Goal: Complete application form: Complete application form

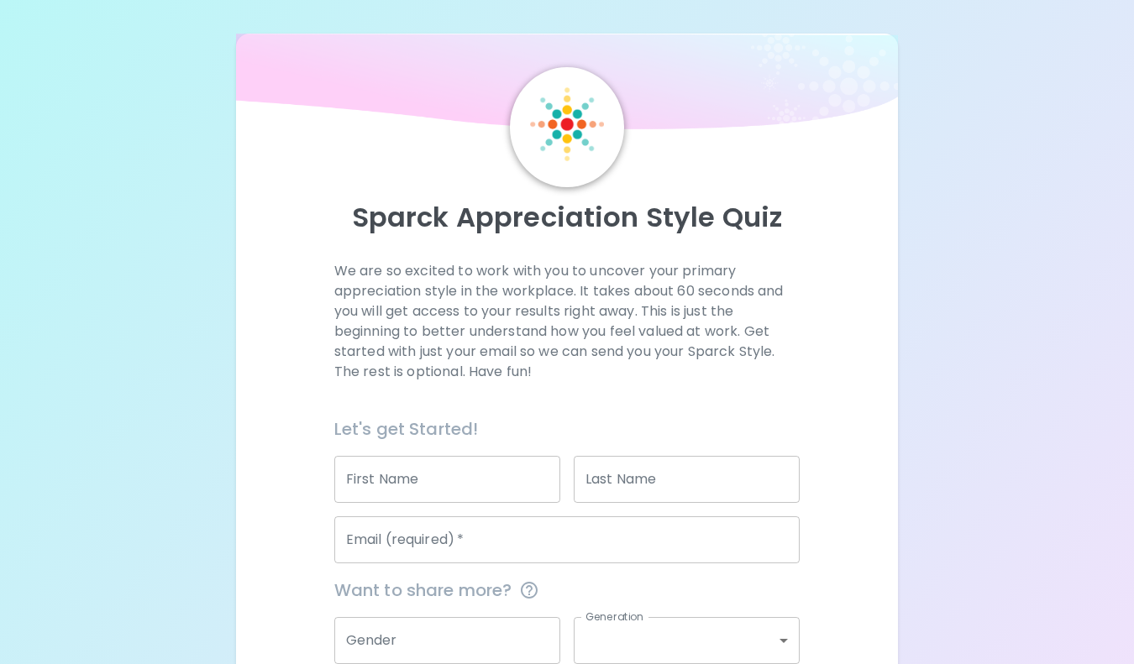
click at [487, 474] on input "First Name" at bounding box center [447, 479] width 226 height 47
type input "[PERSON_NAME]"
type input "Nicholls"
type input "[EMAIL_ADDRESS][DOMAIN_NAME]"
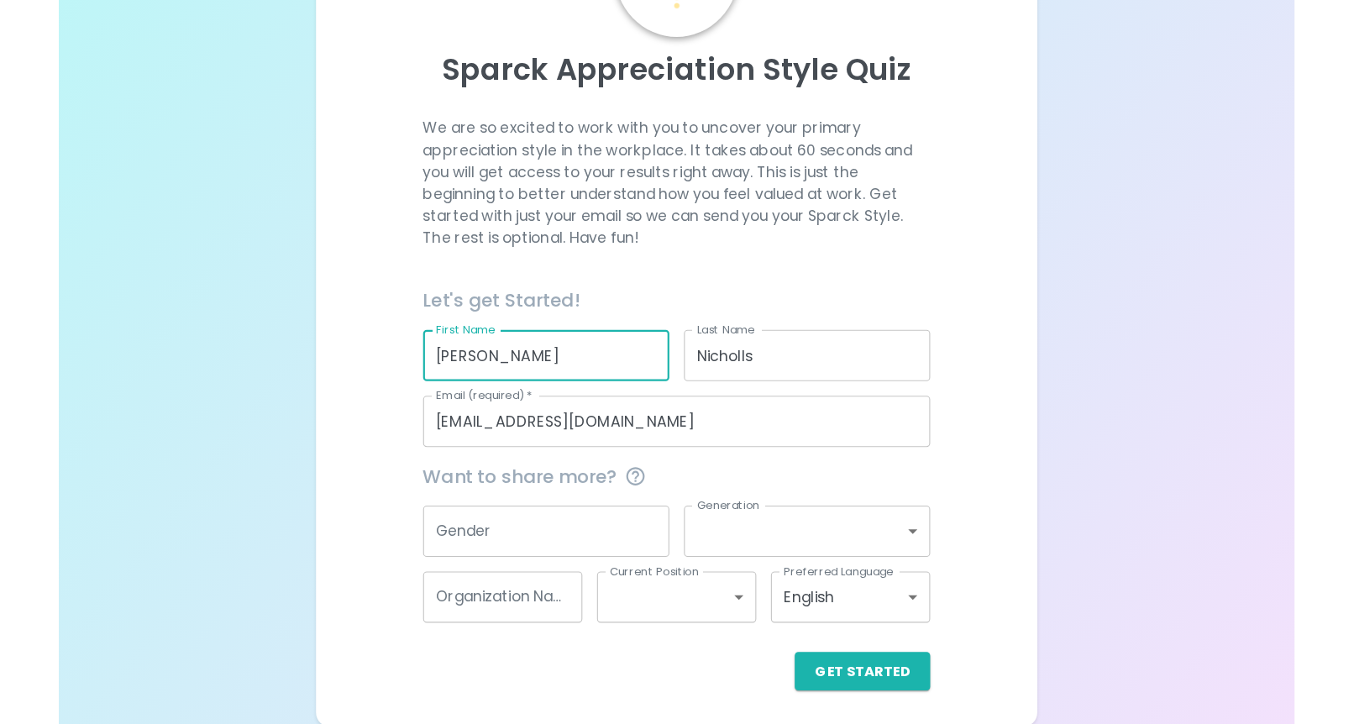
scroll to position [156, 0]
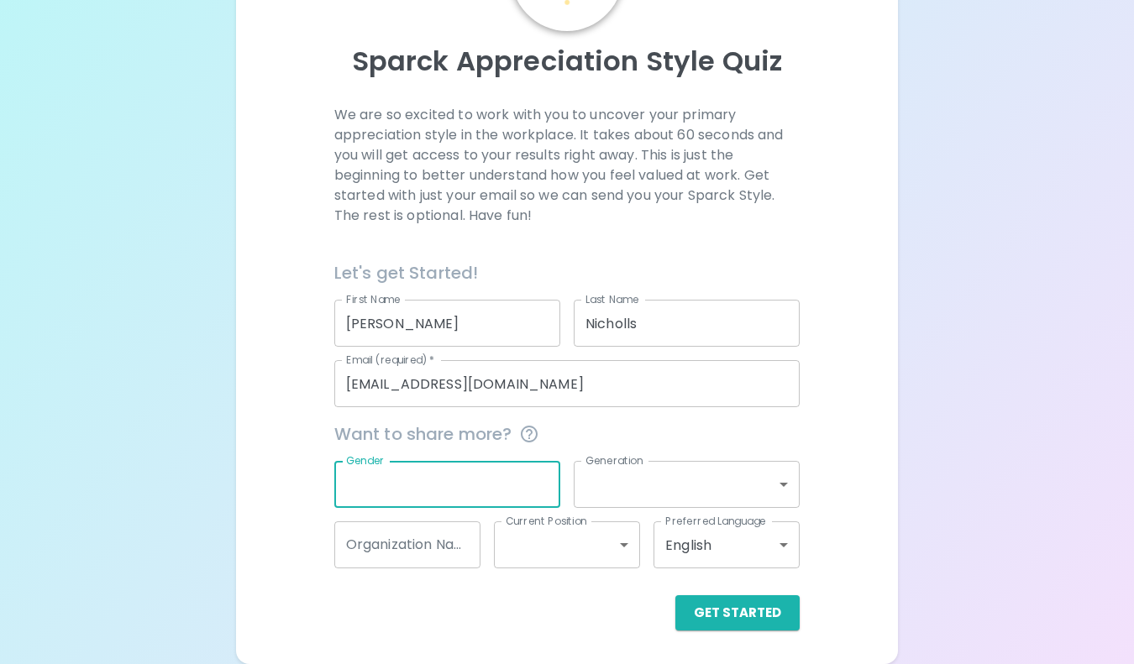
click at [480, 480] on input "Gender" at bounding box center [447, 484] width 226 height 47
type input "[DEMOGRAPHIC_DATA]"
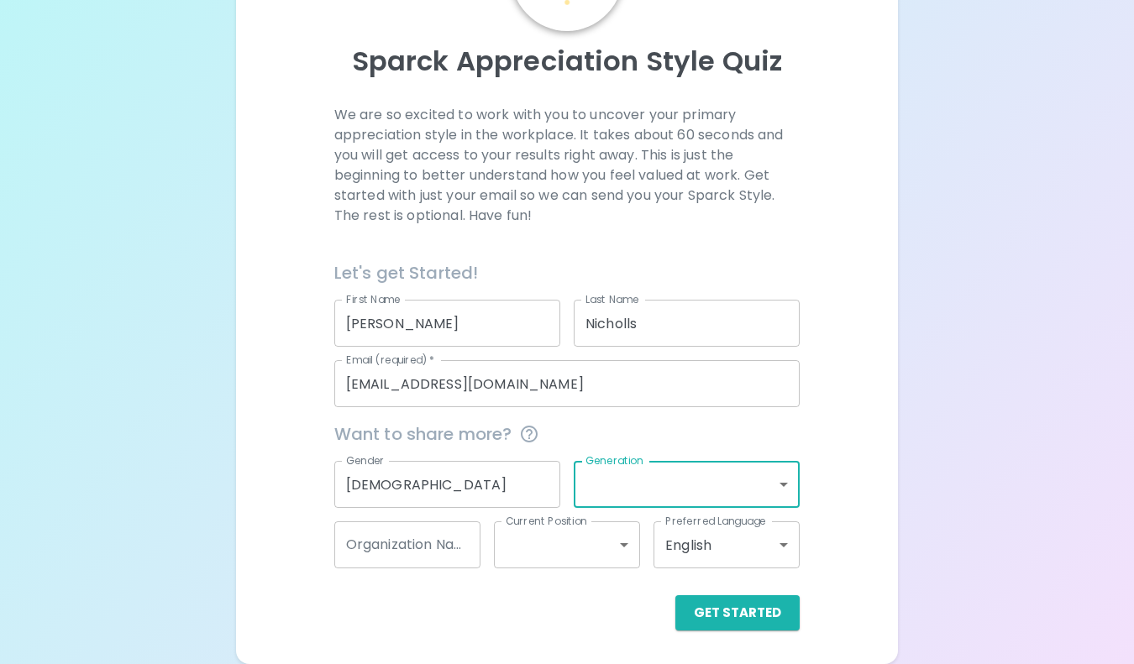
click at [735, 479] on body "Sparck Appreciation Style Quiz We are so excited to work with you to uncover yo…" at bounding box center [567, 254] width 1134 height 820
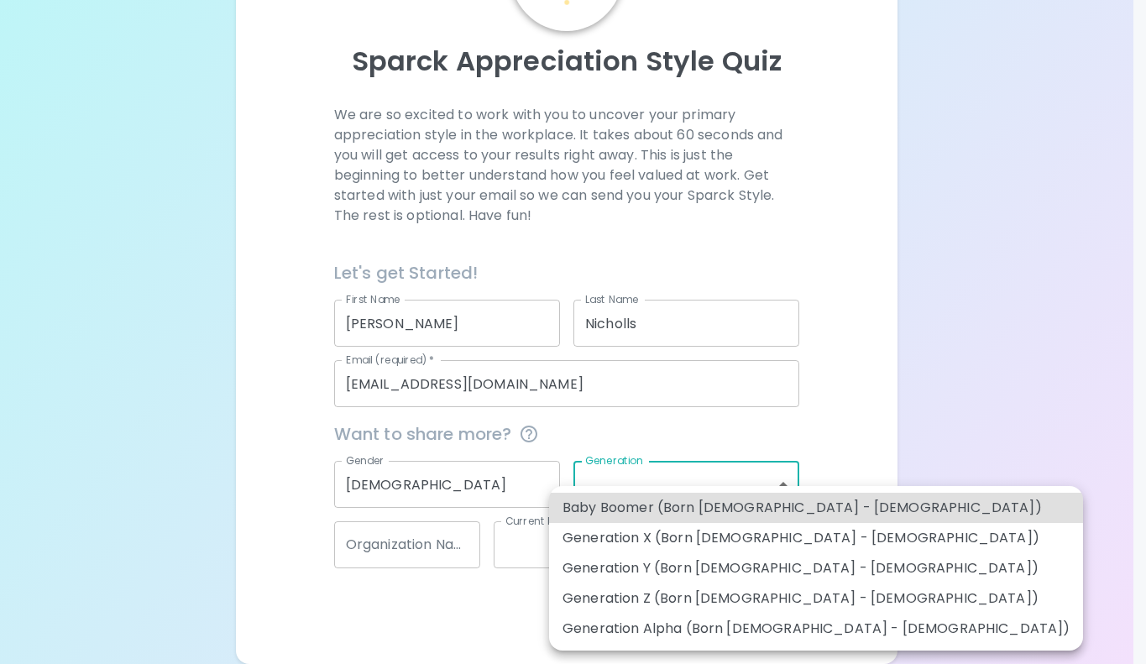
click at [667, 574] on li "Generation Y (Born [DEMOGRAPHIC_DATA] - [DEMOGRAPHIC_DATA])" at bounding box center [816, 568] width 534 height 30
type input "generation_y"
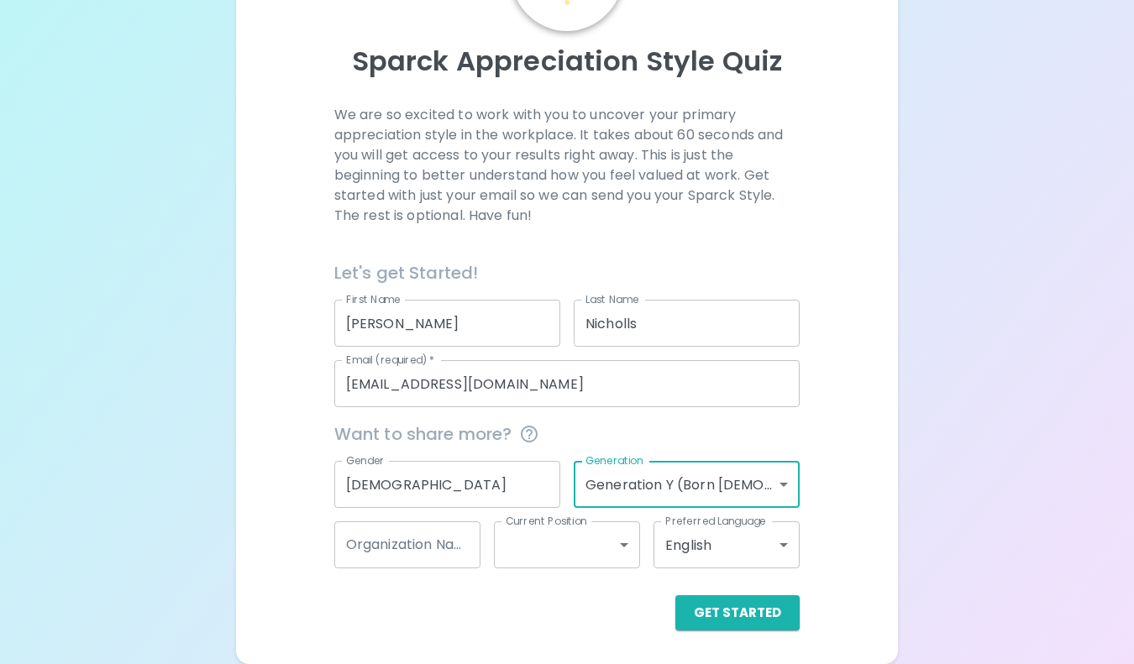
click at [437, 563] on input "Organization Name" at bounding box center [407, 544] width 146 height 47
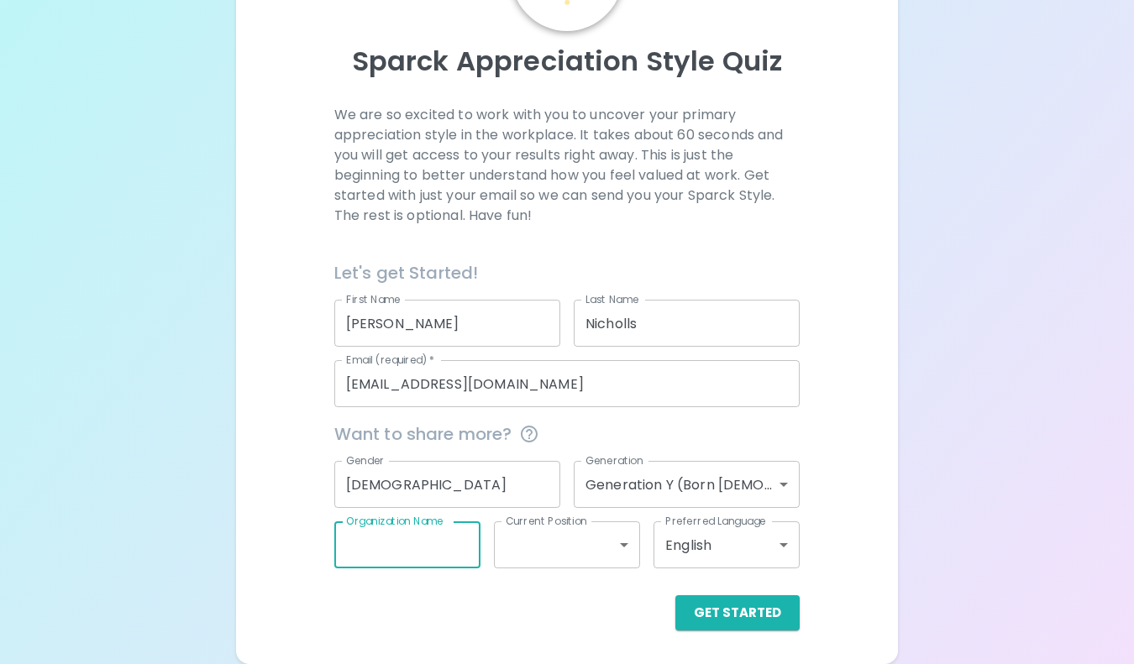
click at [400, 555] on input "Organization Name" at bounding box center [407, 544] width 146 height 47
type input "Enhanced Medical Nutrition"
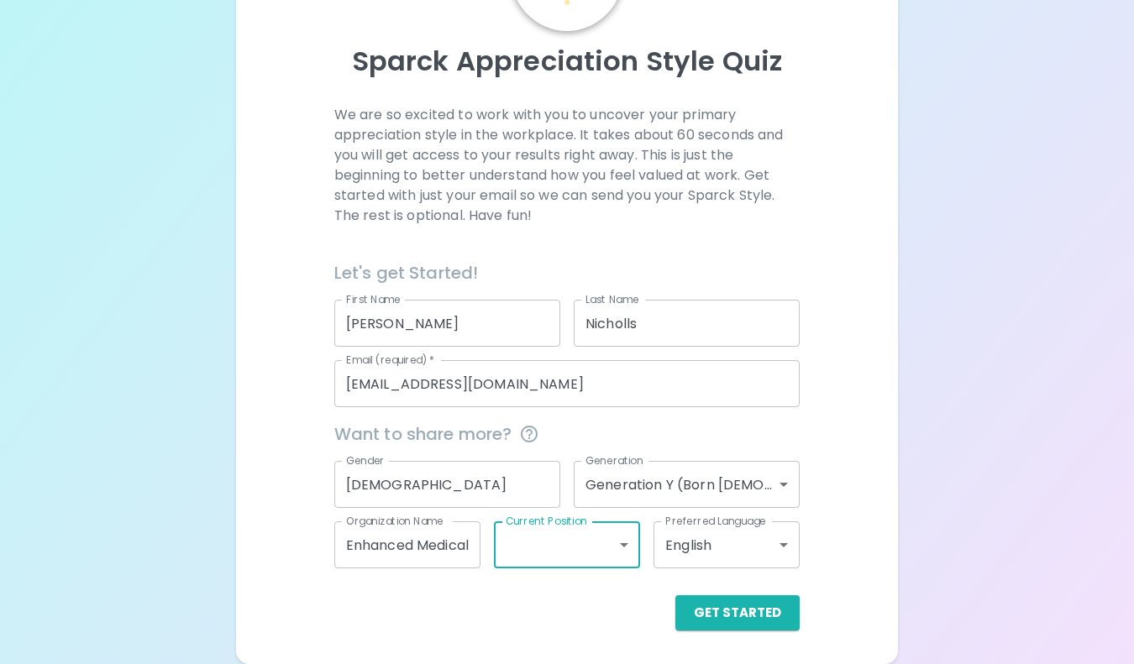
click at [568, 542] on body "Sparck Appreciation Style Quiz We are so excited to work with you to uncover yo…" at bounding box center [567, 254] width 1134 height 820
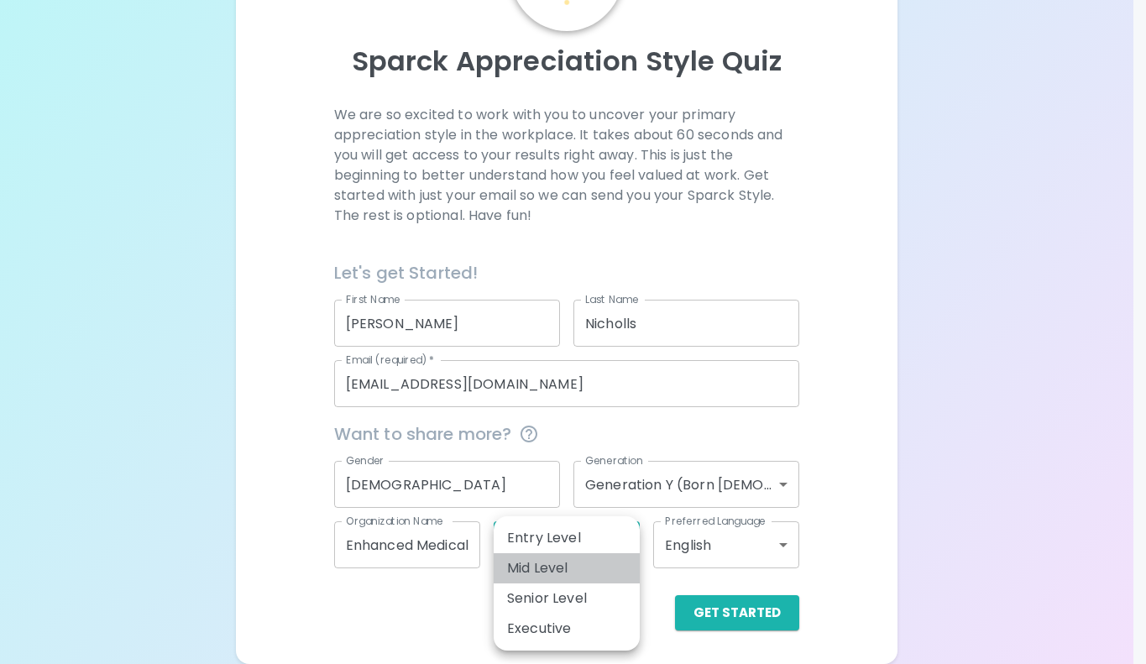
click at [565, 577] on li "Mid Level" at bounding box center [567, 568] width 146 height 30
type input "mid_level"
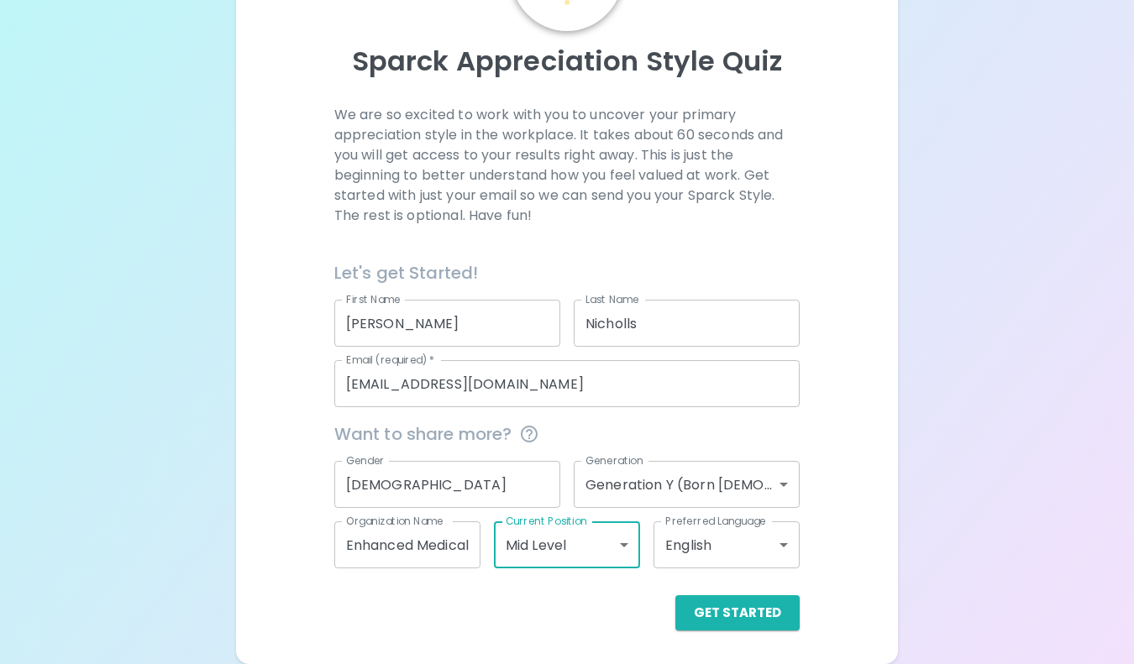
click at [692, 555] on body "Sparck Appreciation Style Quiz We are so excited to work with you to uncover yo…" at bounding box center [567, 254] width 1134 height 820
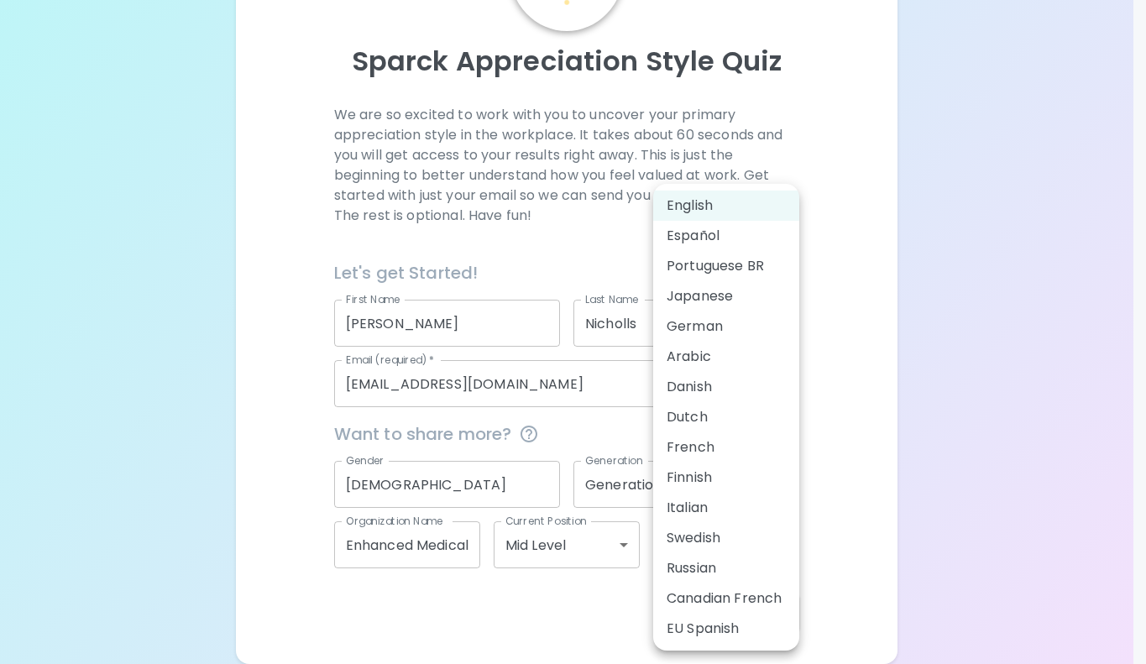
click at [866, 442] on div at bounding box center [573, 332] width 1146 height 664
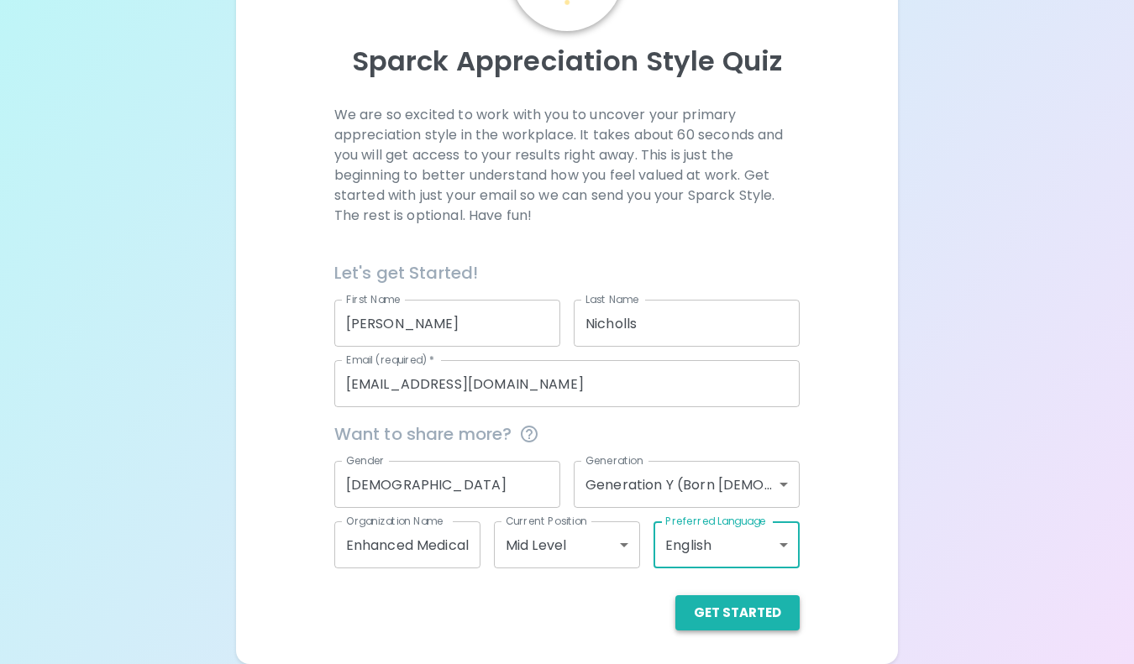
click at [738, 623] on button "Get Started" at bounding box center [737, 612] width 124 height 35
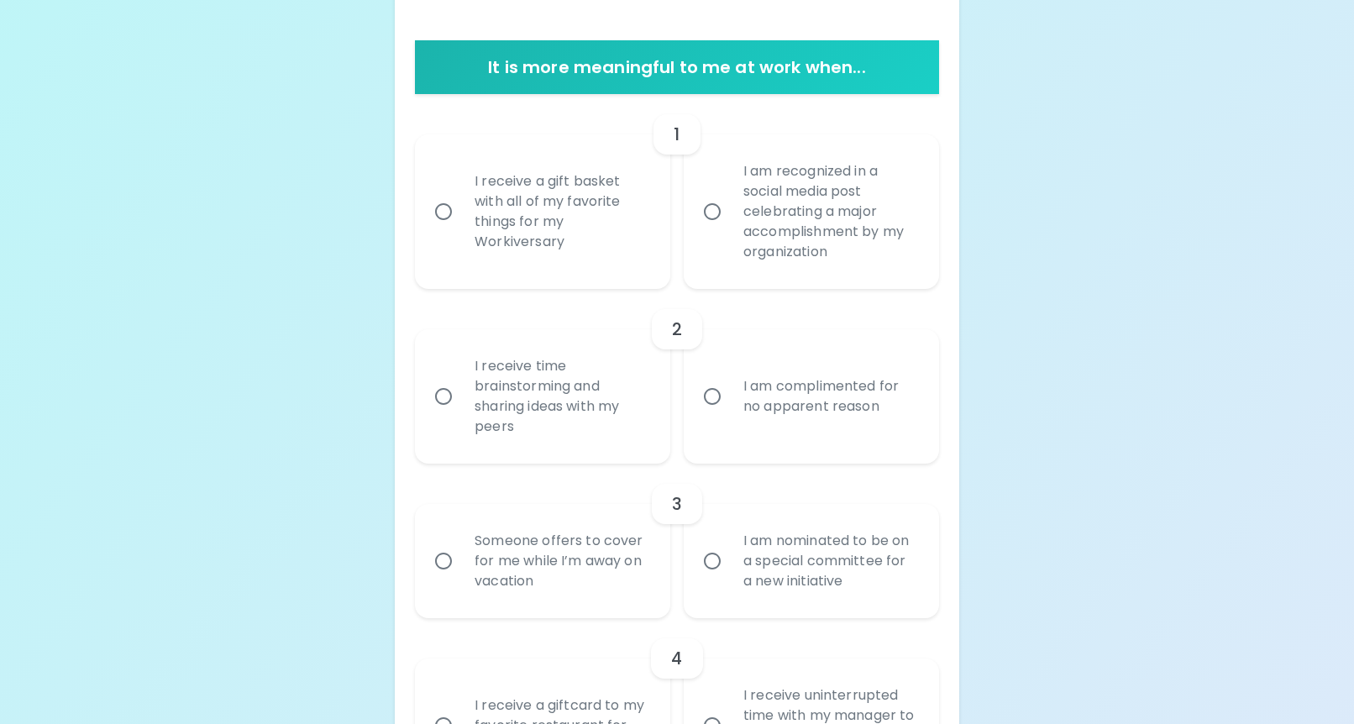
scroll to position [372, 0]
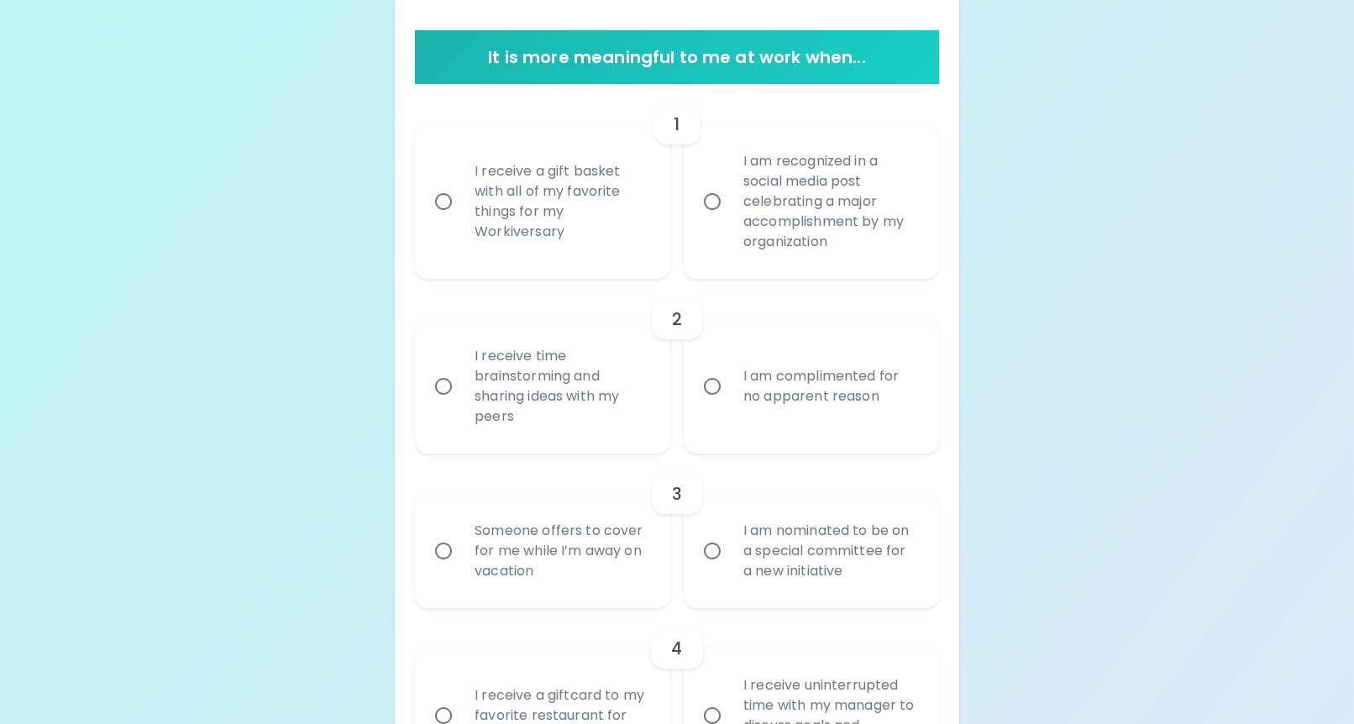
click at [771, 567] on div "I am nominated to be on a special committee for a new initiative" at bounding box center [830, 550] width 200 height 101
click at [730, 567] on input "I am nominated to be on a special committee for a new initiative" at bounding box center [711, 550] width 35 height 35
radio input "true"
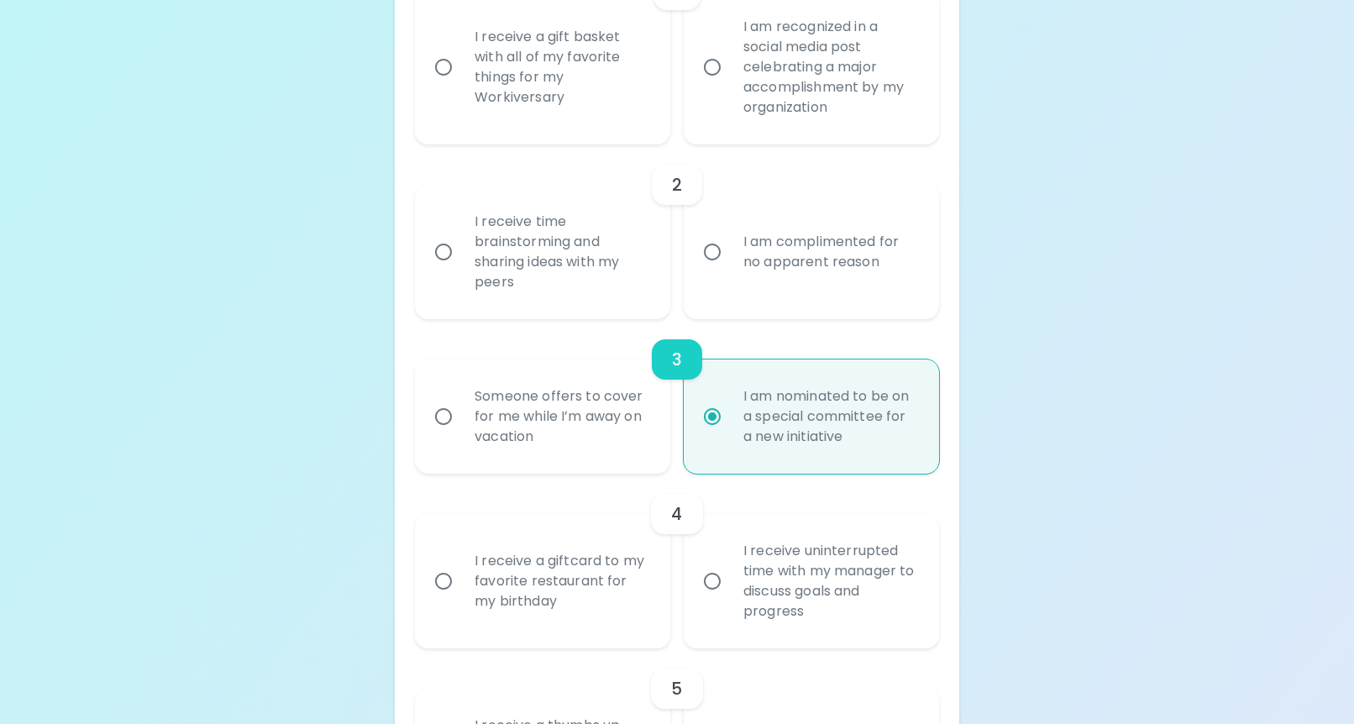
click at [578, 287] on div "I receive time brainstorming and sharing ideas with my peers" at bounding box center [561, 251] width 200 height 121
click at [461, 270] on input "I receive time brainstorming and sharing ideas with my peers" at bounding box center [443, 251] width 35 height 35
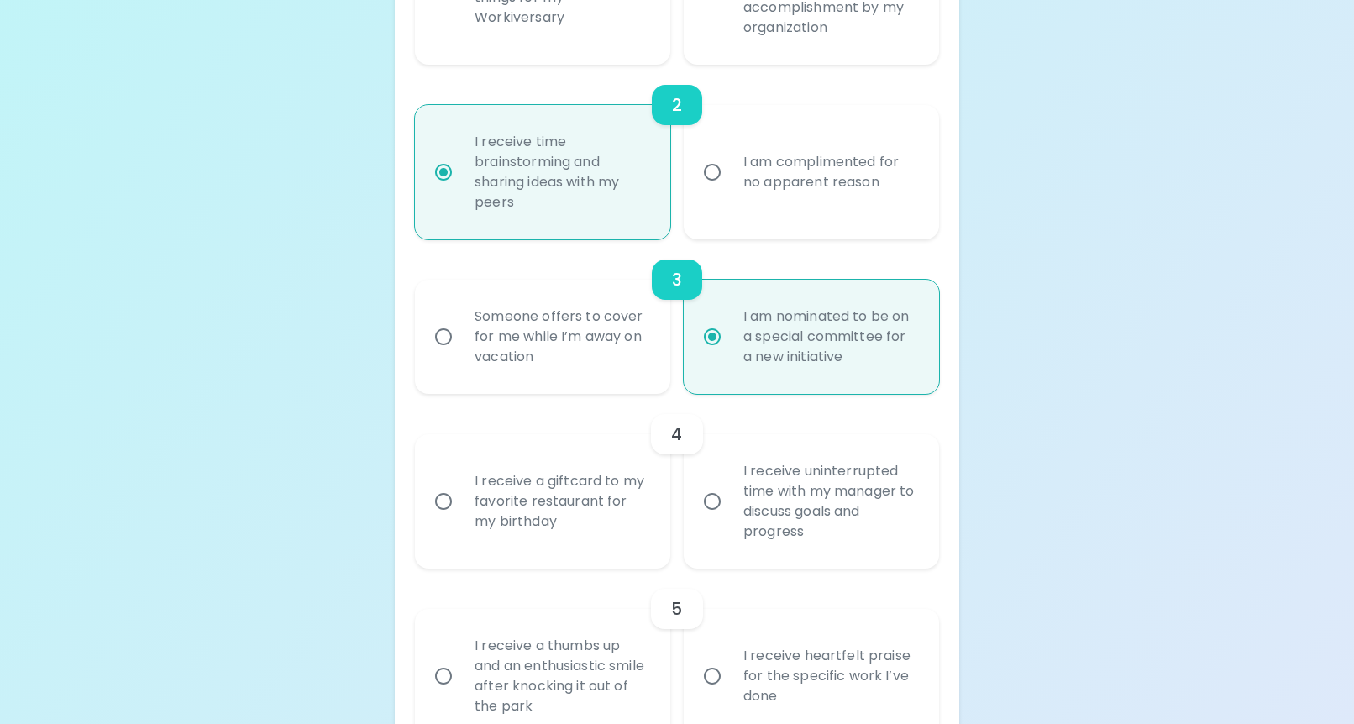
scroll to position [641, 0]
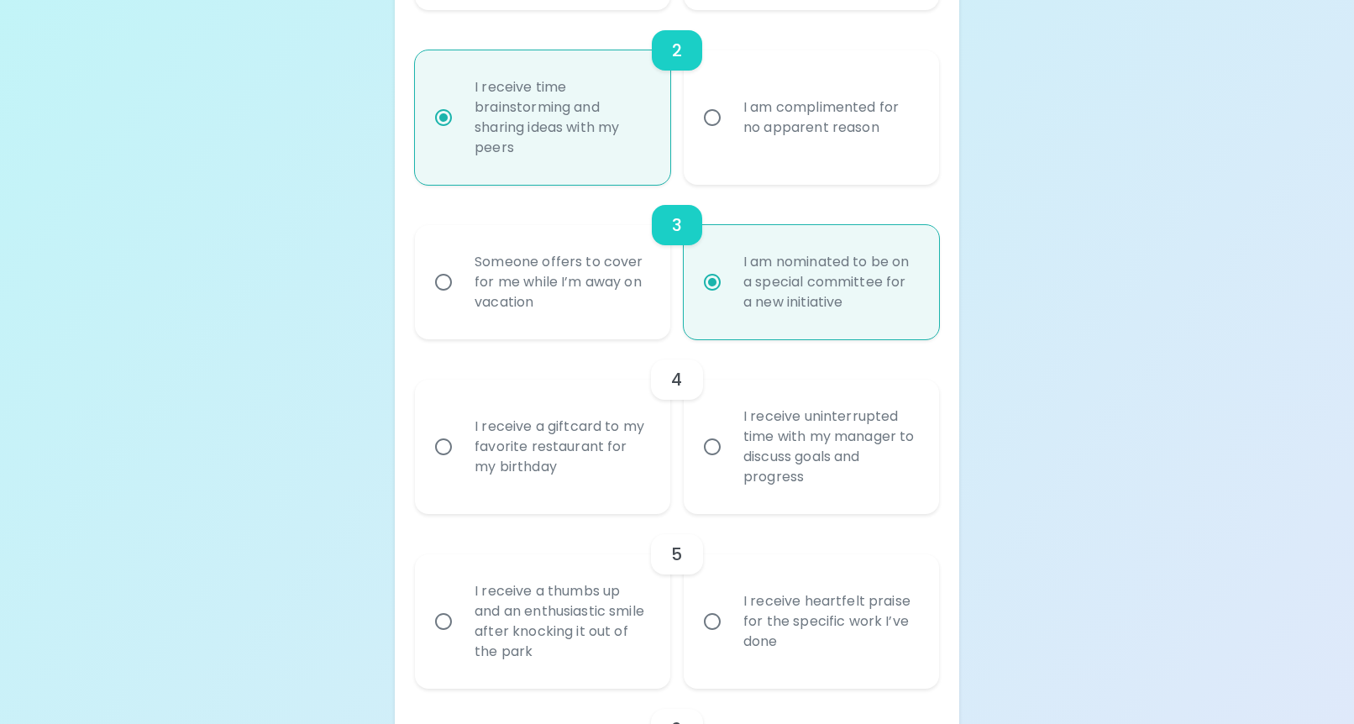
radio input "true"
click at [743, 288] on div "I am nominated to be on a special committee for a new initiative" at bounding box center [830, 282] width 200 height 101
click at [730, 288] on input "I am nominated to be on a special committee for a new initiative" at bounding box center [711, 282] width 35 height 35
radio input "true"
click at [535, 137] on div "I receive time brainstorming and sharing ideas with my peers" at bounding box center [561, 117] width 200 height 121
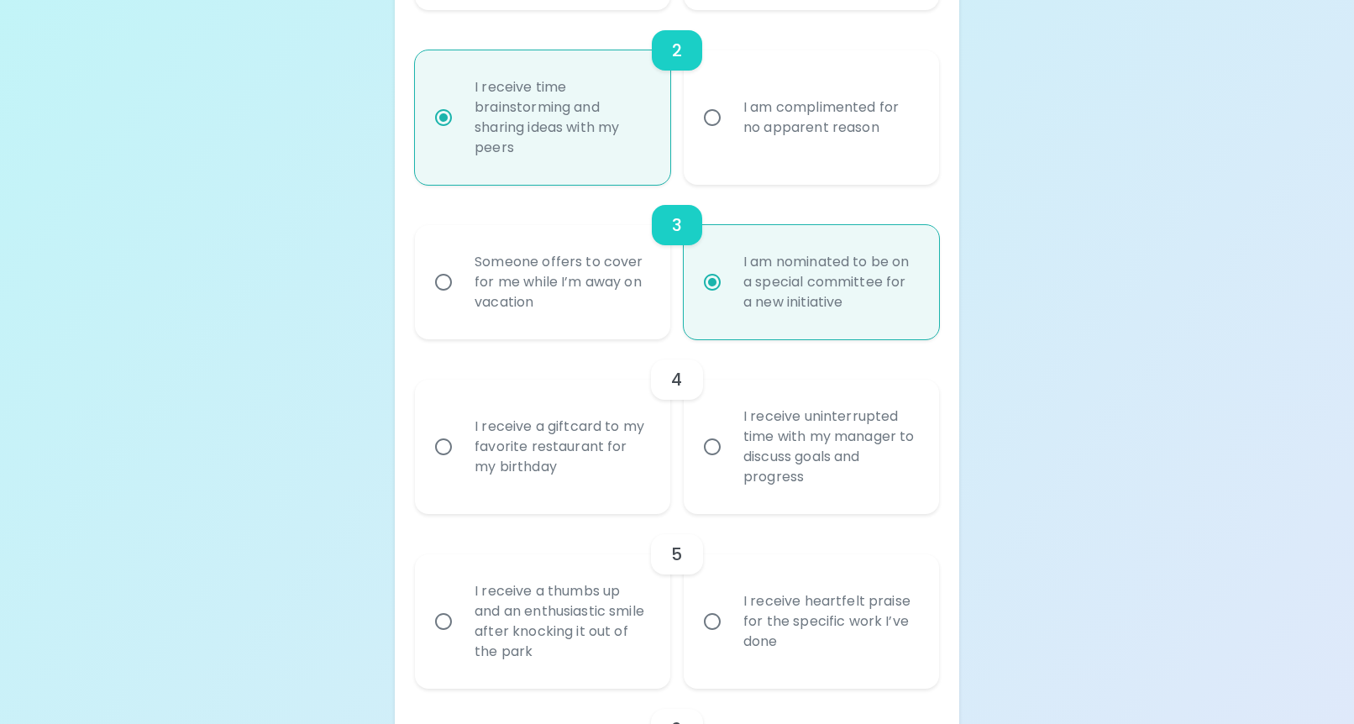
click at [461, 135] on input "I receive time brainstorming and sharing ideas with my peers" at bounding box center [443, 117] width 35 height 35
radio input "true"
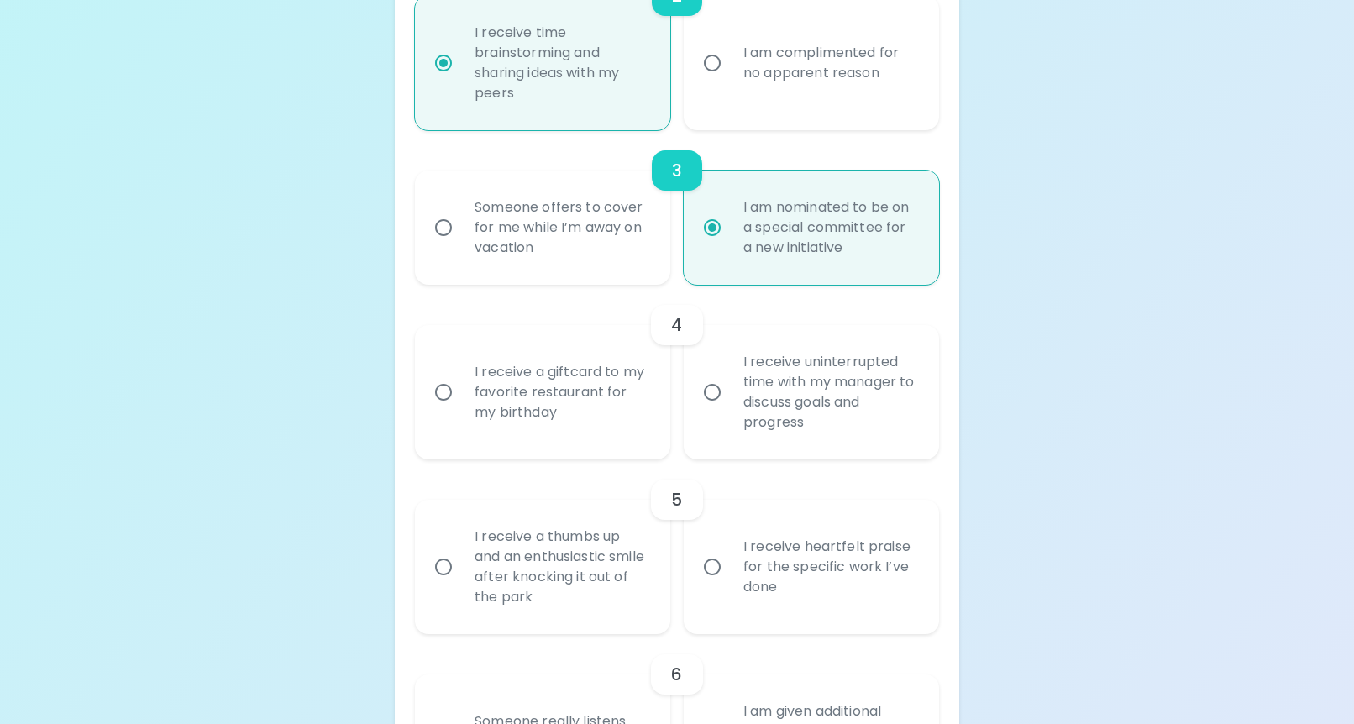
scroll to position [0, 0]
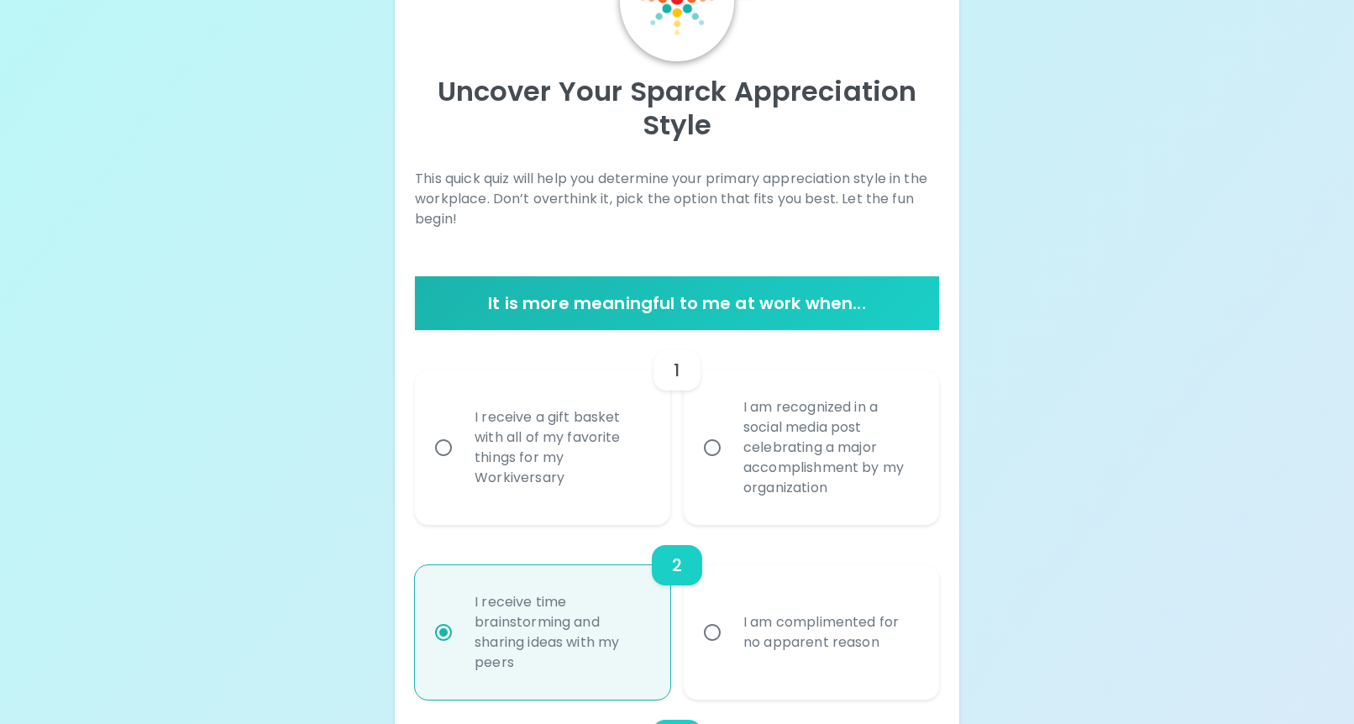
click at [740, 485] on div "I am recognized in a social media post celebrating a major accomplishment by my…" at bounding box center [830, 447] width 200 height 141
click at [730, 465] on input "I am recognized in a social media post celebrating a major accomplishment by my…" at bounding box center [711, 447] width 35 height 35
radio input "false"
radio input "true"
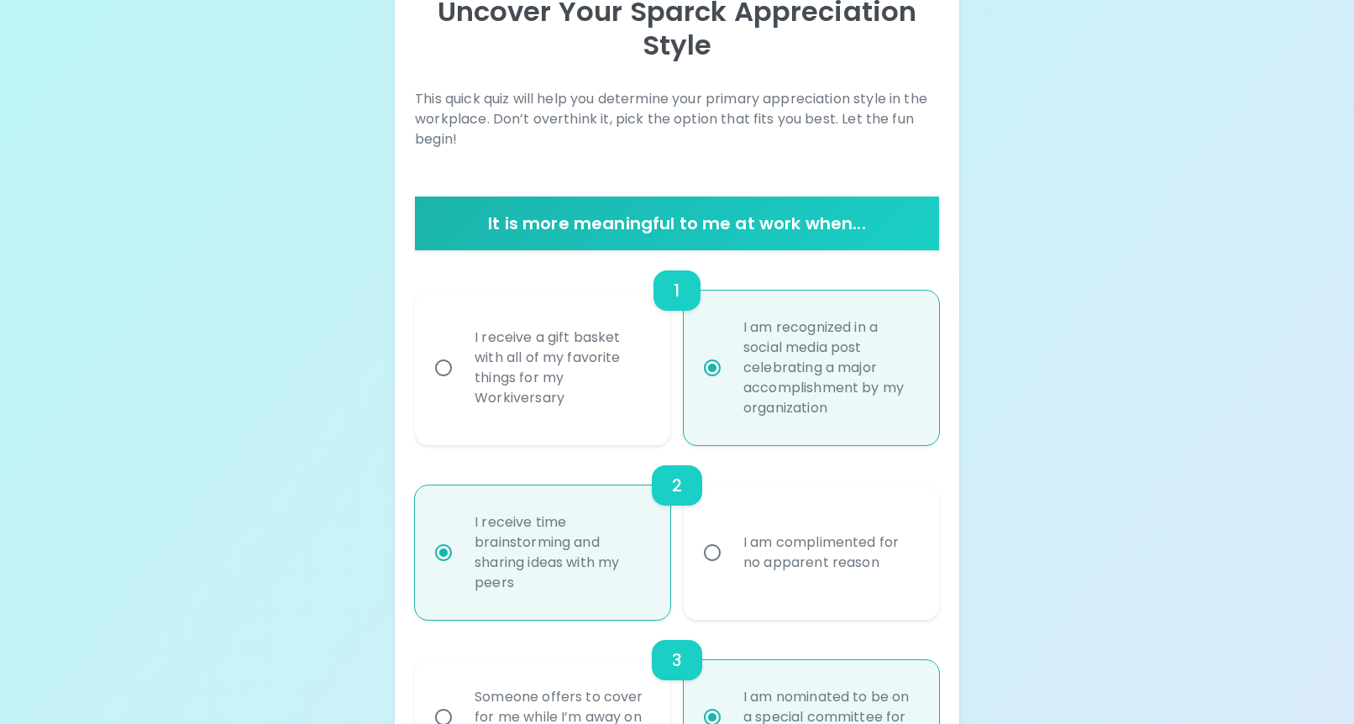
scroll to position [260, 0]
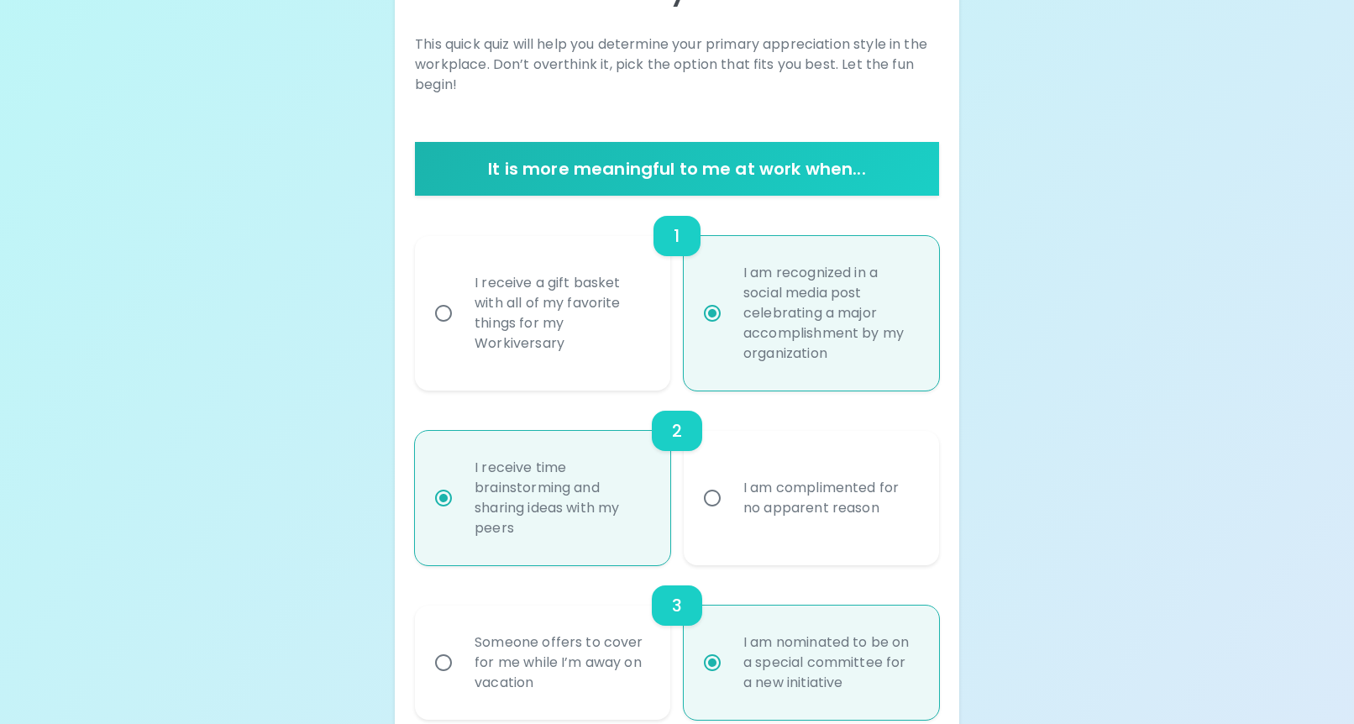
radio input "true"
click at [737, 348] on div "I am recognized in a social media post celebrating a major accomplishment by my…" at bounding box center [830, 313] width 200 height 141
click at [730, 331] on input "I am recognized in a social media post celebrating a major accomplishment by my…" at bounding box center [711, 313] width 35 height 35
click at [543, 443] on div "2" at bounding box center [677, 431] width 524 height 40
click at [546, 325] on div "I receive a gift basket with all of my favorite things for my Workiversary" at bounding box center [561, 313] width 200 height 121
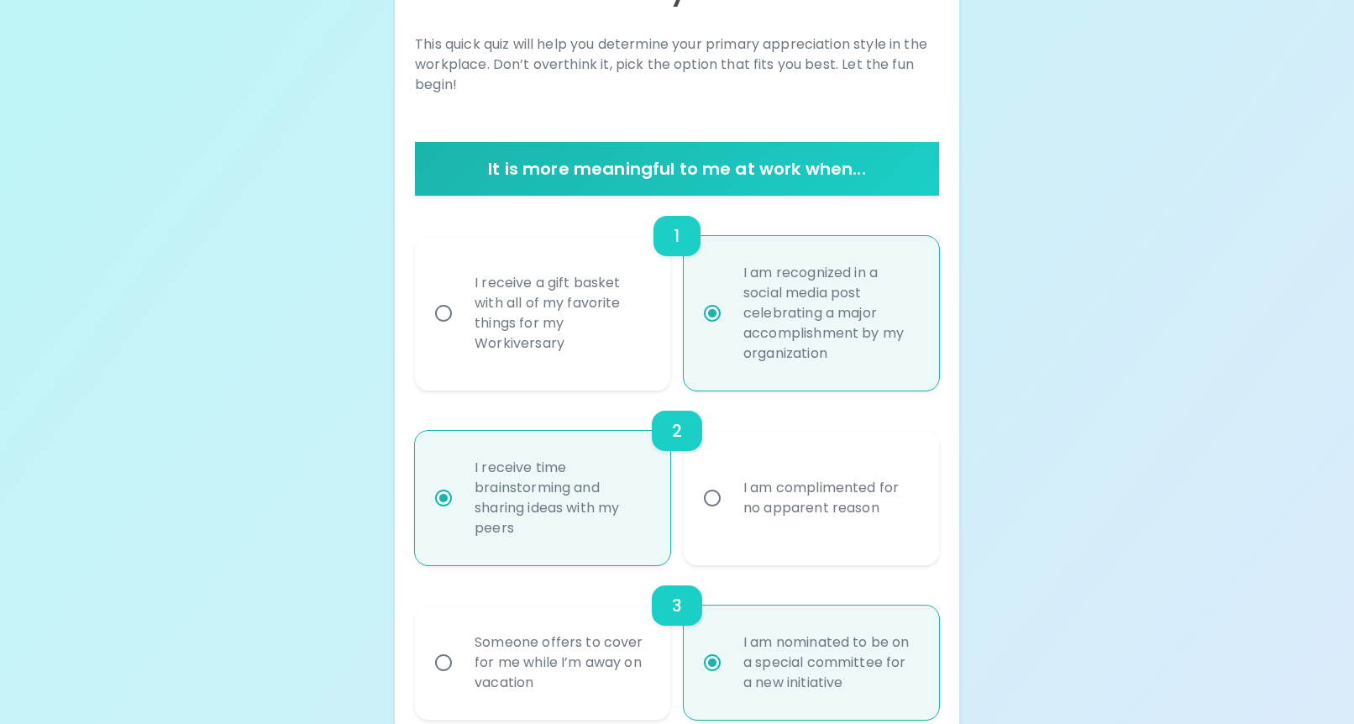
click at [461, 325] on input "I receive a gift basket with all of my favorite things for my Workiversary" at bounding box center [443, 313] width 35 height 35
radio input "false"
radio input "true"
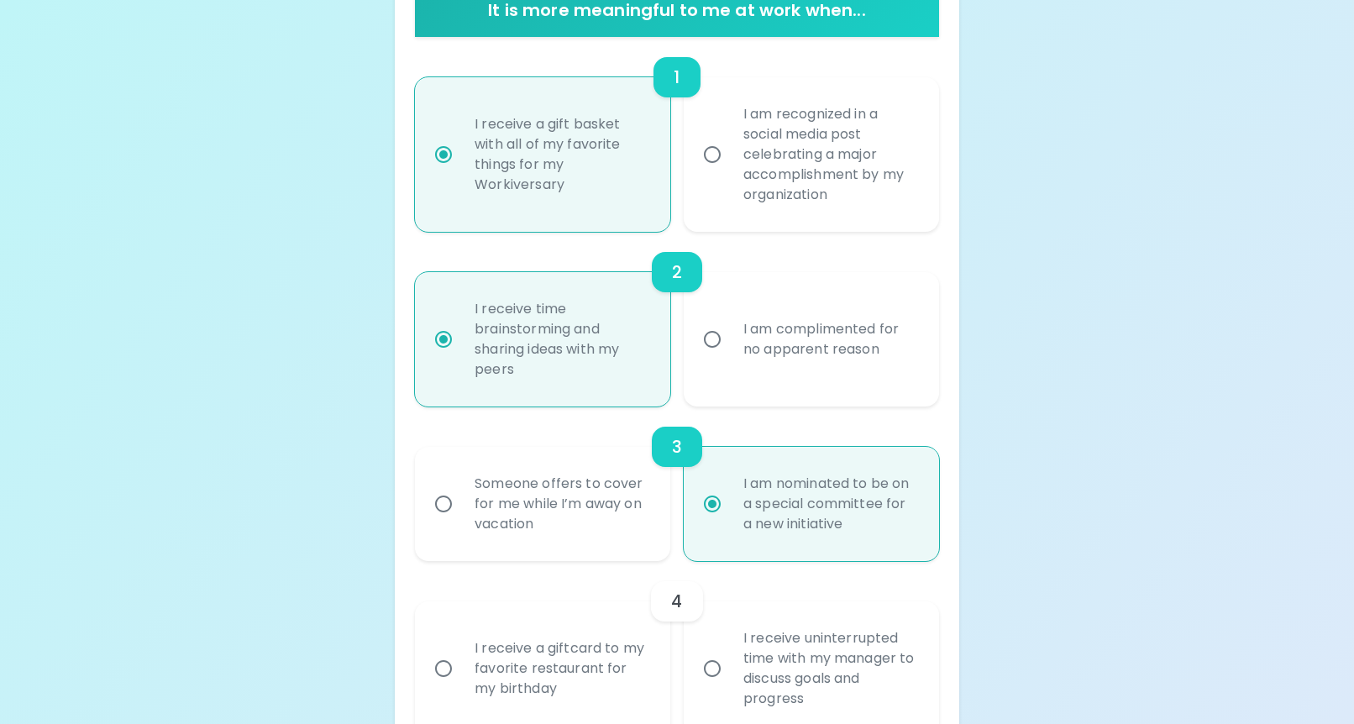
scroll to position [447, 0]
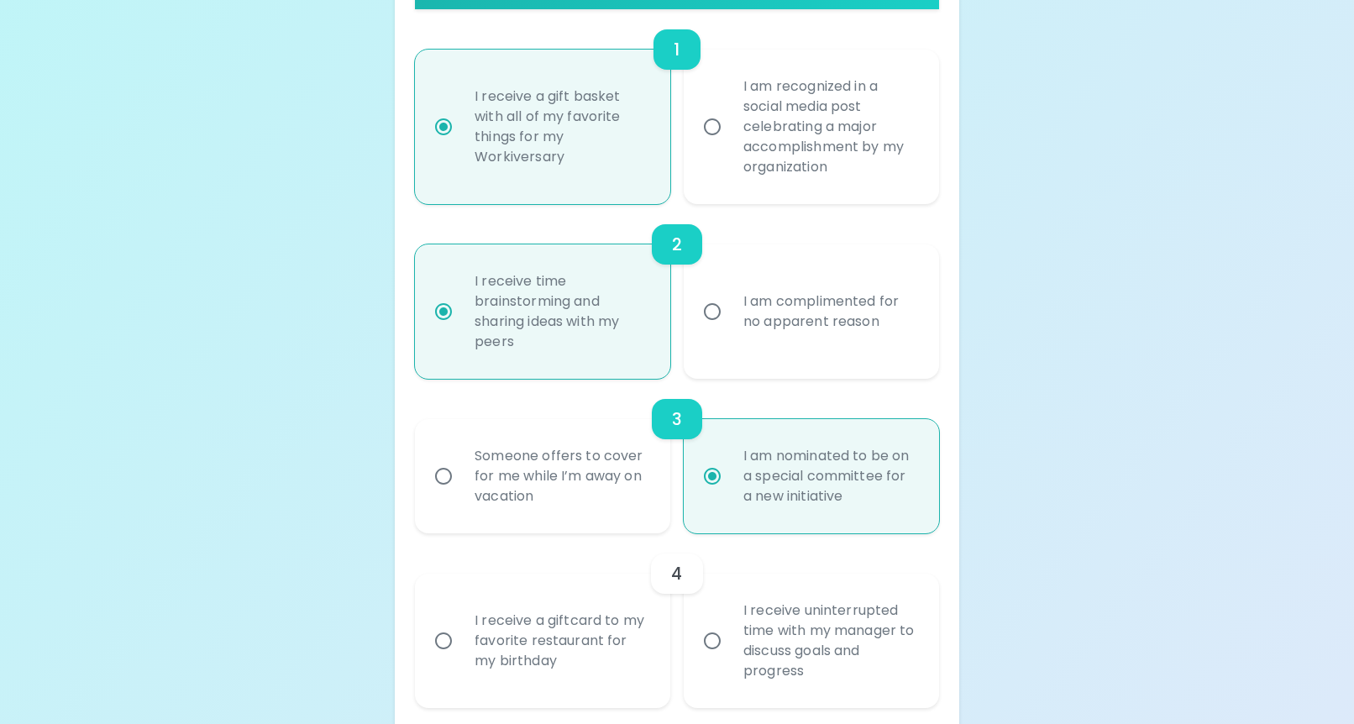
radio input "true"
click at [583, 507] on div "Someone offers to cover for me while I’m away on vacation" at bounding box center [561, 476] width 200 height 101
click at [461, 494] on input "Someone offers to cover for me while I’m away on vacation" at bounding box center [443, 476] width 35 height 35
radio input "true"
radio input "false"
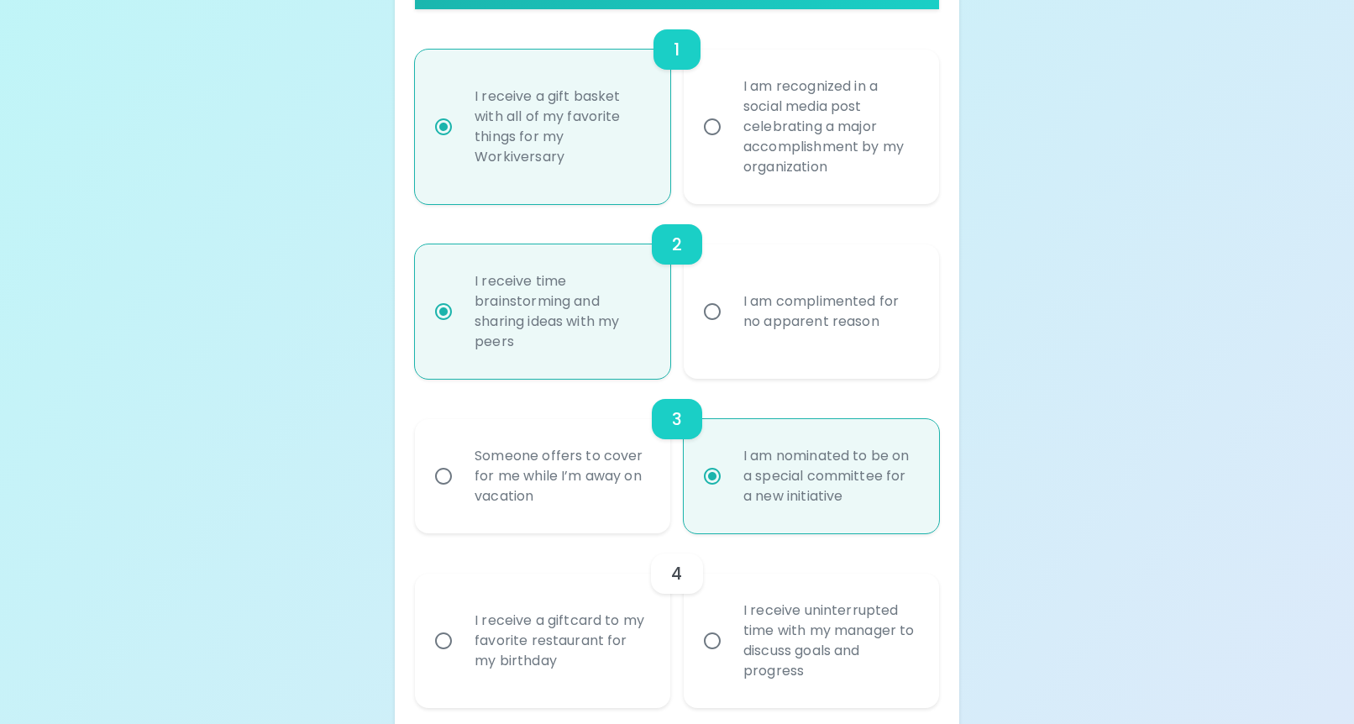
radio input "false"
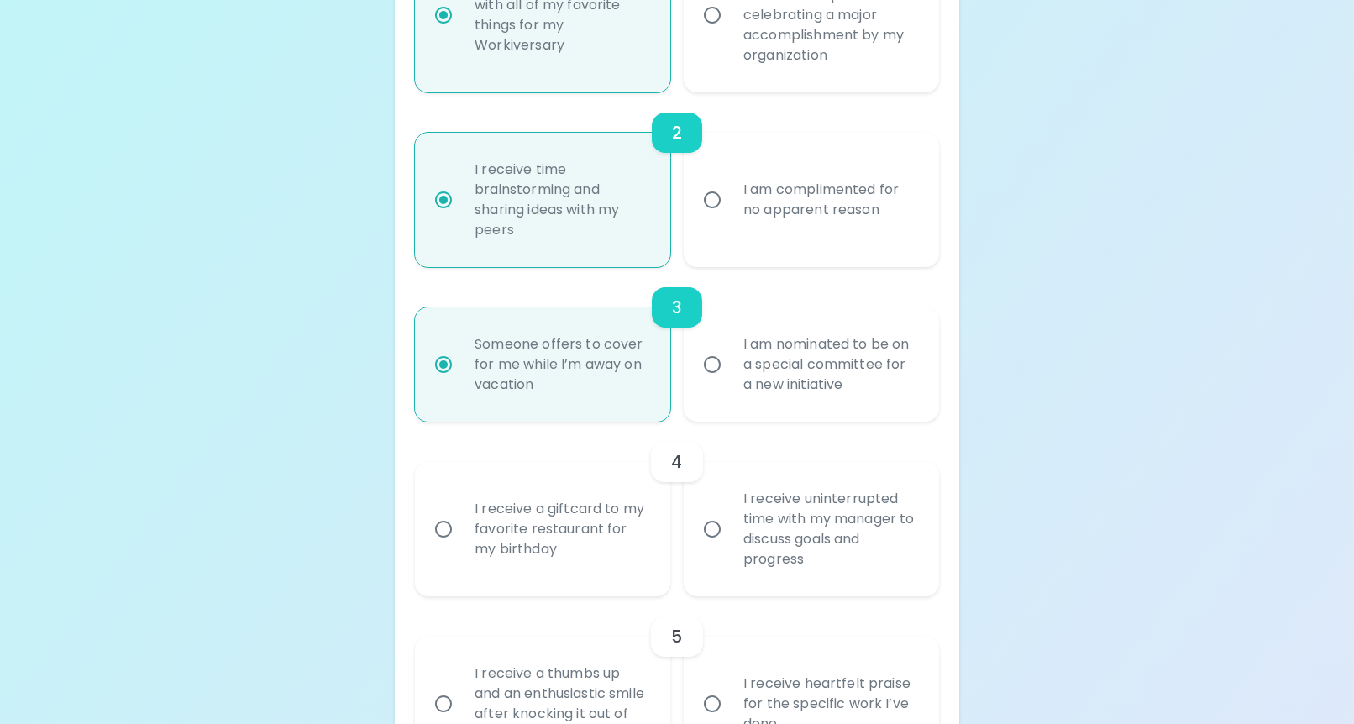
scroll to position [573, 0]
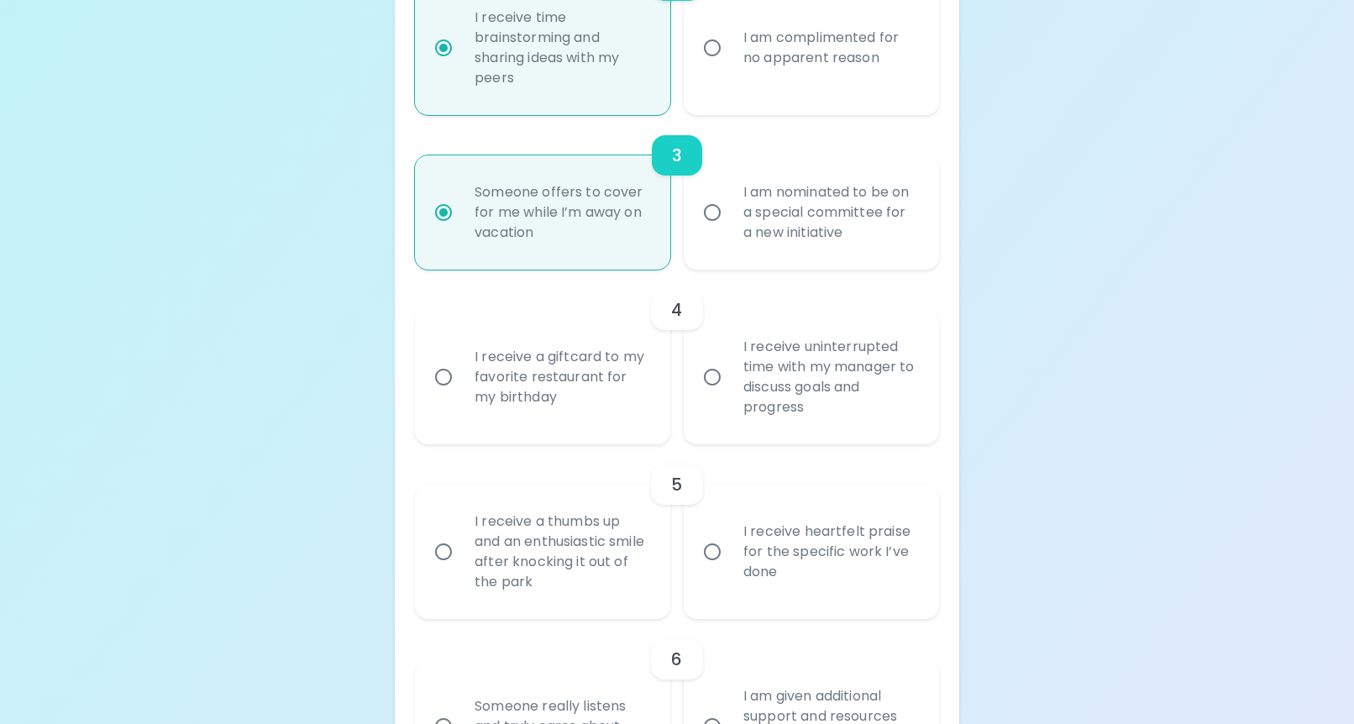
radio input "true"
click at [699, 392] on input "I receive uninterrupted time with my manager to discuss goals and progress" at bounding box center [711, 376] width 35 height 35
radio input "false"
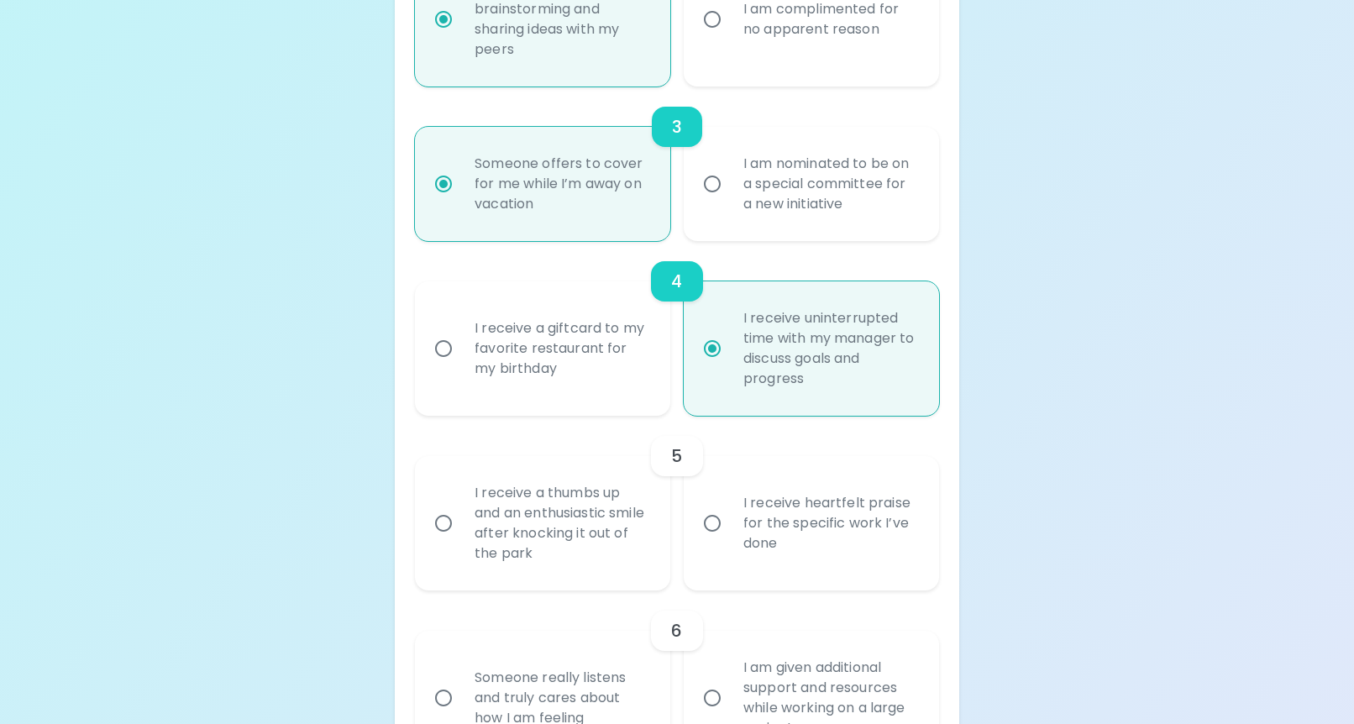
scroll to position [845, 0]
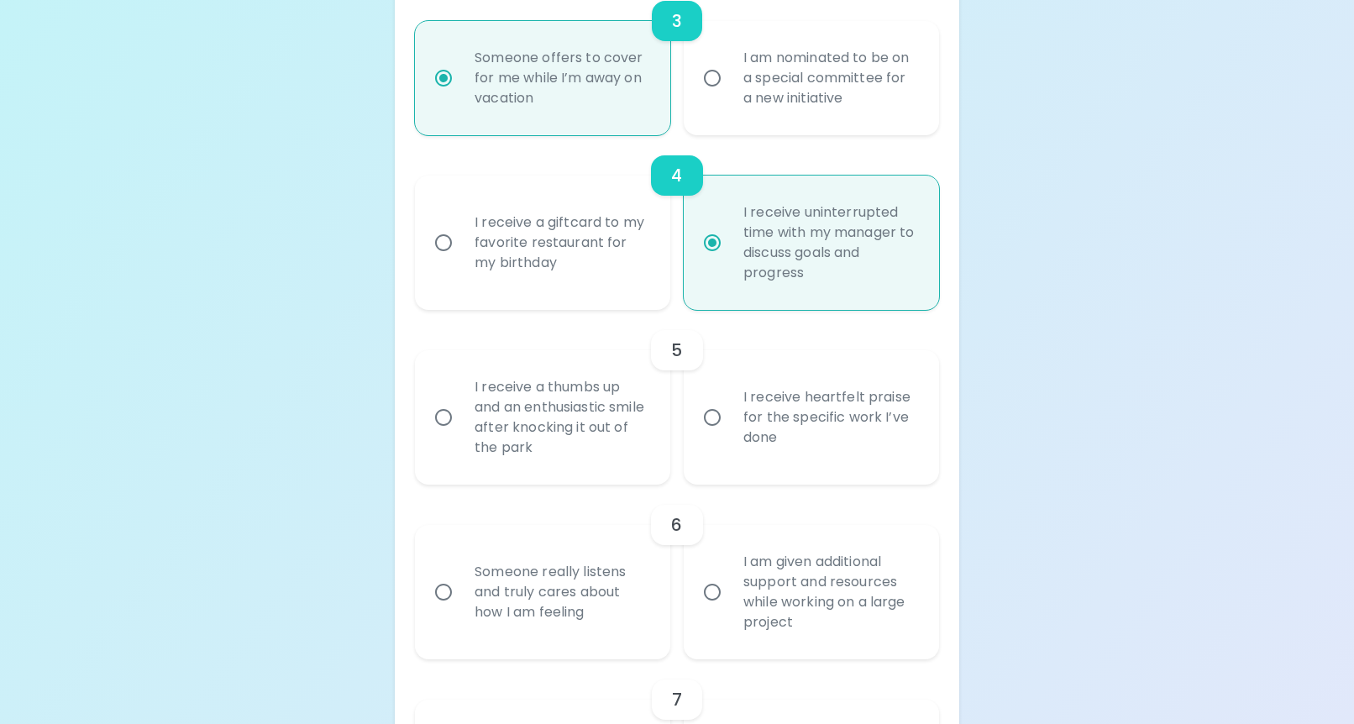
radio input "true"
click at [600, 427] on div "I receive a thumbs up and an enthusiastic smile after knocking it out of the pa…" at bounding box center [561, 417] width 200 height 121
click at [461, 427] on input "I receive a thumbs up and an enthusiastic smile after knocking it out of the pa…" at bounding box center [443, 417] width 35 height 35
radio input "false"
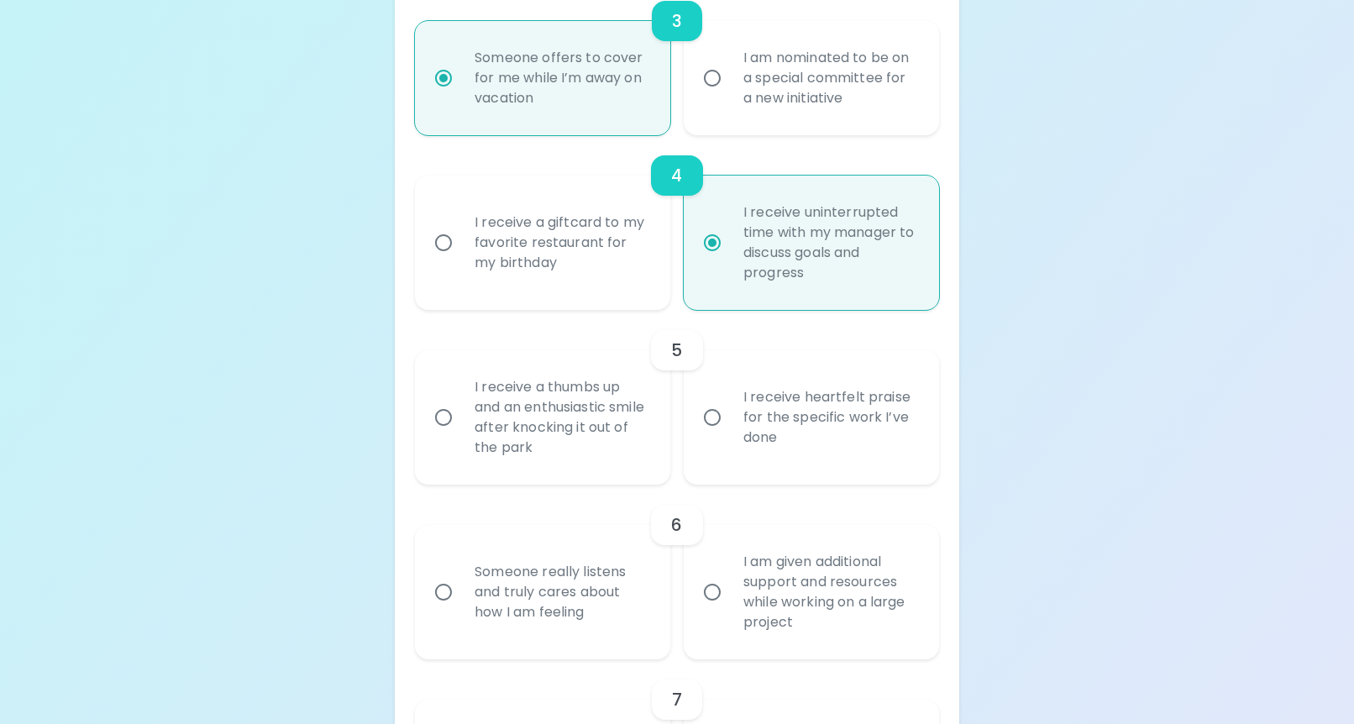
radio input "false"
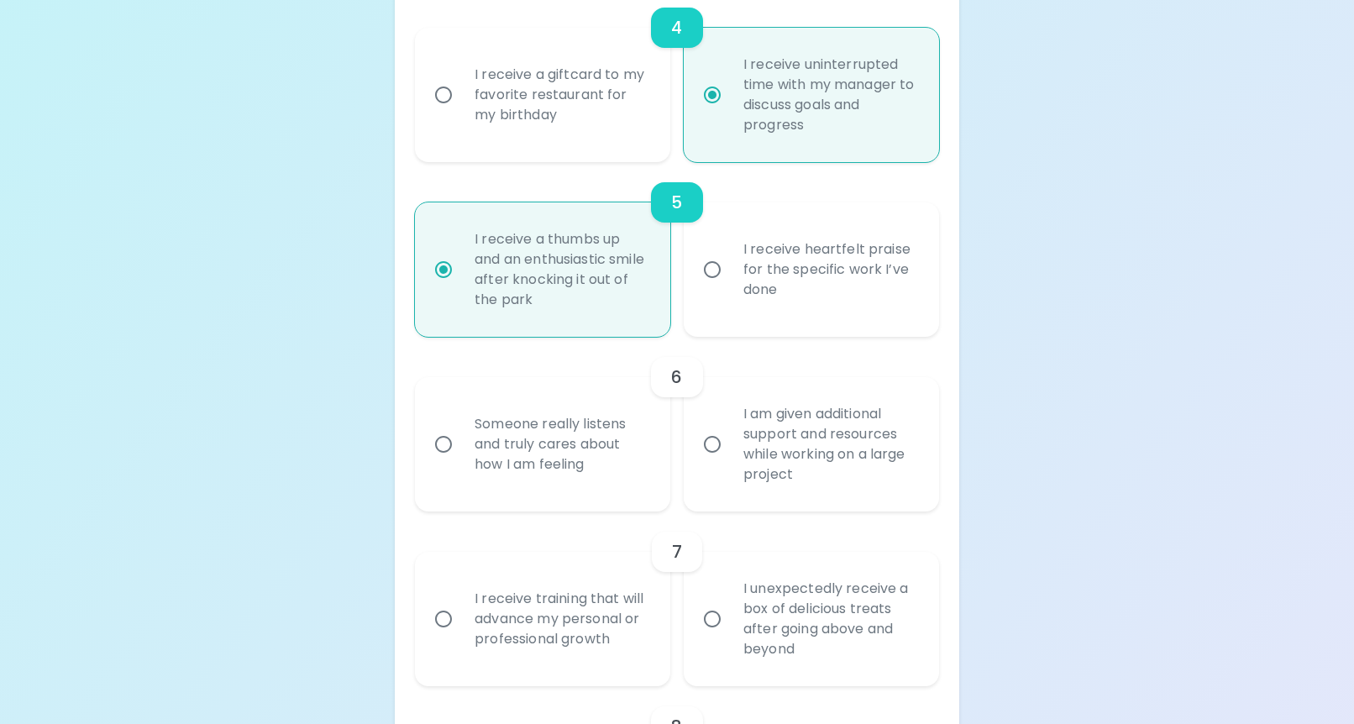
scroll to position [993, 0]
radio input "true"
click at [554, 474] on div "Someone really listens and truly cares about how I am feeling" at bounding box center [561, 443] width 200 height 101
click at [461, 461] on input "Someone really listens and truly cares about how I am feeling" at bounding box center [443, 443] width 35 height 35
radio input "false"
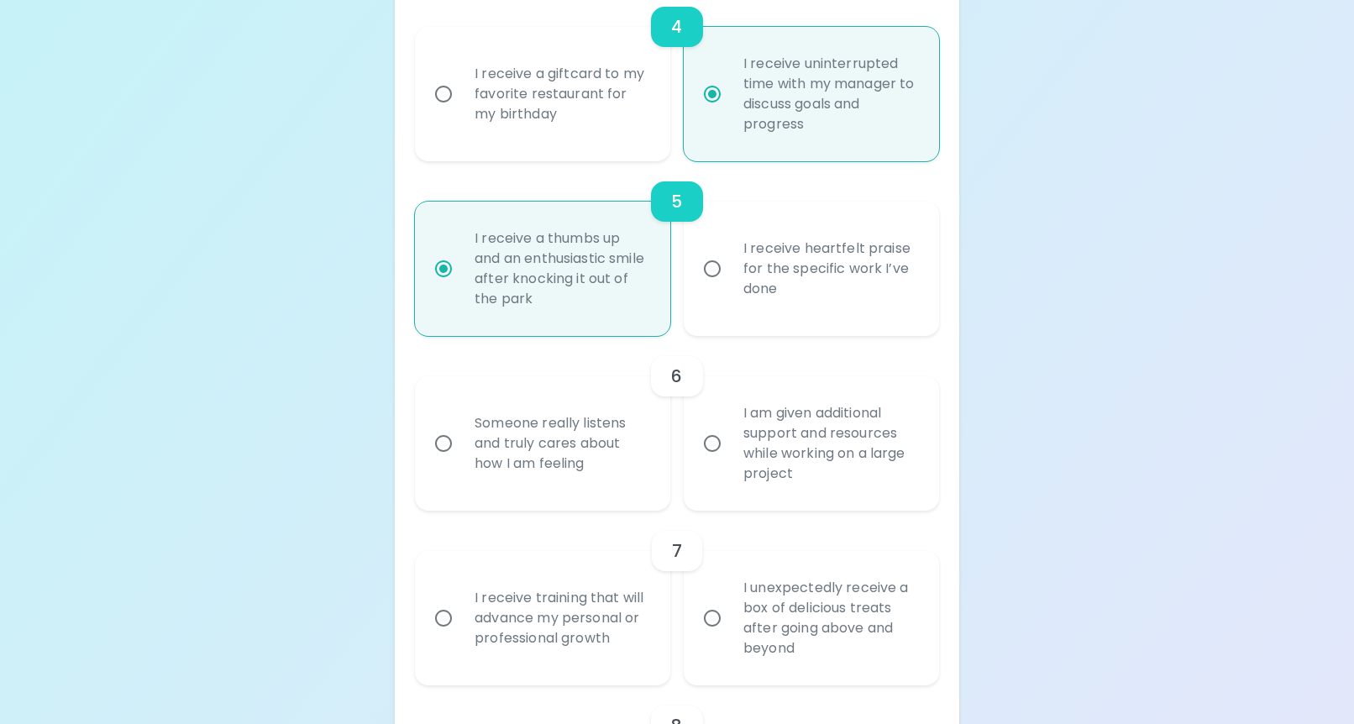
radio input "false"
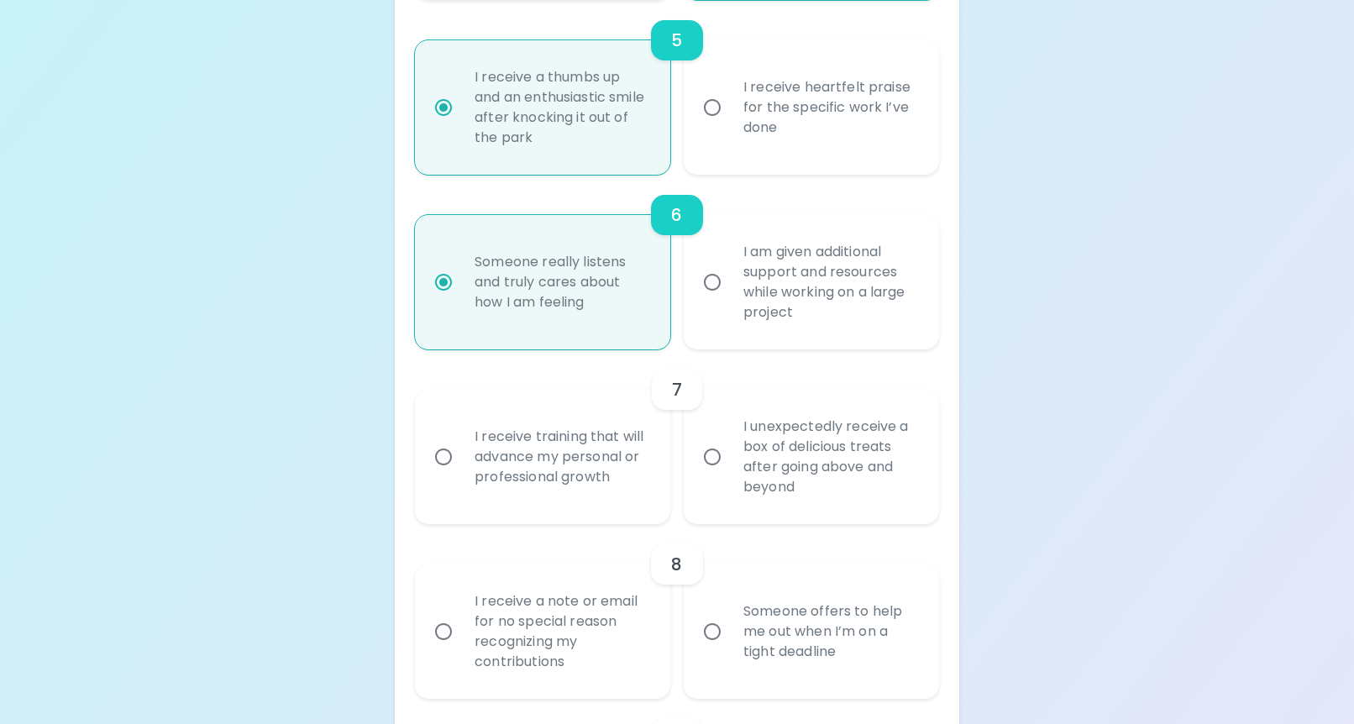
scroll to position [1186, 0]
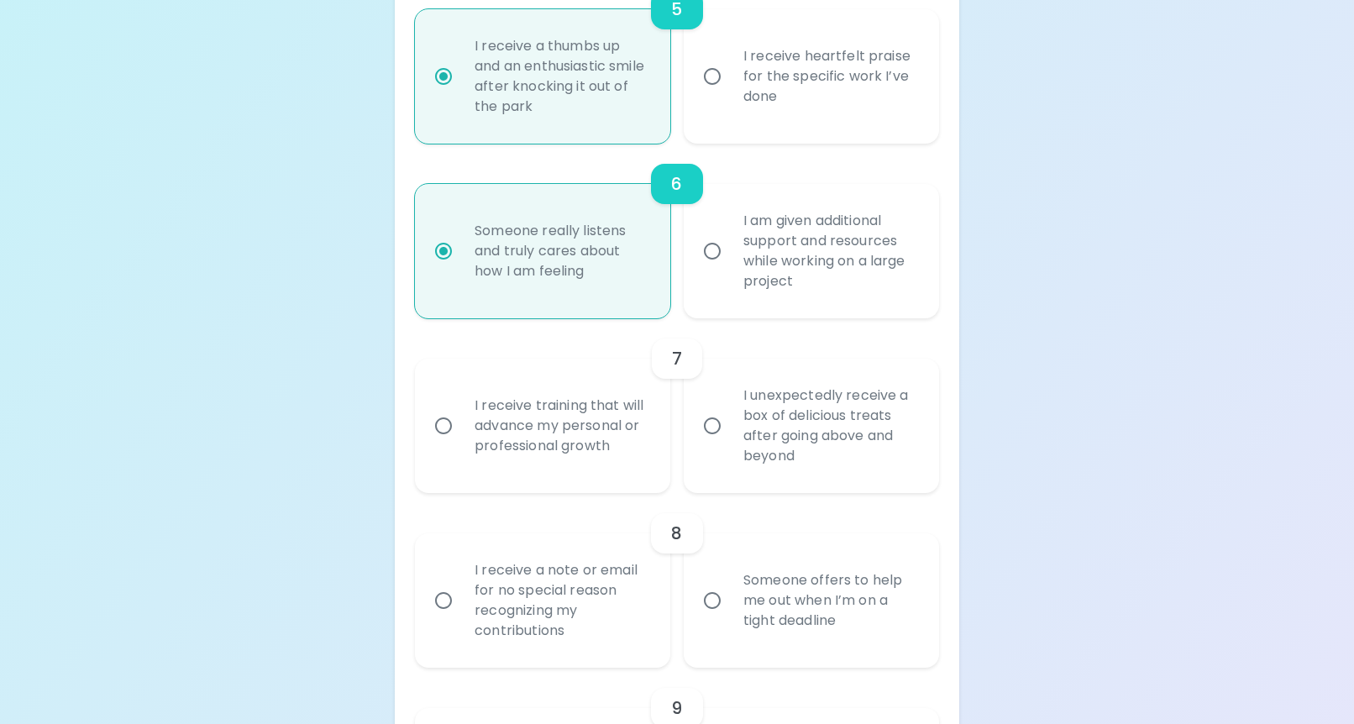
radio input "true"
click at [548, 474] on div "I receive training that will advance my personal or professional growth" at bounding box center [561, 425] width 200 height 101
click at [461, 443] on input "I receive training that will advance my personal or professional growth" at bounding box center [443, 425] width 35 height 35
radio input "false"
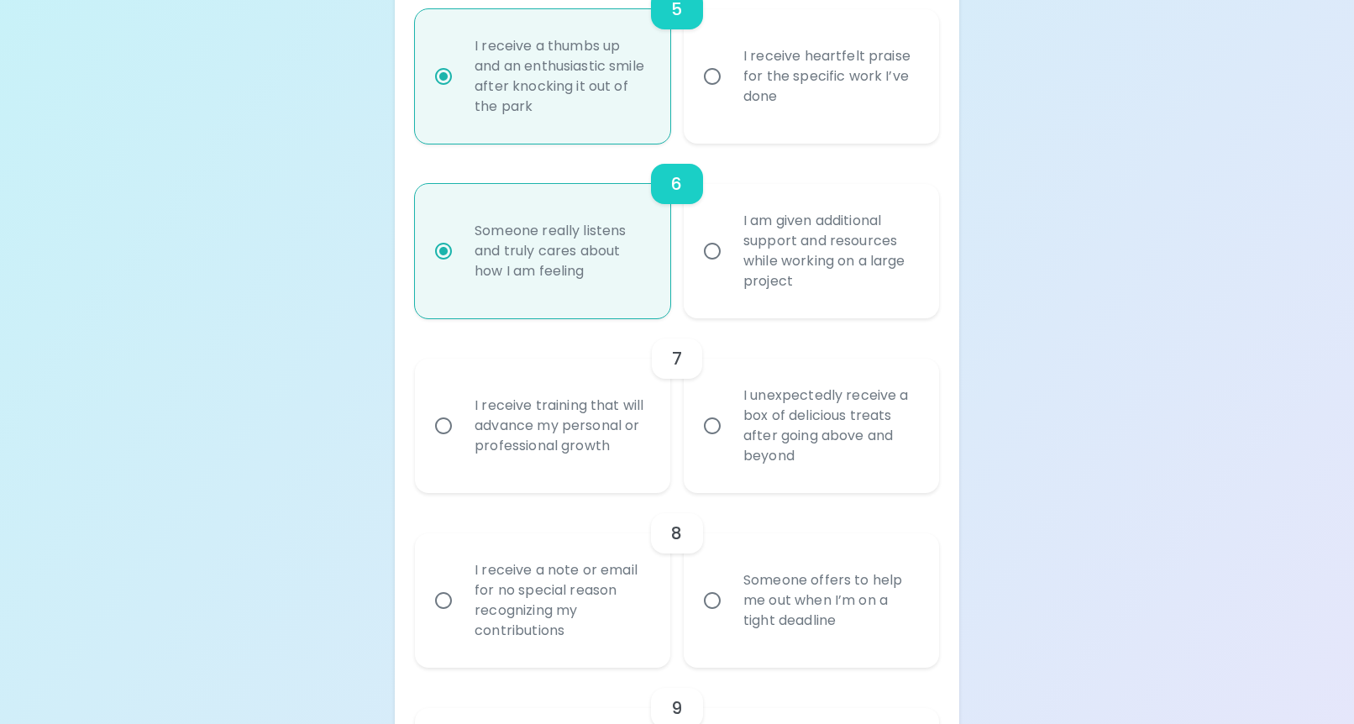
radio input "false"
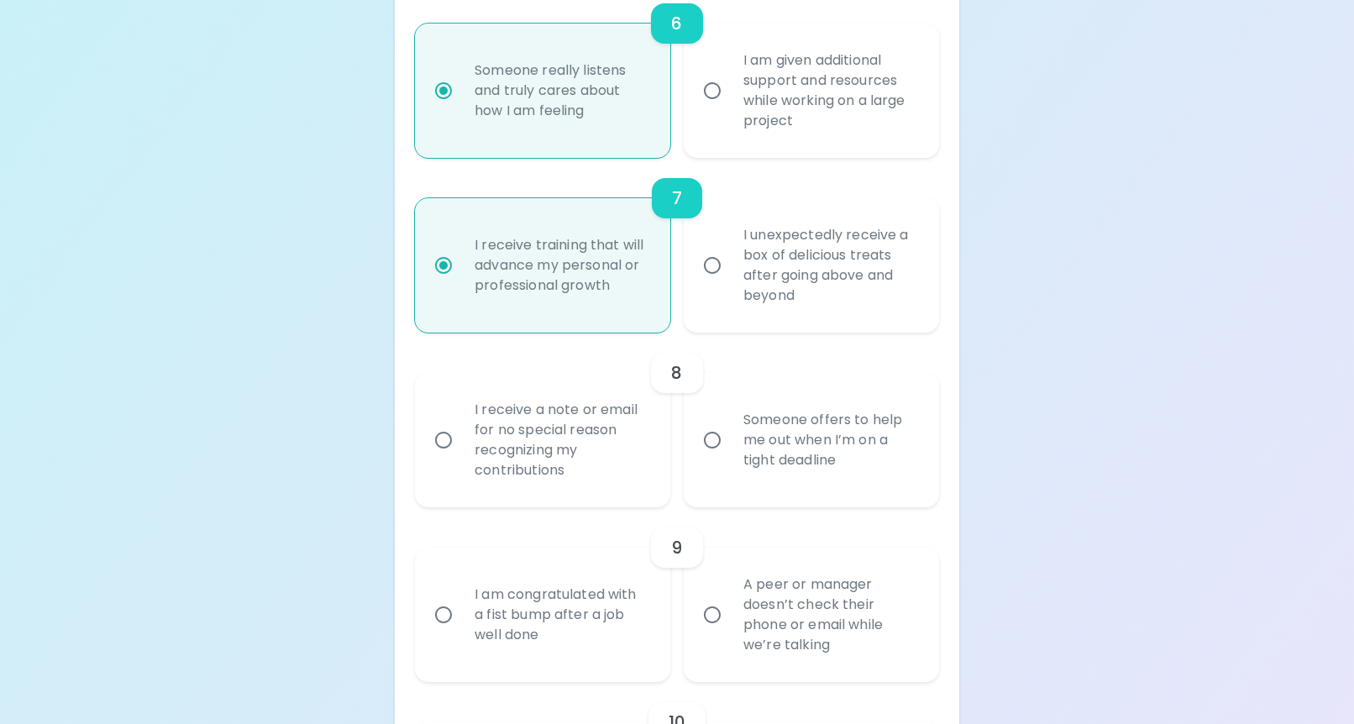
scroll to position [1347, 0]
radio input "true"
click at [782, 305] on div "I unexpectedly receive a box of delicious treats after going above and beyond" at bounding box center [830, 264] width 200 height 121
click at [730, 282] on input "I unexpectedly receive a box of delicious treats after going above and beyond" at bounding box center [711, 264] width 35 height 35
radio input "false"
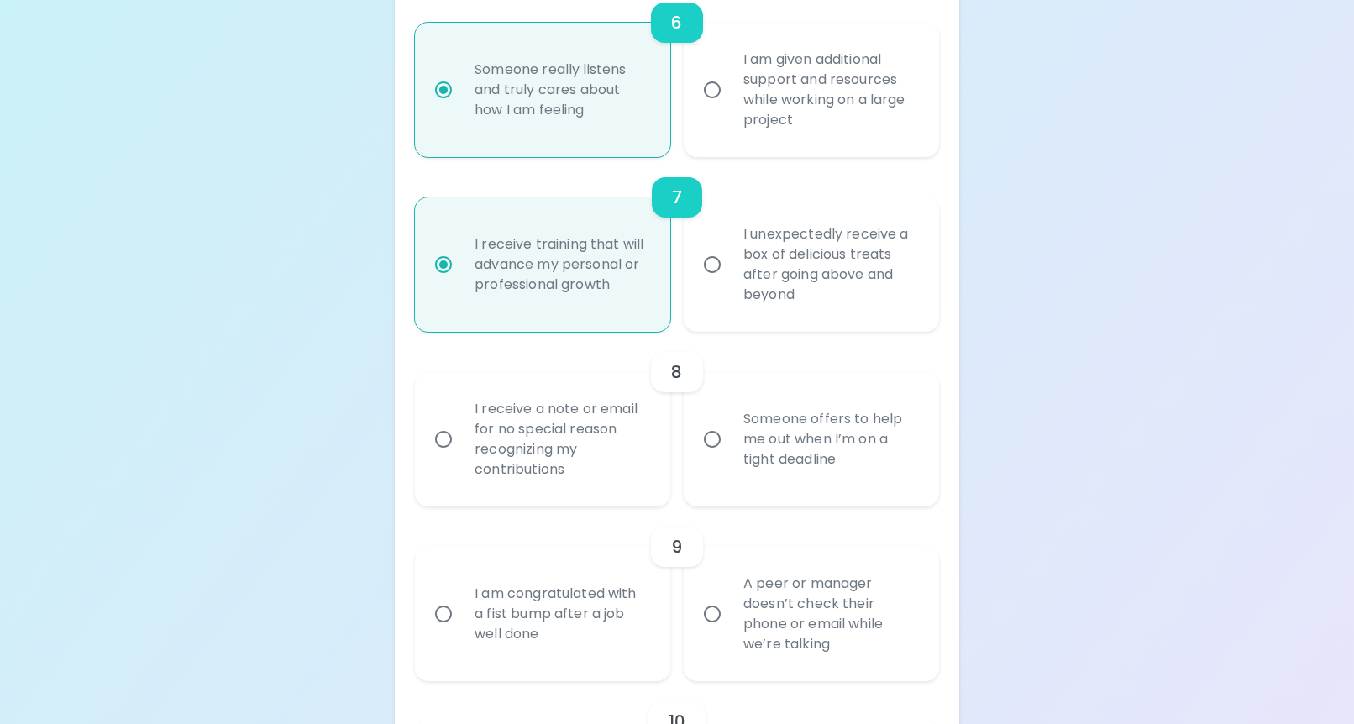
radio input "false"
radio input "true"
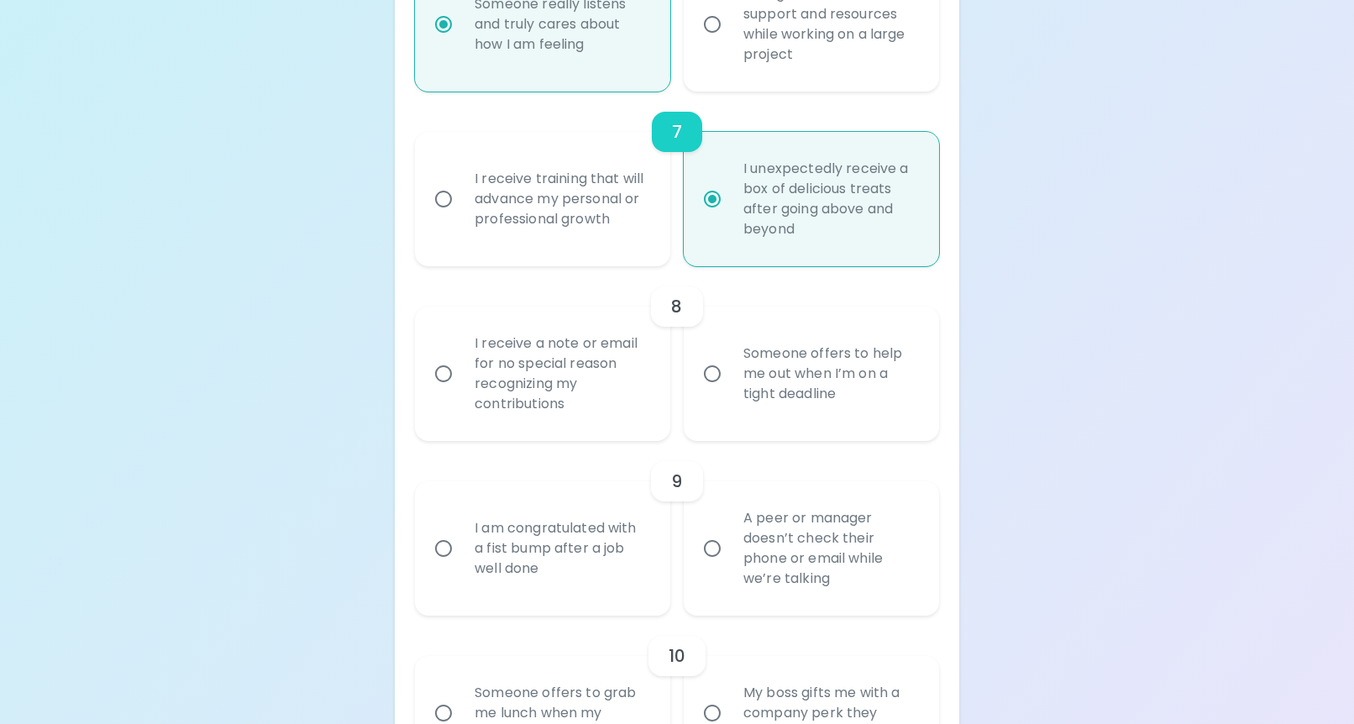
scroll to position [1466, 0]
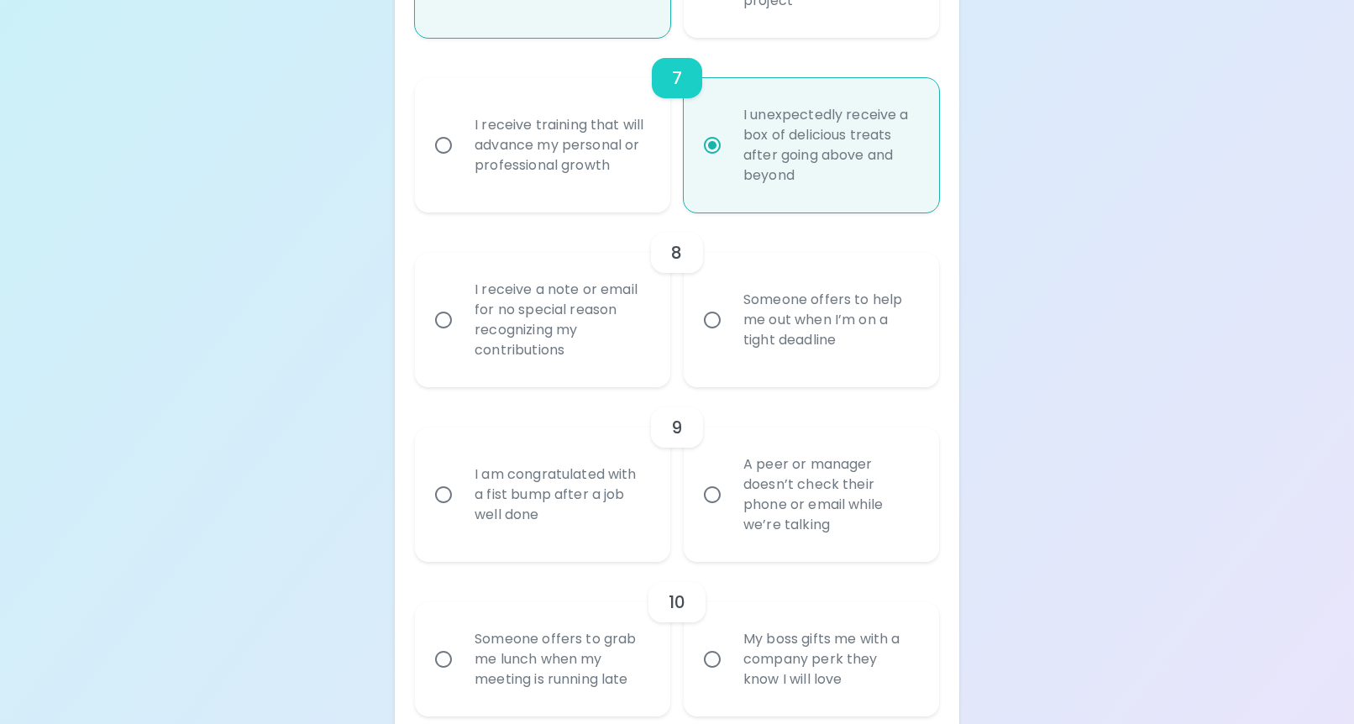
radio input "true"
click at [763, 347] on div "Someone offers to help me out when I’m on a tight deadline" at bounding box center [830, 320] width 200 height 101
click at [730, 338] on input "Someone offers to help me out when I’m on a tight deadline" at bounding box center [711, 319] width 35 height 35
radio input "false"
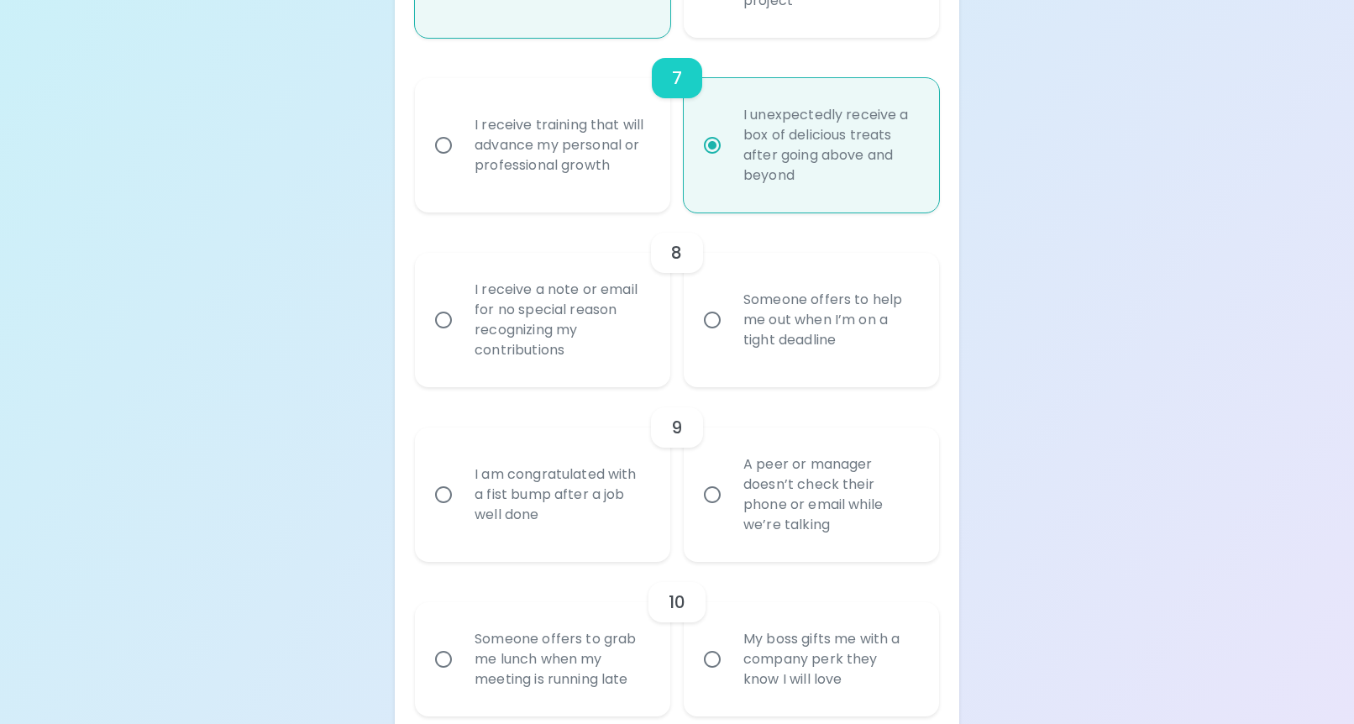
radio input "false"
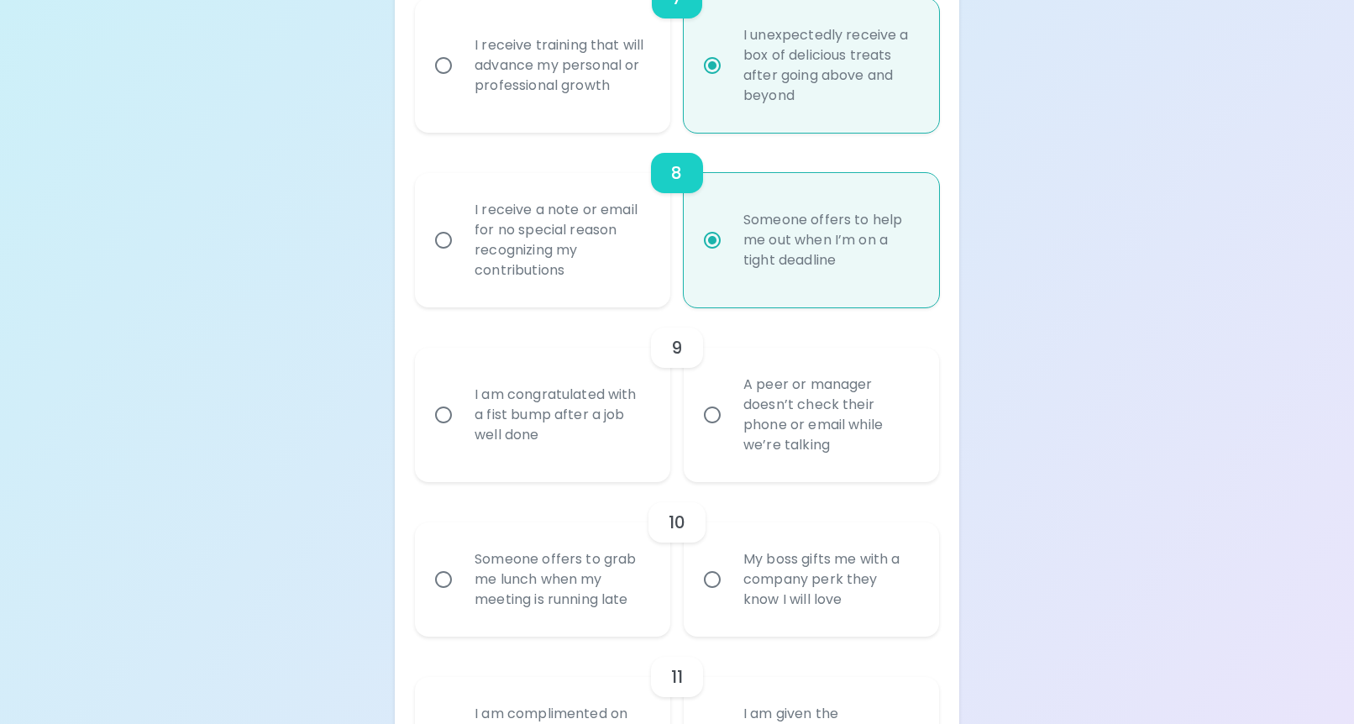
scroll to position [1601, 0]
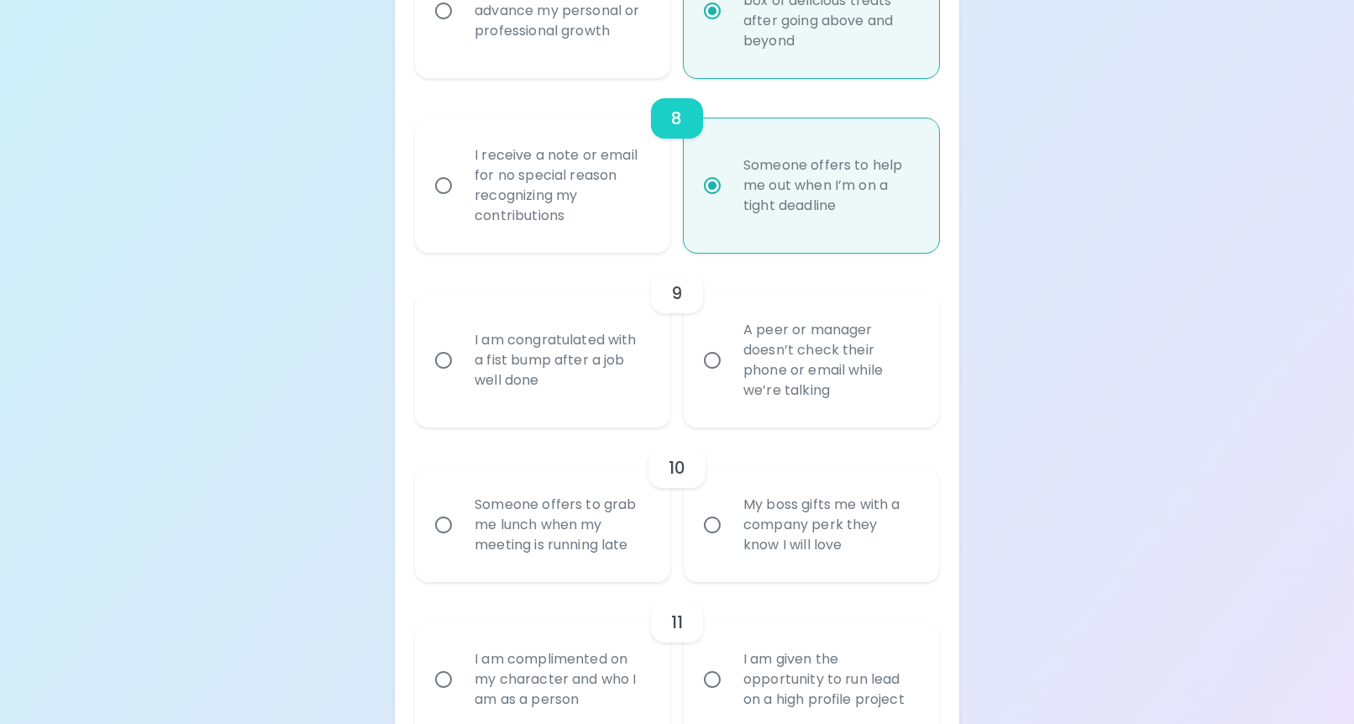
radio input "true"
click at [594, 197] on div "I receive a note or email for no special reason recognizing my contributions" at bounding box center [561, 185] width 200 height 121
click at [461, 197] on input "I receive a note or email for no special reason recognizing my contributions" at bounding box center [443, 185] width 35 height 35
radio input "false"
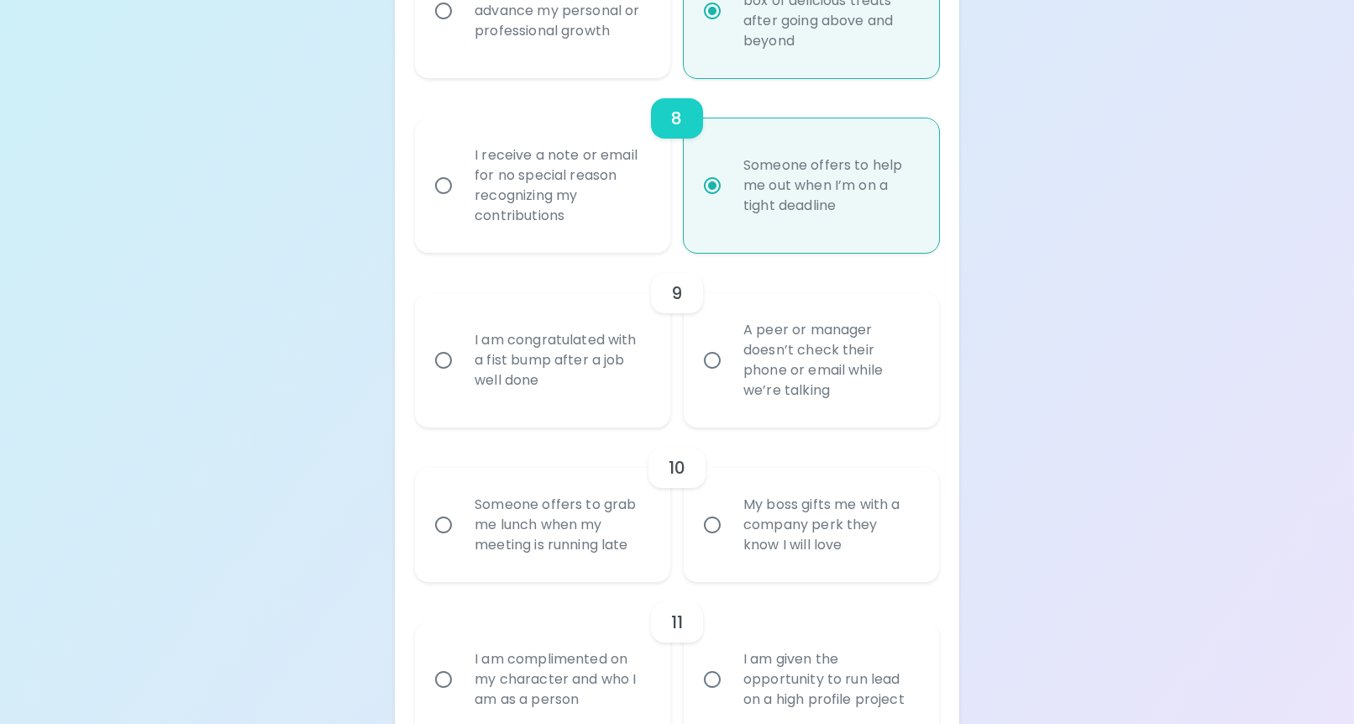
radio input "false"
radio input "true"
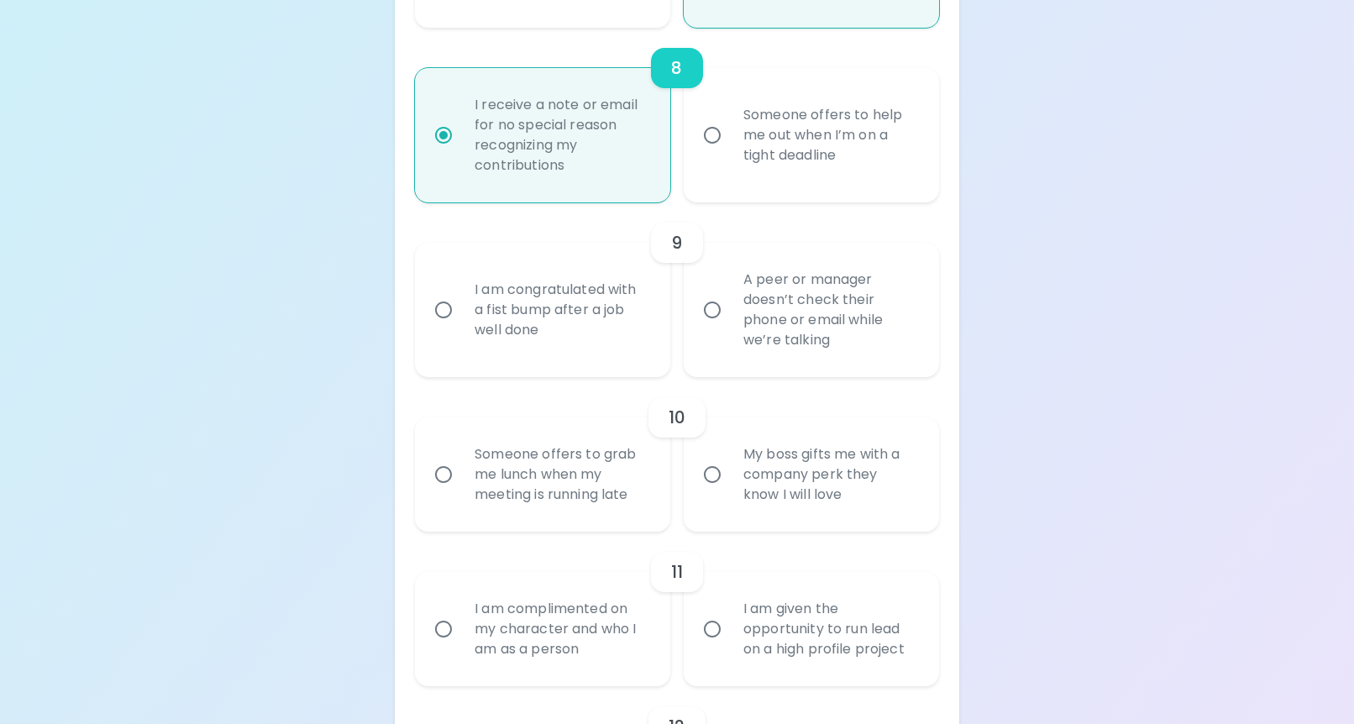
scroll to position [1668, 0]
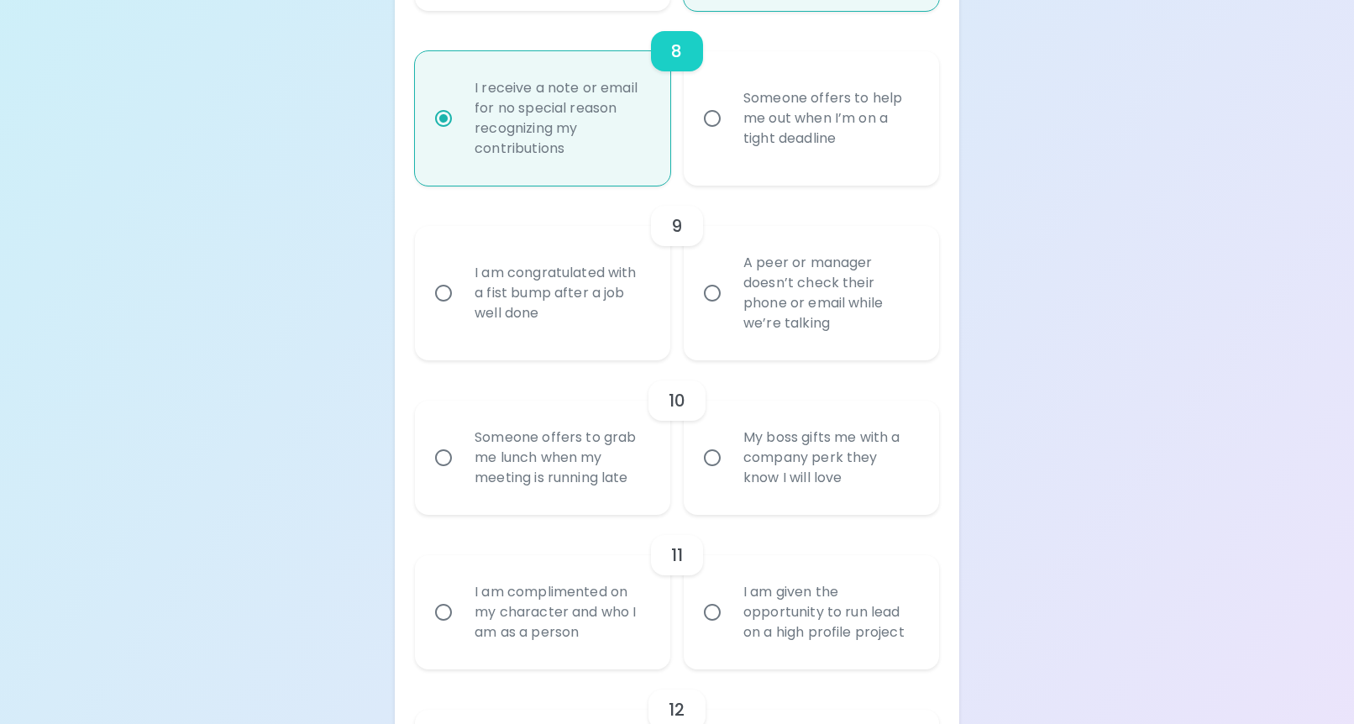
radio input "true"
click at [712, 302] on input "A peer or manager doesn’t check their phone or email while we’re talking" at bounding box center [711, 292] width 35 height 35
radio input "false"
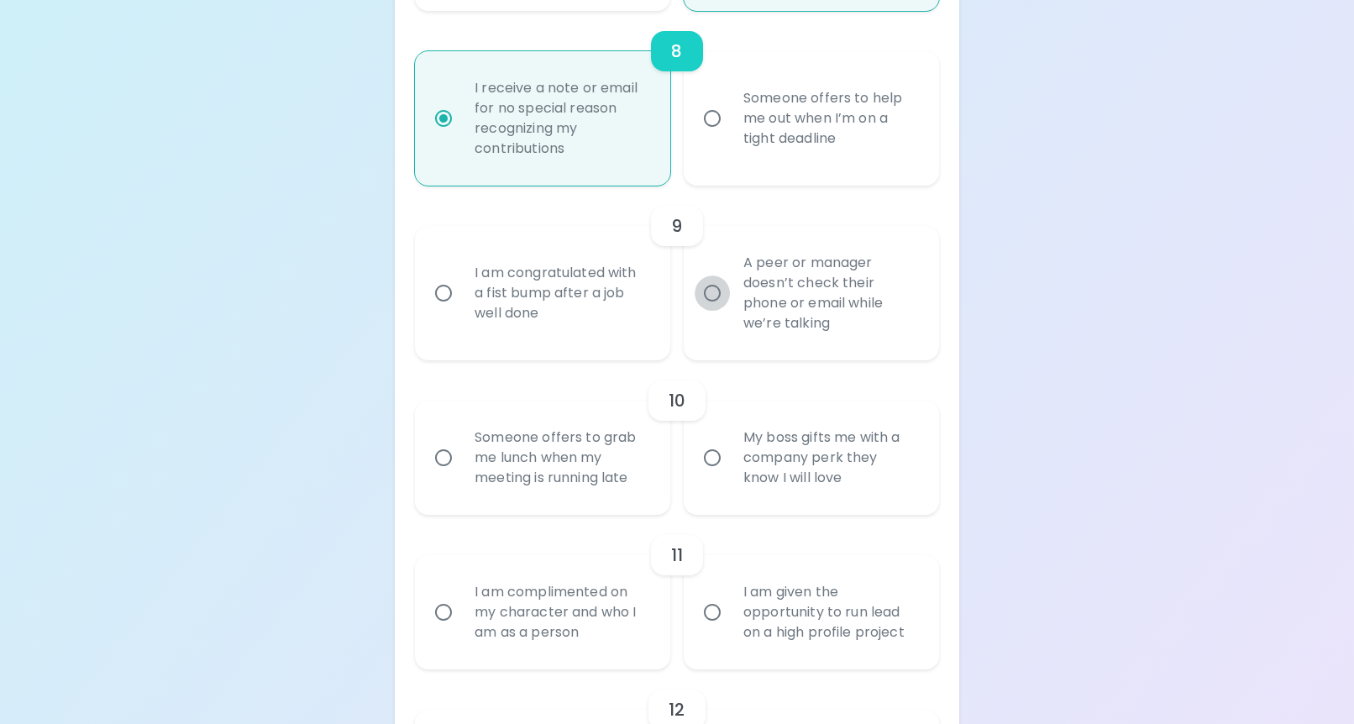
radio input "false"
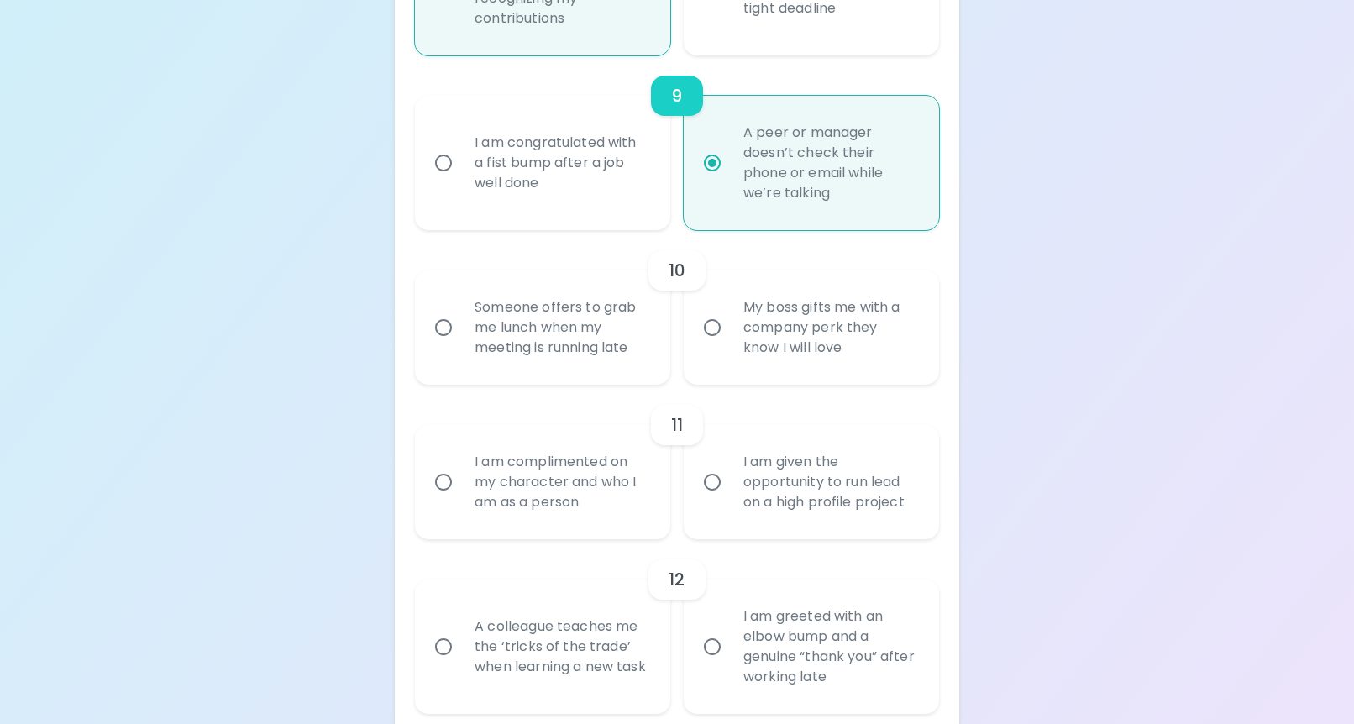
scroll to position [1802, 0]
radio input "true"
click at [721, 339] on input "My boss gifts me with a company perk they know I will love" at bounding box center [711, 323] width 35 height 35
radio input "false"
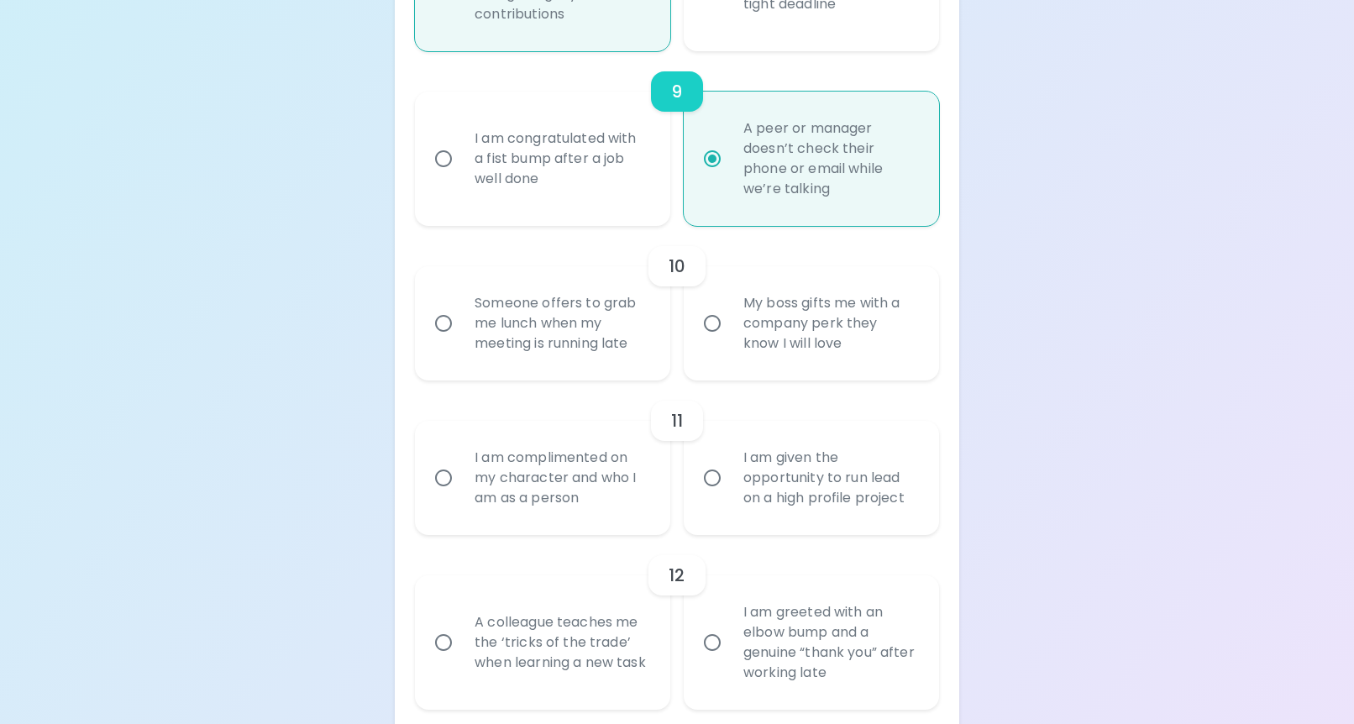
radio input "false"
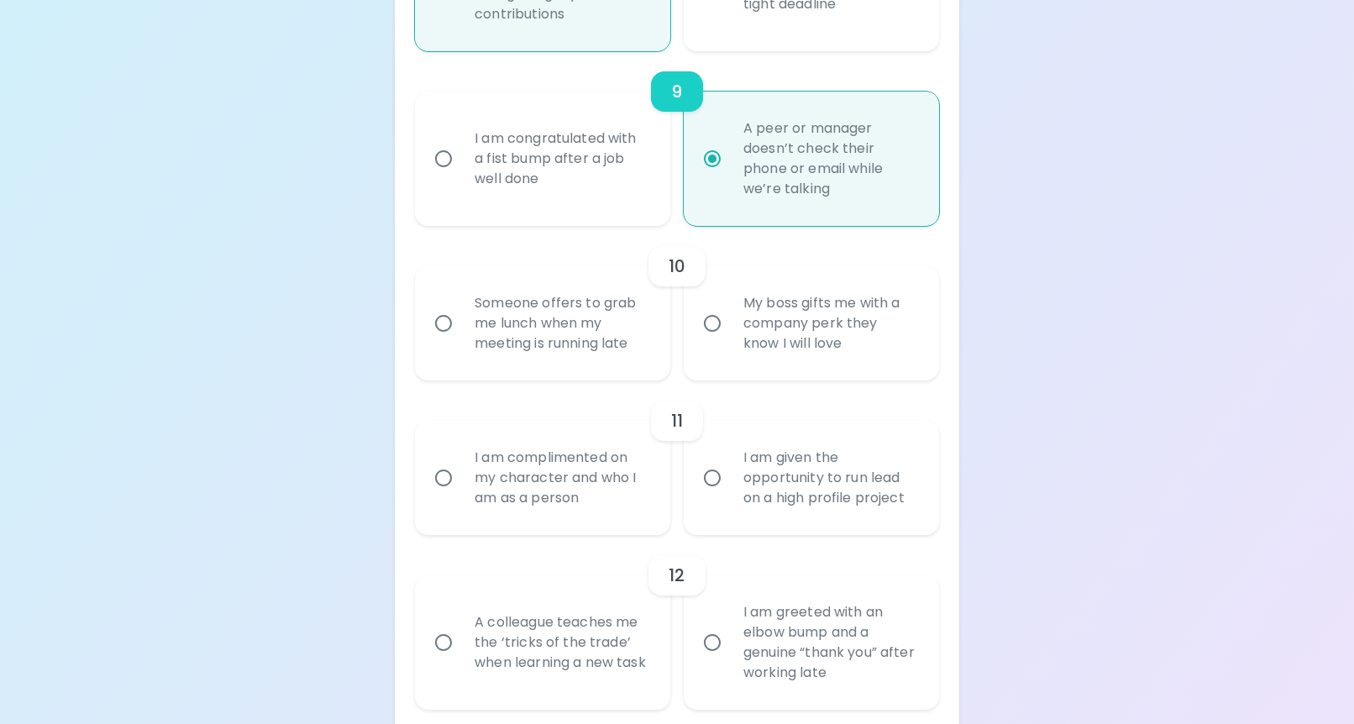
radio input "false"
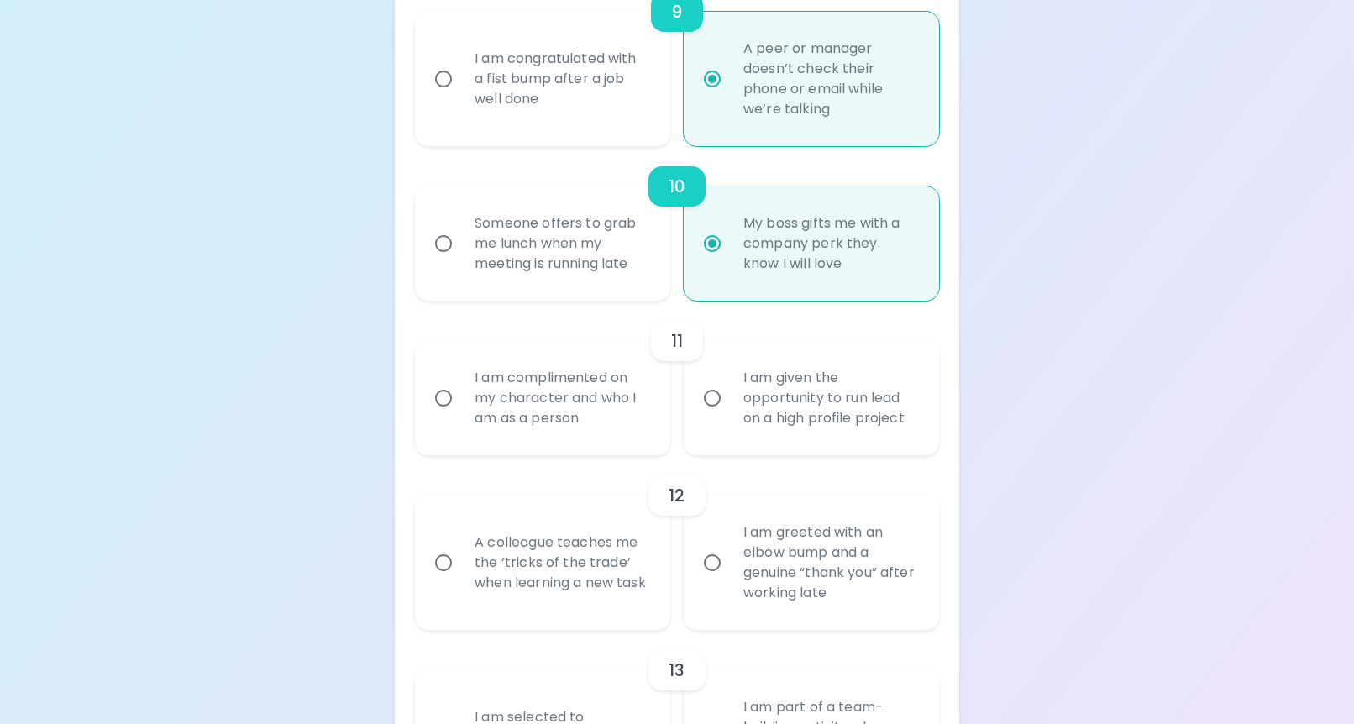
scroll to position [1936, 0]
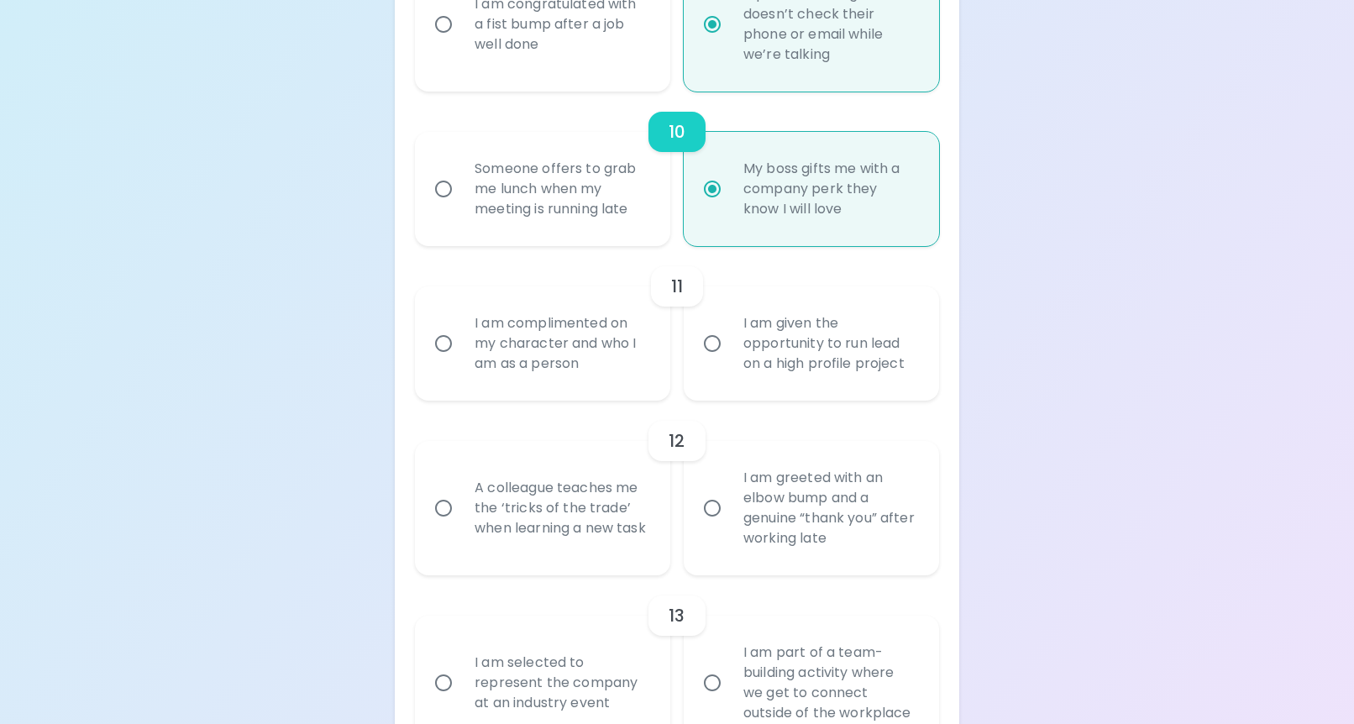
radio input "true"
click at [595, 182] on div "Someone offers to grab me lunch when my meeting is running late" at bounding box center [561, 189] width 200 height 101
click at [461, 182] on input "Someone offers to grab me lunch when my meeting is running late" at bounding box center [443, 188] width 35 height 35
radio input "false"
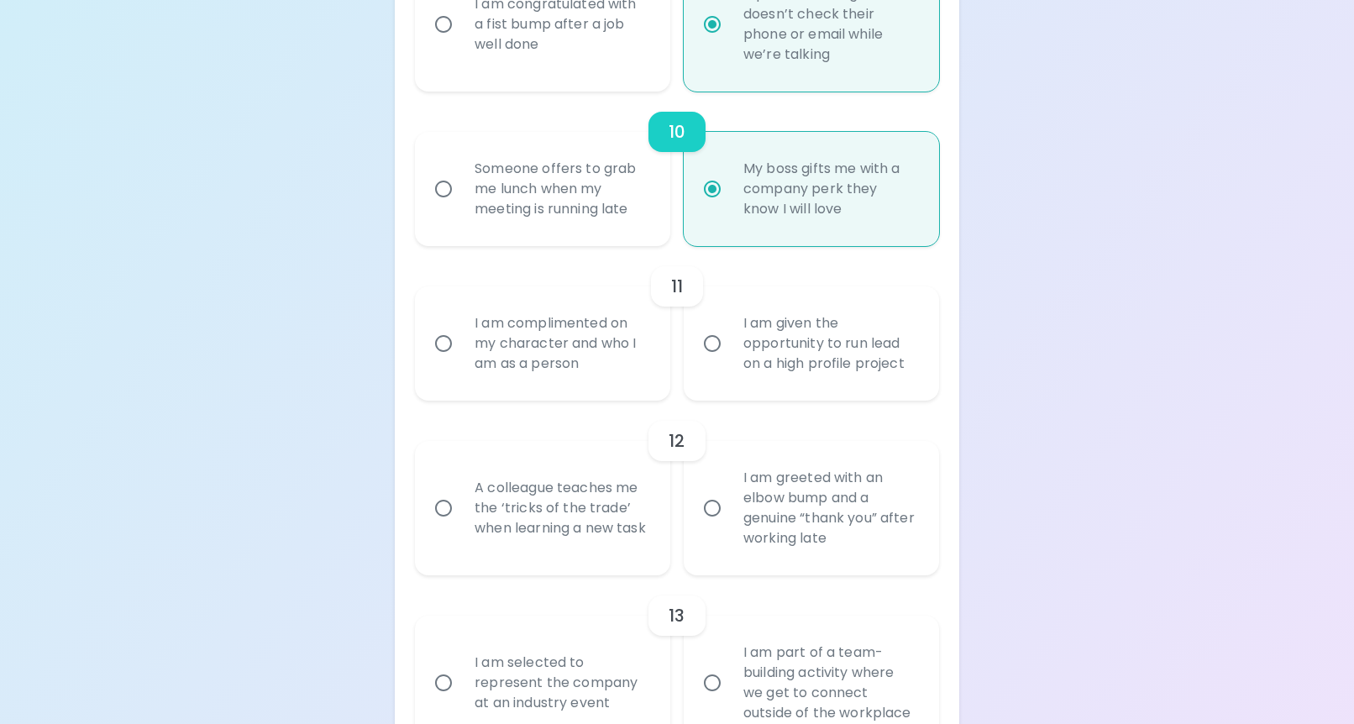
radio input "false"
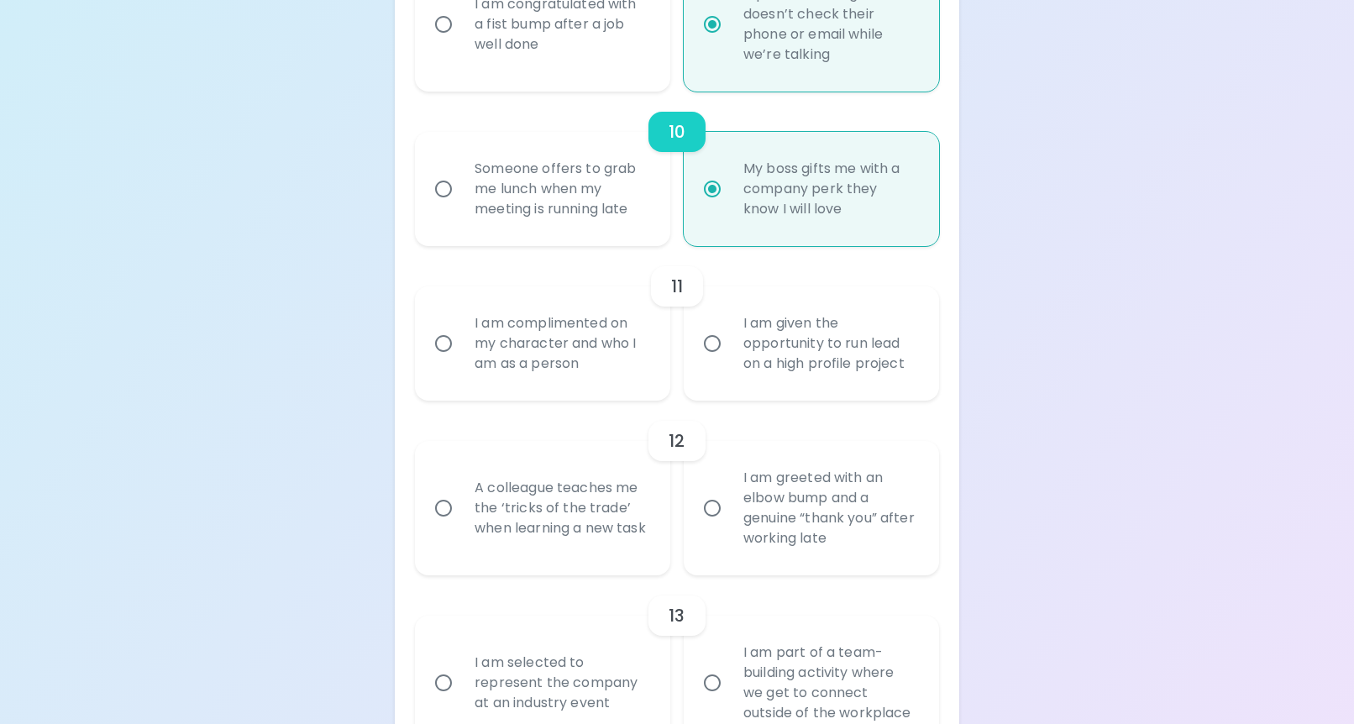
radio input "false"
radio input "true"
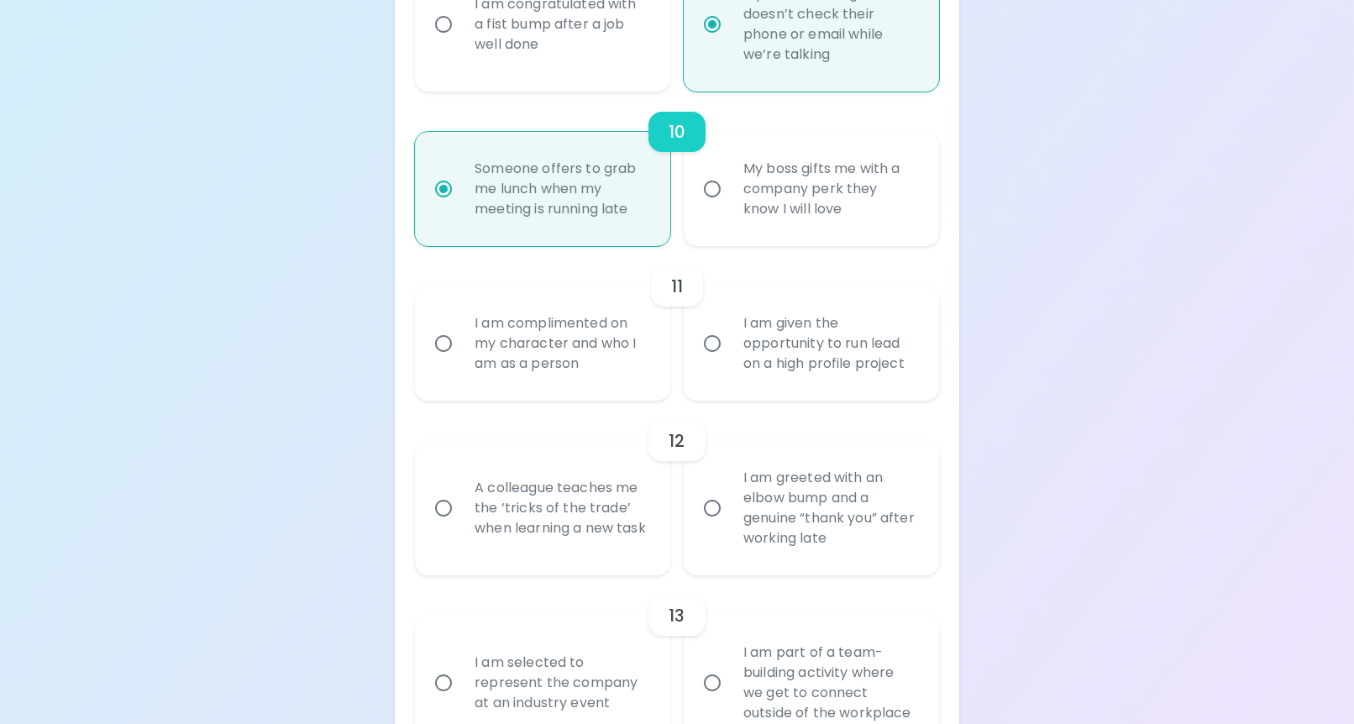
radio input "true"
click at [558, 357] on div "I am complimented on my character and who I am as a person" at bounding box center [561, 343] width 200 height 101
click at [461, 357] on input "I am complimented on my character and who I am as a person" at bounding box center [443, 343] width 35 height 35
radio input "false"
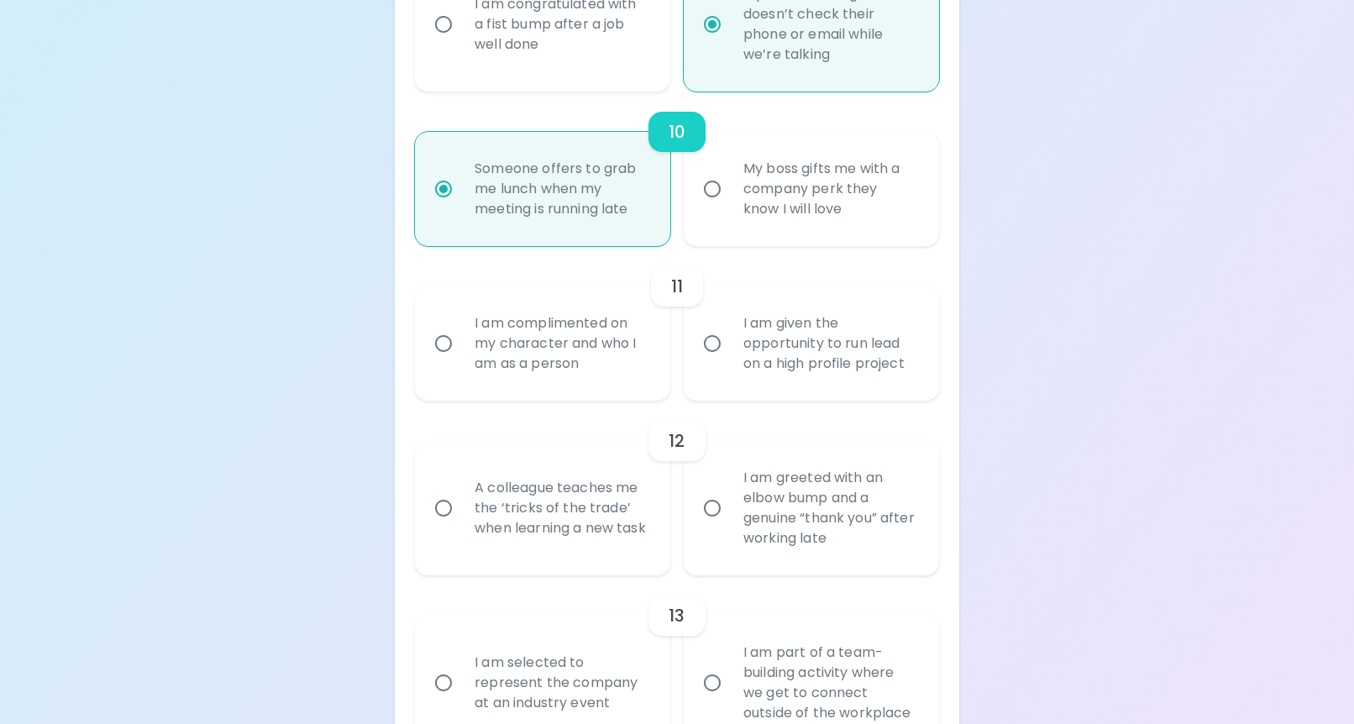
radio input "false"
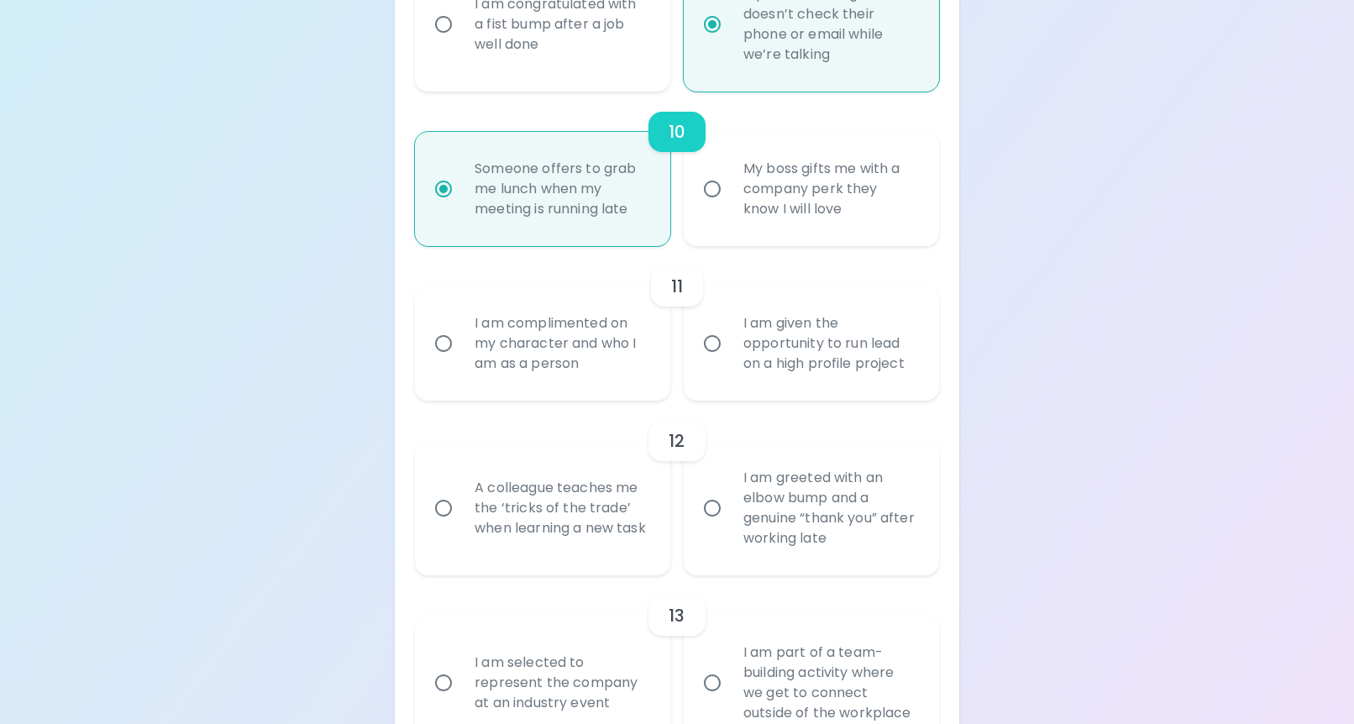
radio input "false"
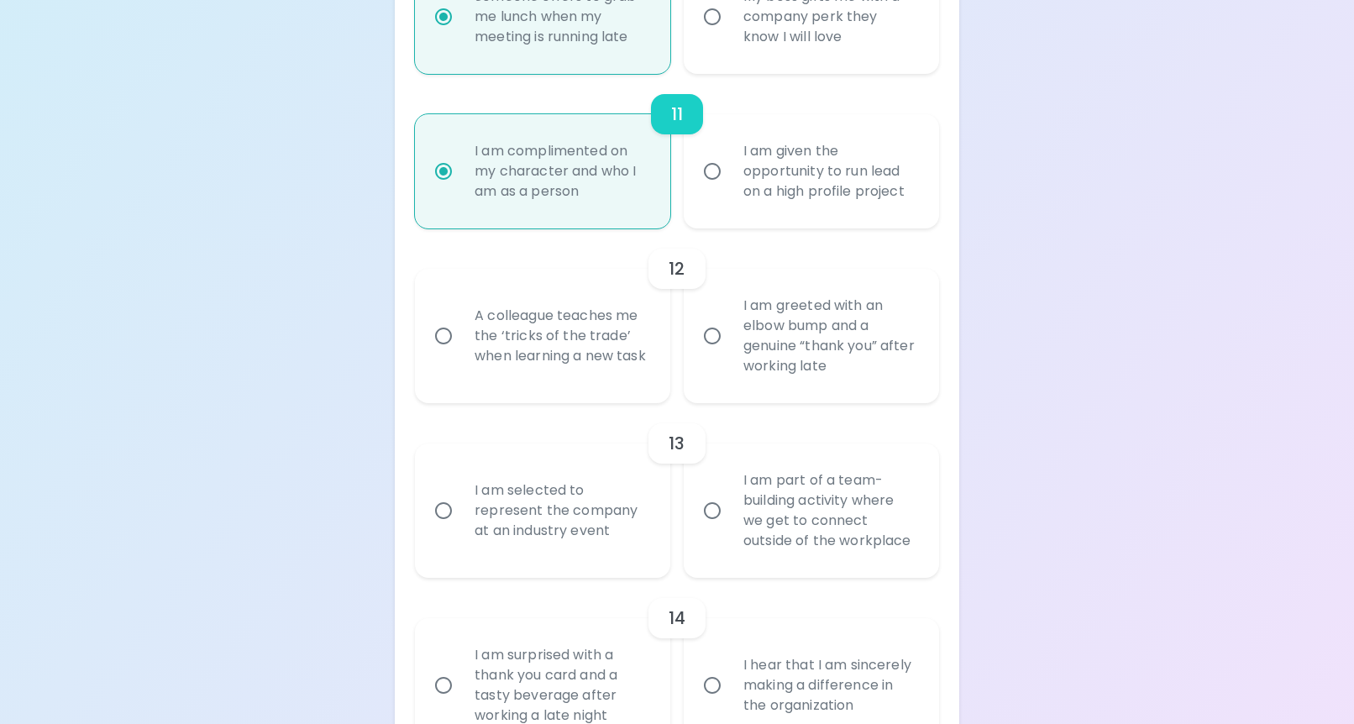
scroll to position [2127, 0]
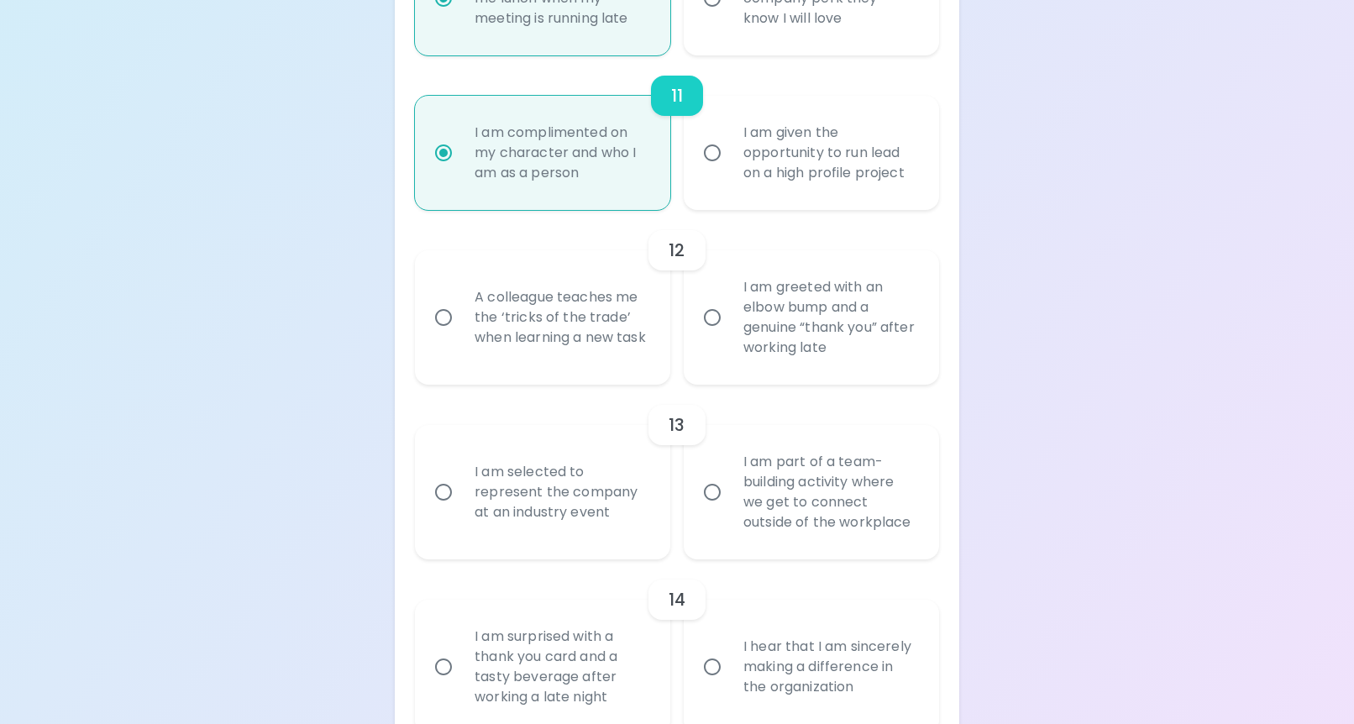
radio input "true"
click at [713, 338] on label "I am greeted with an elbow bump and a genuine “thank you” after working late" at bounding box center [801, 317] width 255 height 134
click at [713, 335] on input "I am greeted with an elbow bump and a genuine “thank you” after working late" at bounding box center [711, 317] width 35 height 35
radio input "false"
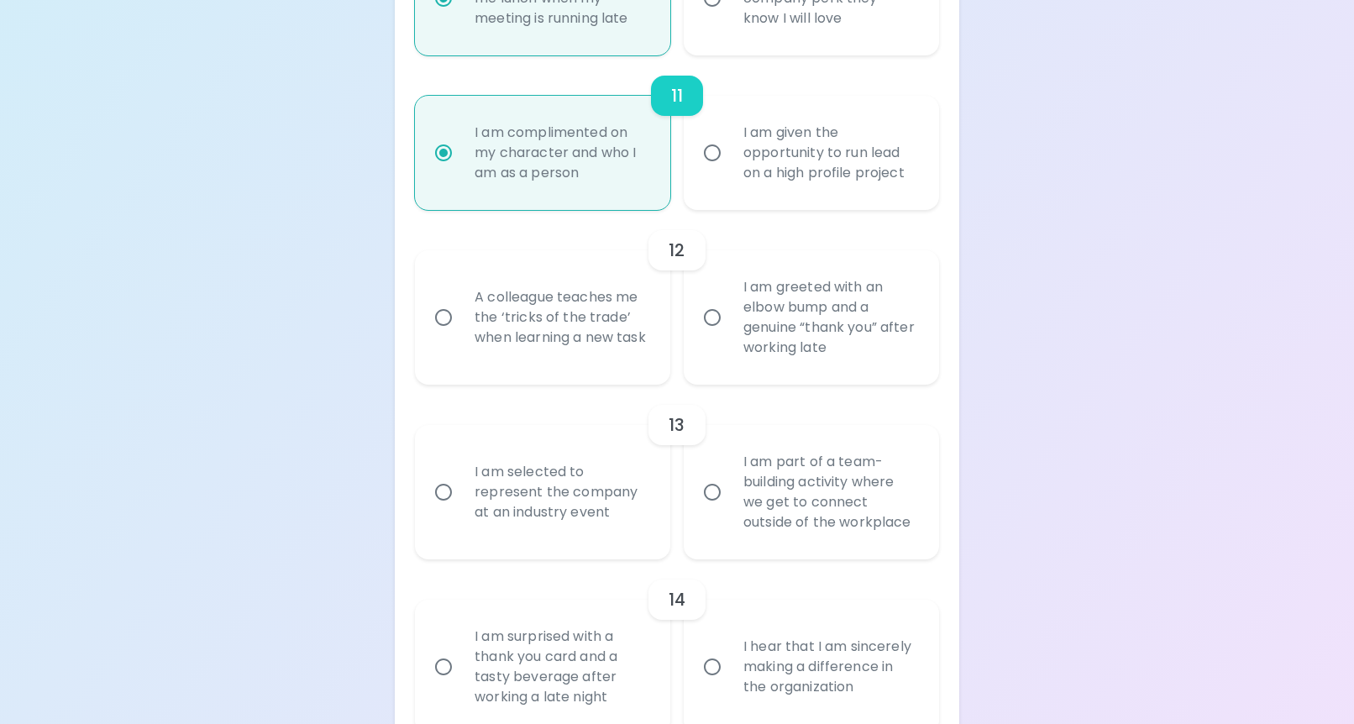
radio input "false"
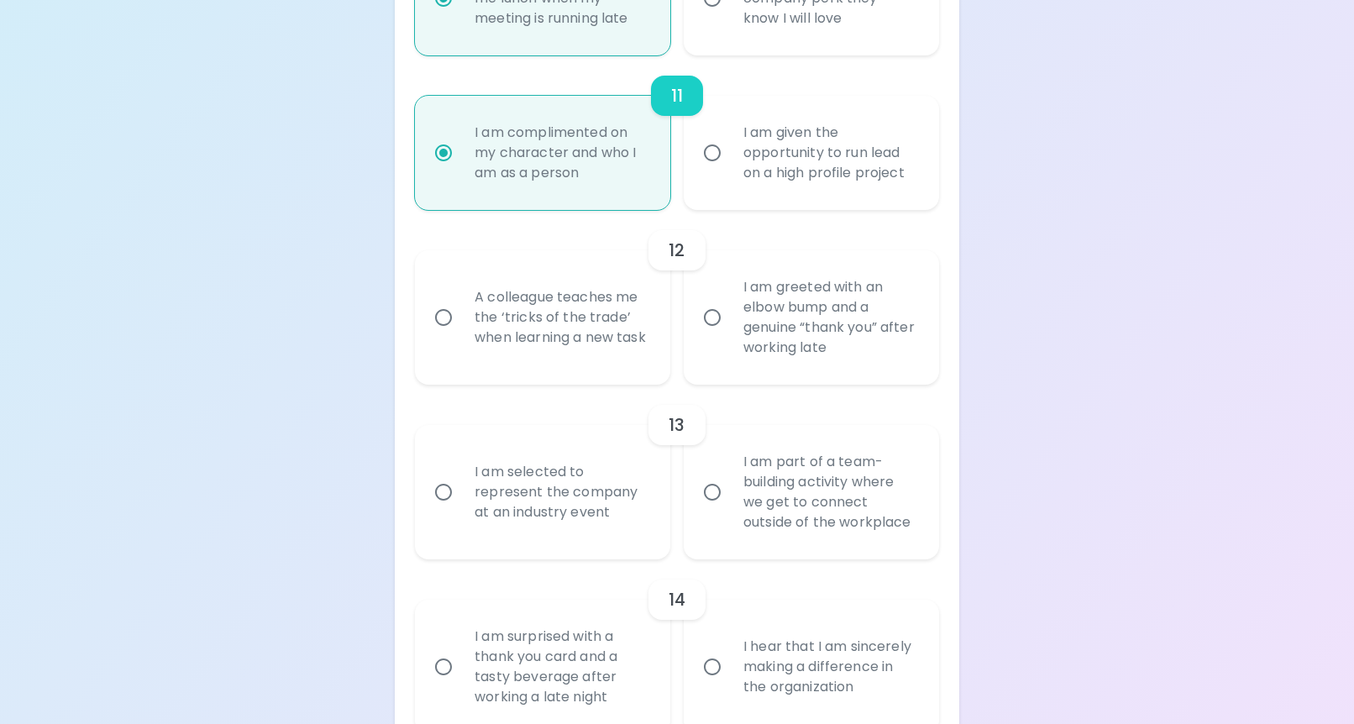
radio input "false"
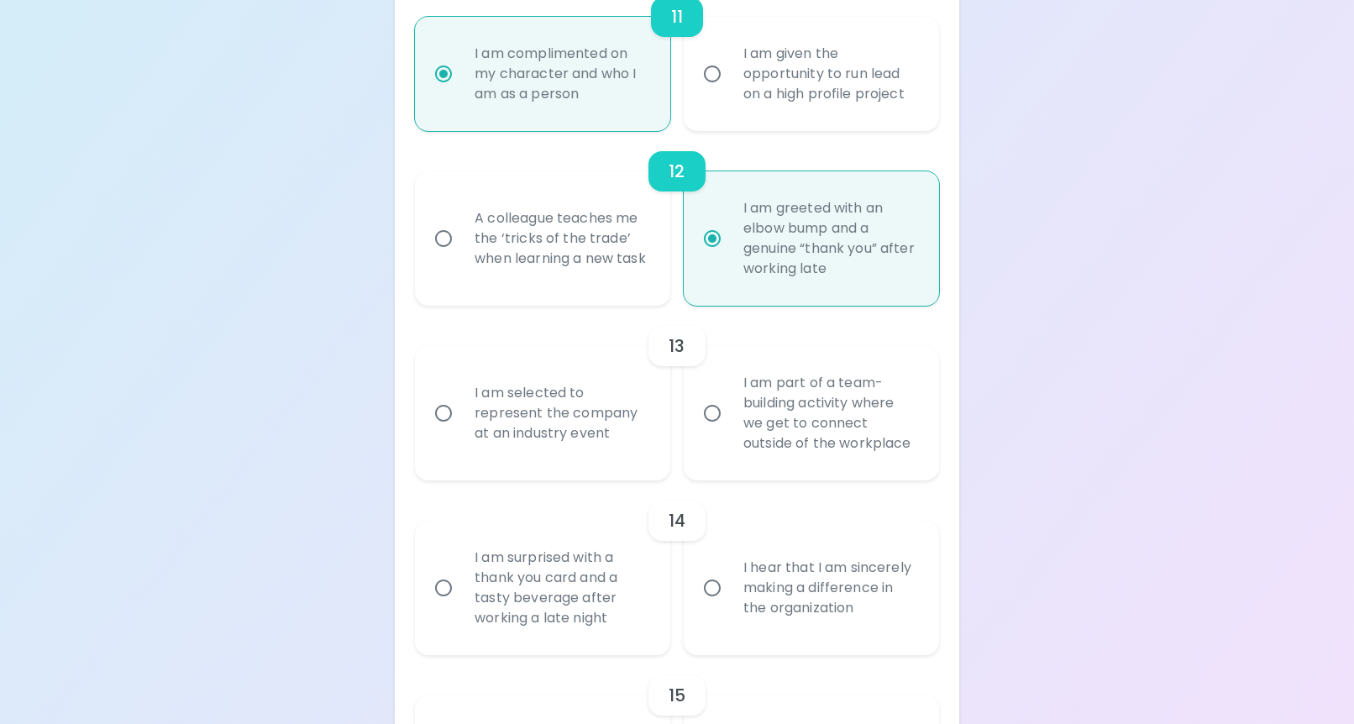
scroll to position [2261, 0]
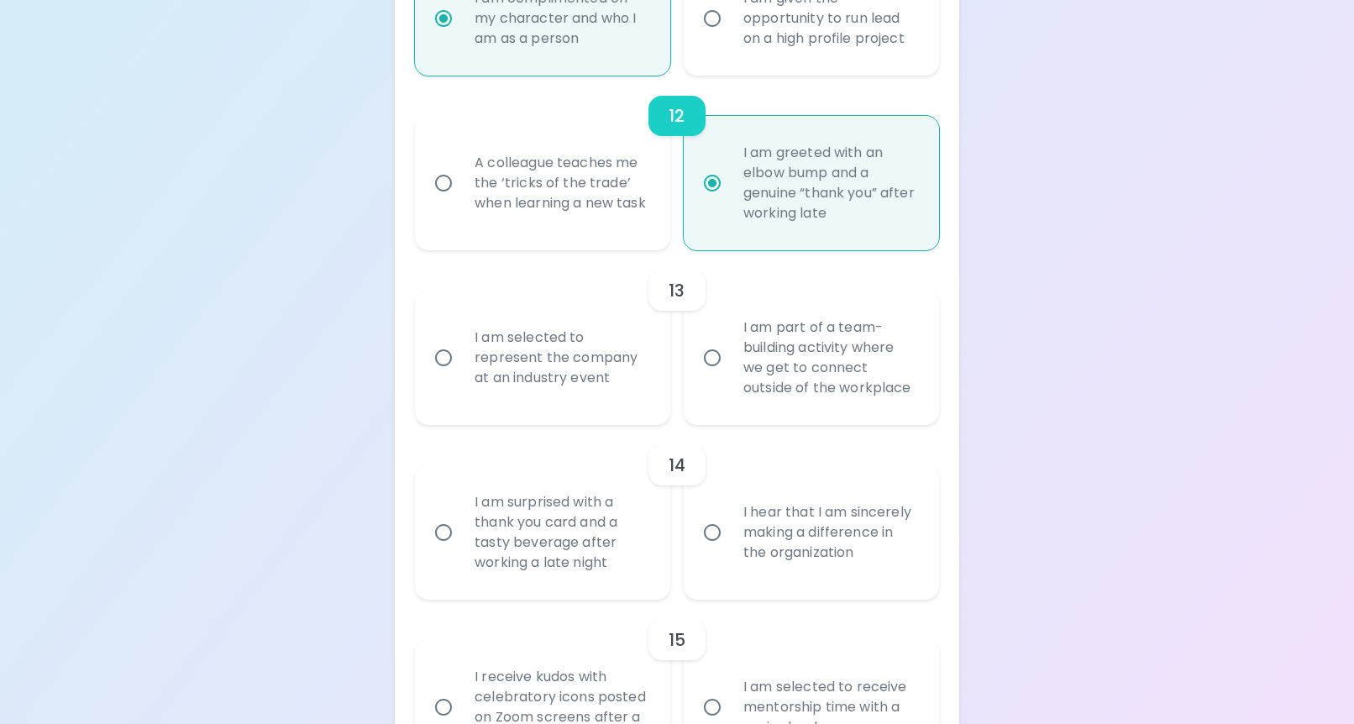
radio input "true"
click at [709, 382] on label "I am part of a team-building activity where we get to connect outside of the wo…" at bounding box center [801, 358] width 255 height 134
click at [709, 375] on input "I am part of a team-building activity where we get to connect outside of the wo…" at bounding box center [711, 357] width 35 height 35
radio input "false"
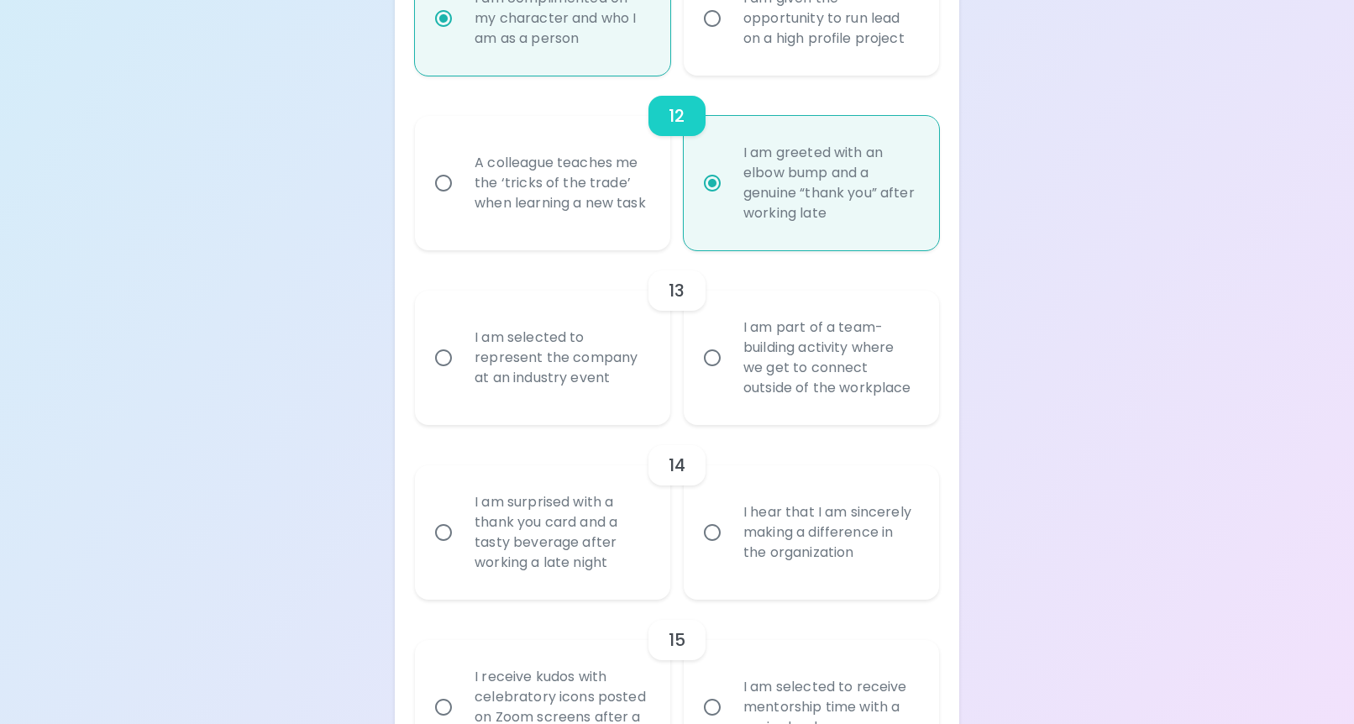
radio input "false"
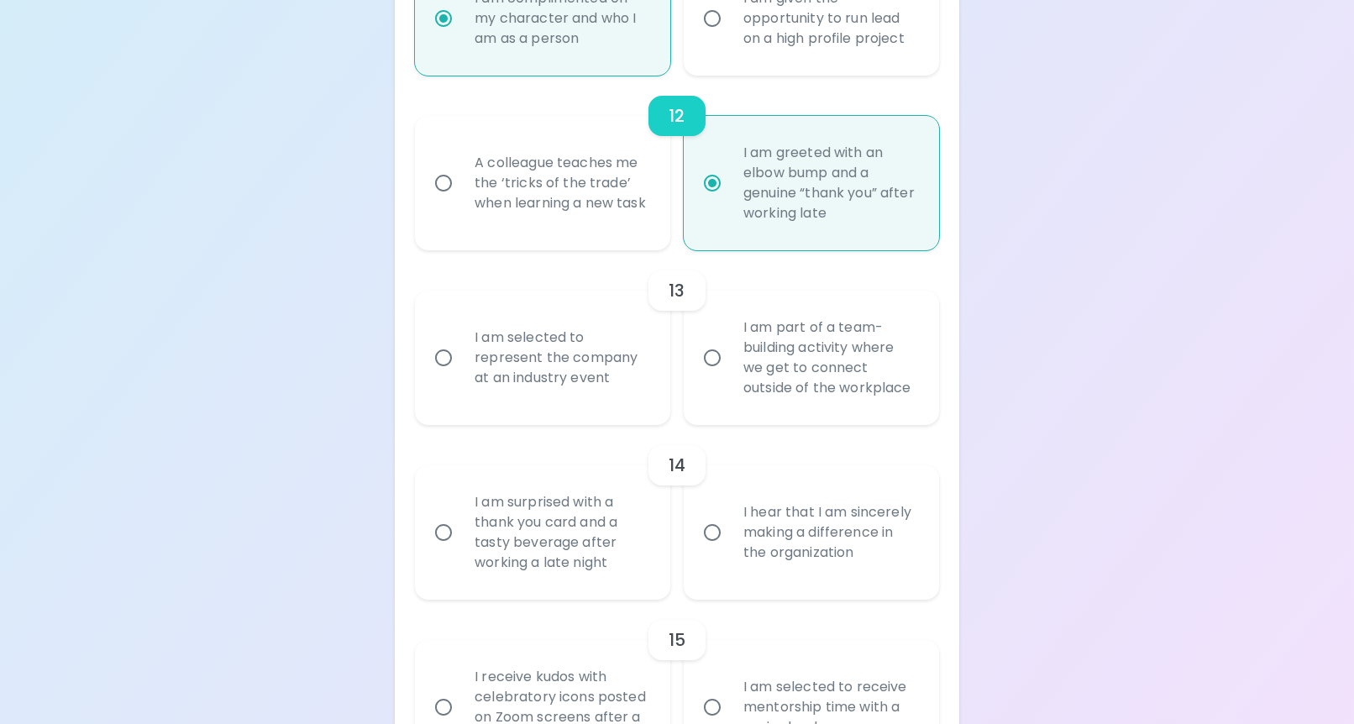
radio input "false"
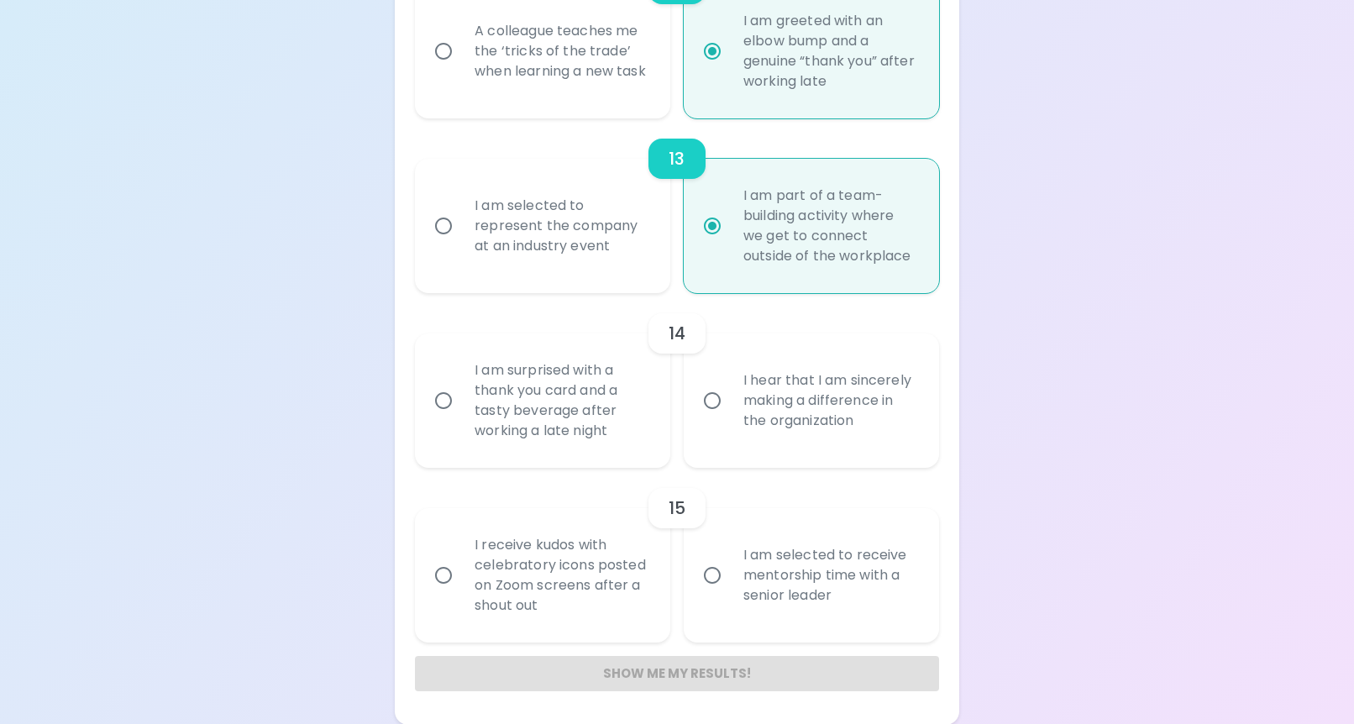
scroll to position [2394, 0]
radio input "true"
click at [741, 397] on div "I hear that I am sincerely making a difference in the organization" at bounding box center [830, 399] width 200 height 101
click at [730, 397] on input "I hear that I am sincerely making a difference in the organization" at bounding box center [711, 399] width 35 height 35
radio input "false"
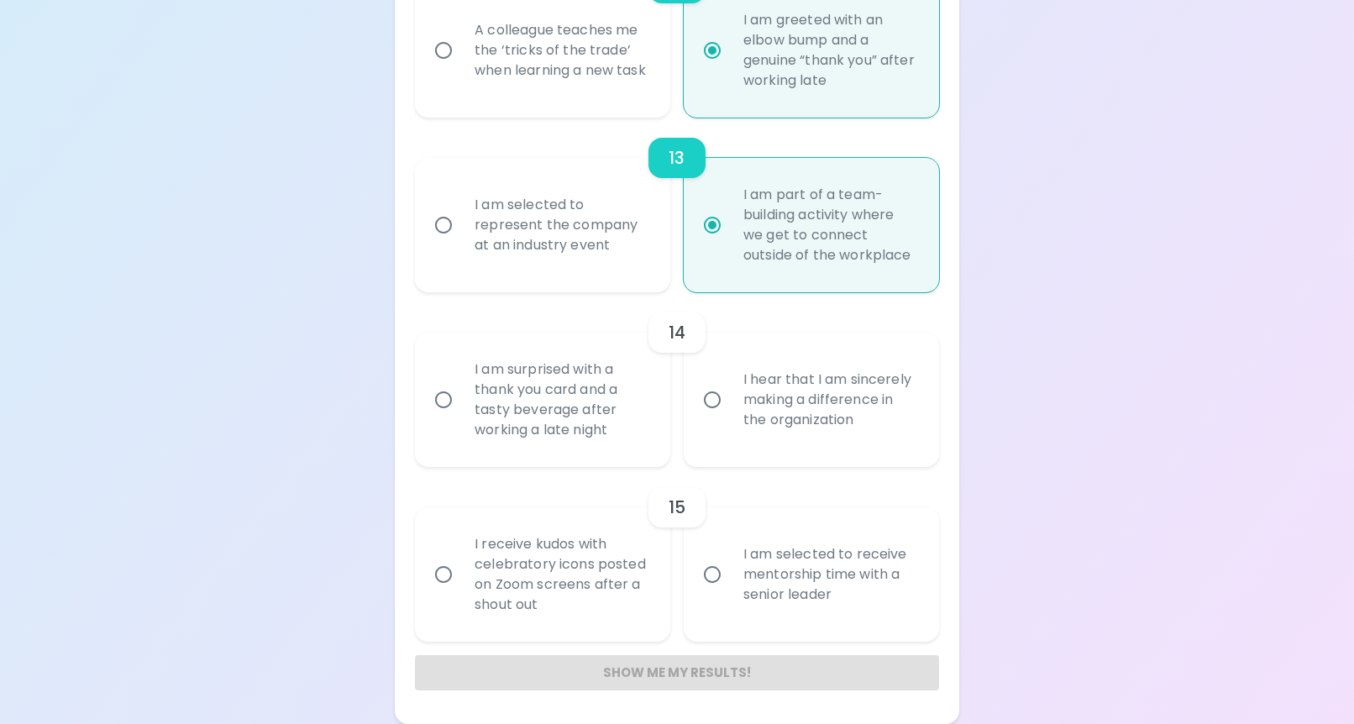
radio input "false"
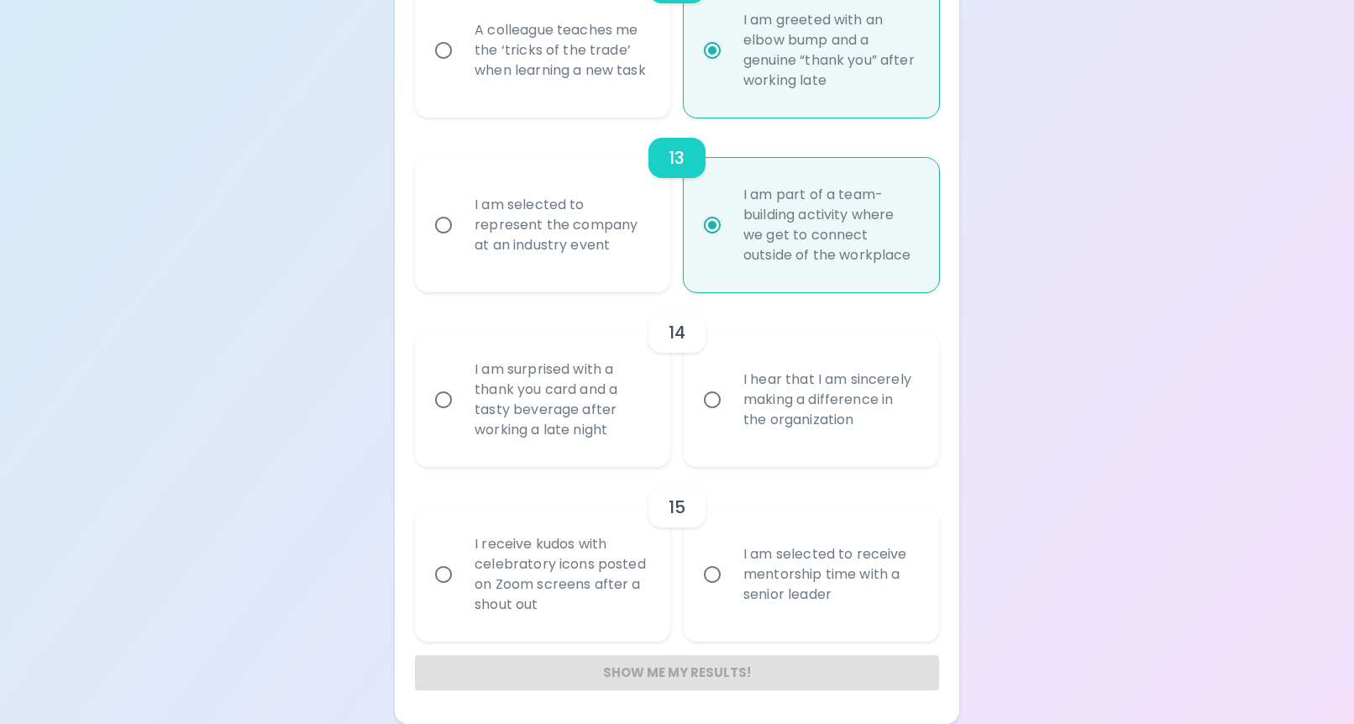
radio input "false"
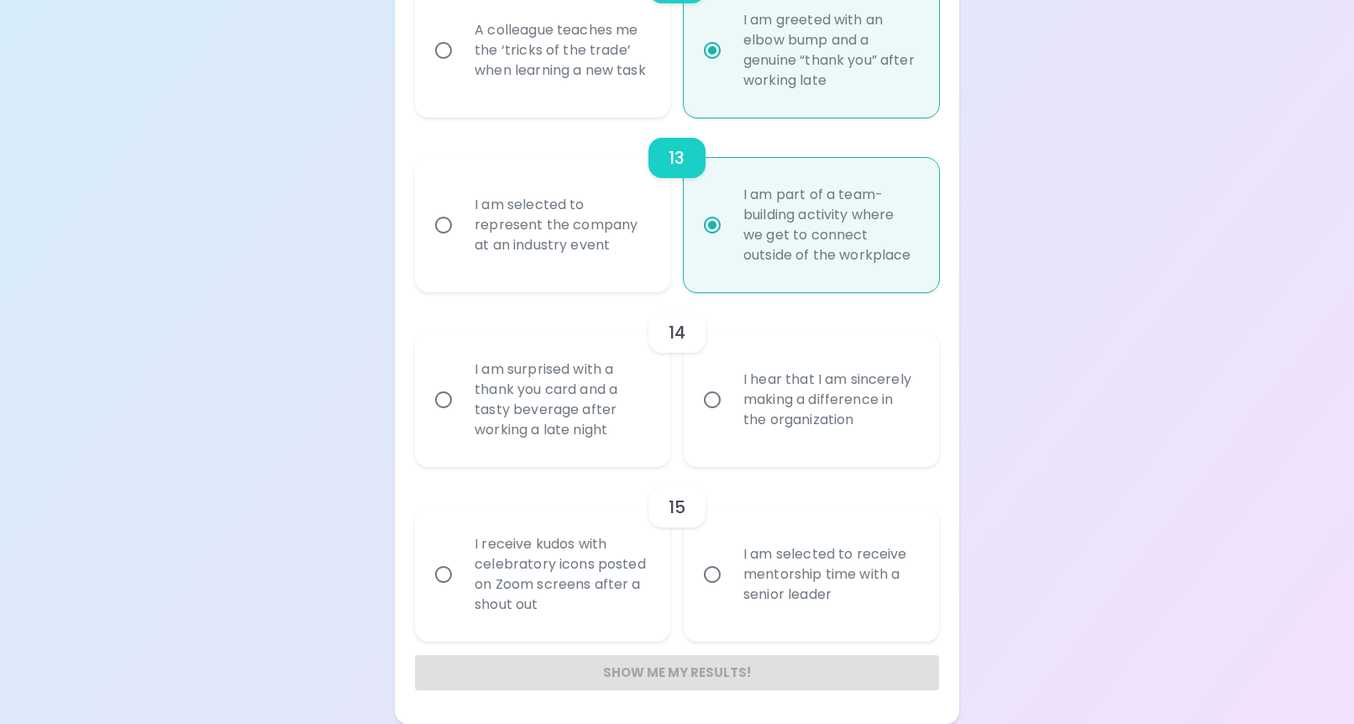
radio input "false"
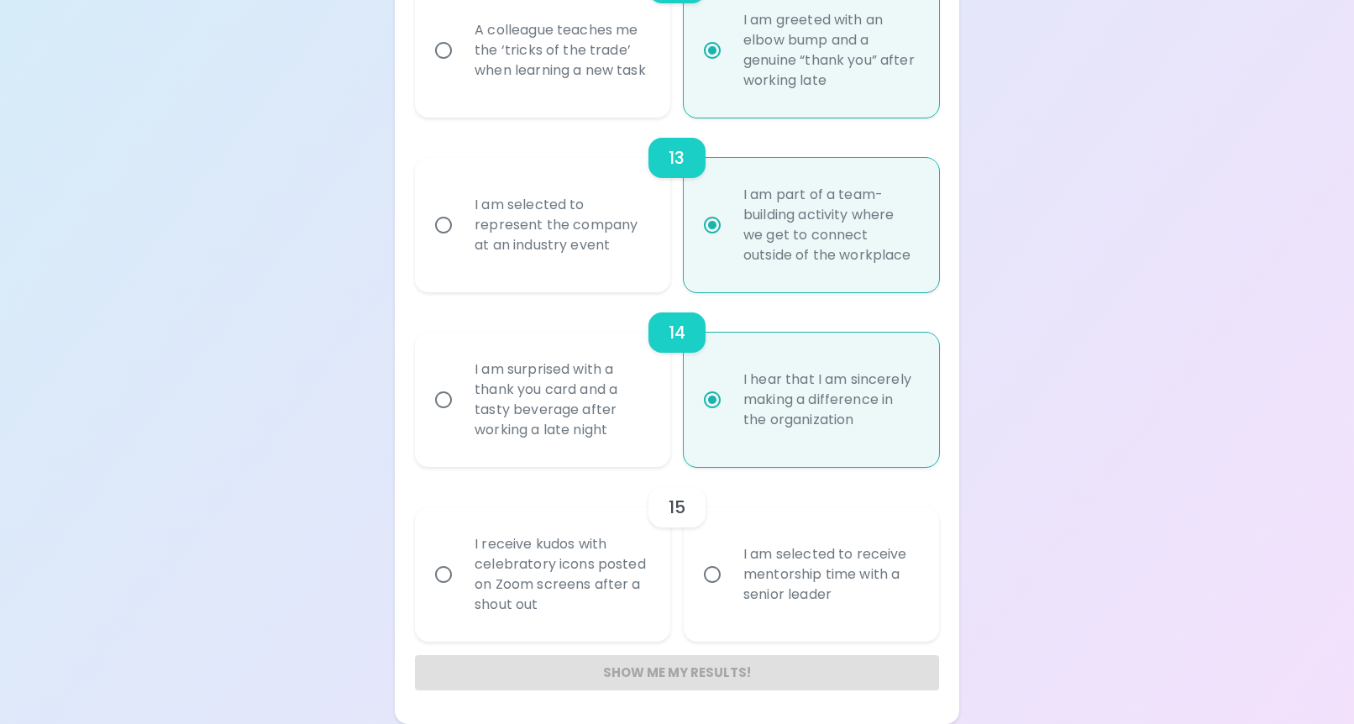
radio input "true"
click at [805, 620] on div "I am selected to receive mentorship time with a senior leader" at bounding box center [830, 574] width 200 height 101
click at [730, 592] on input "I am selected to receive mentorship time with a senior leader" at bounding box center [711, 574] width 35 height 35
radio input "false"
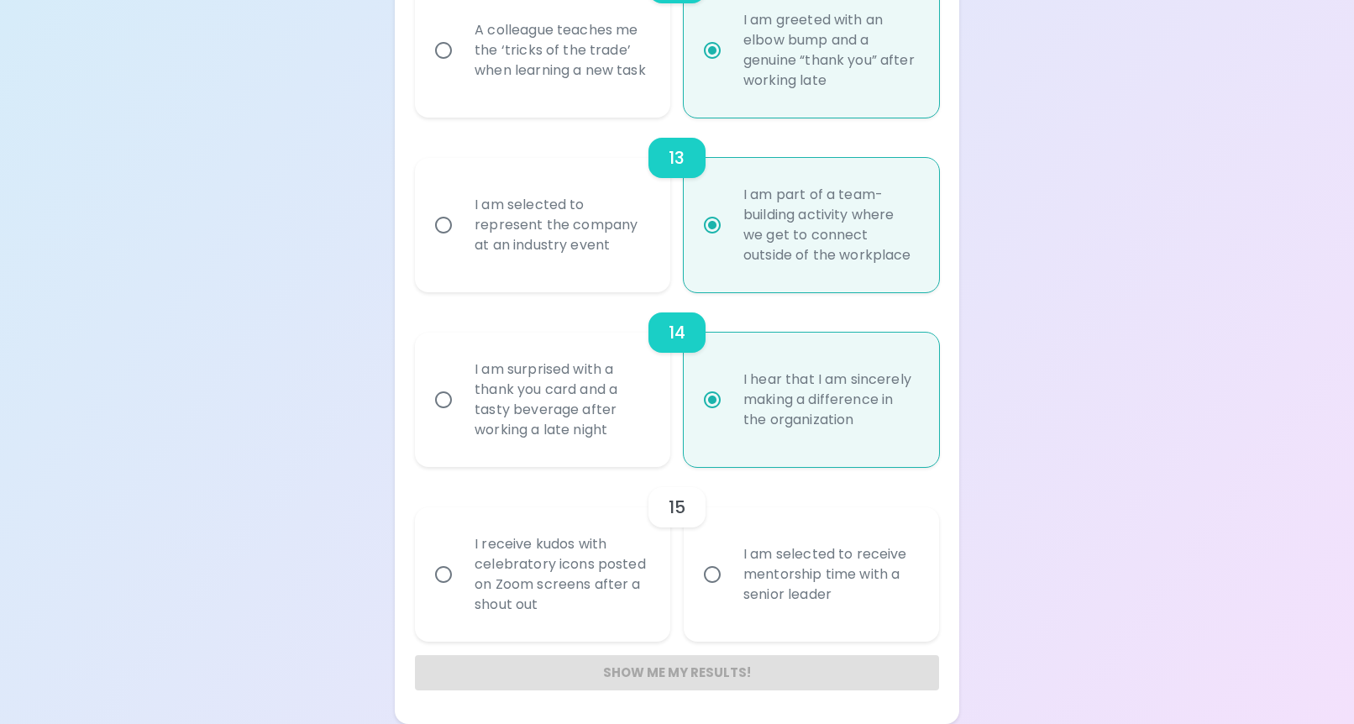
radio input "false"
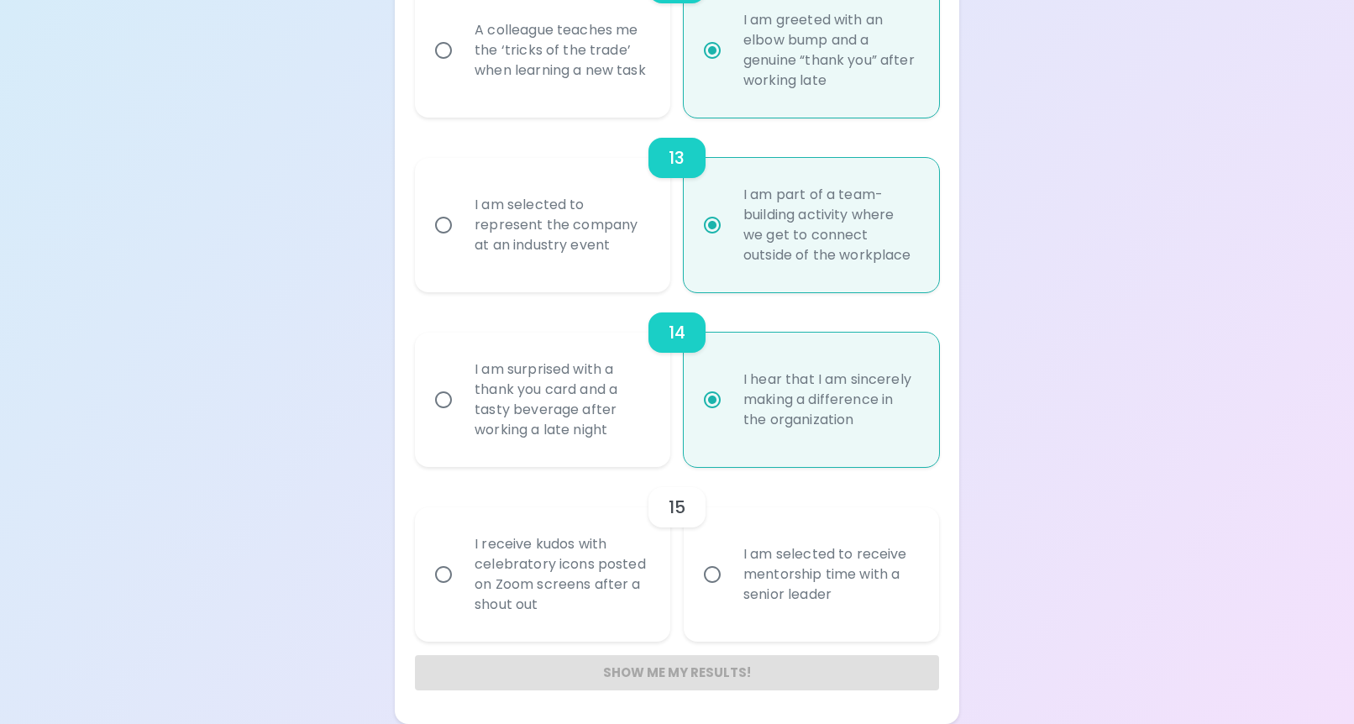
radio input "false"
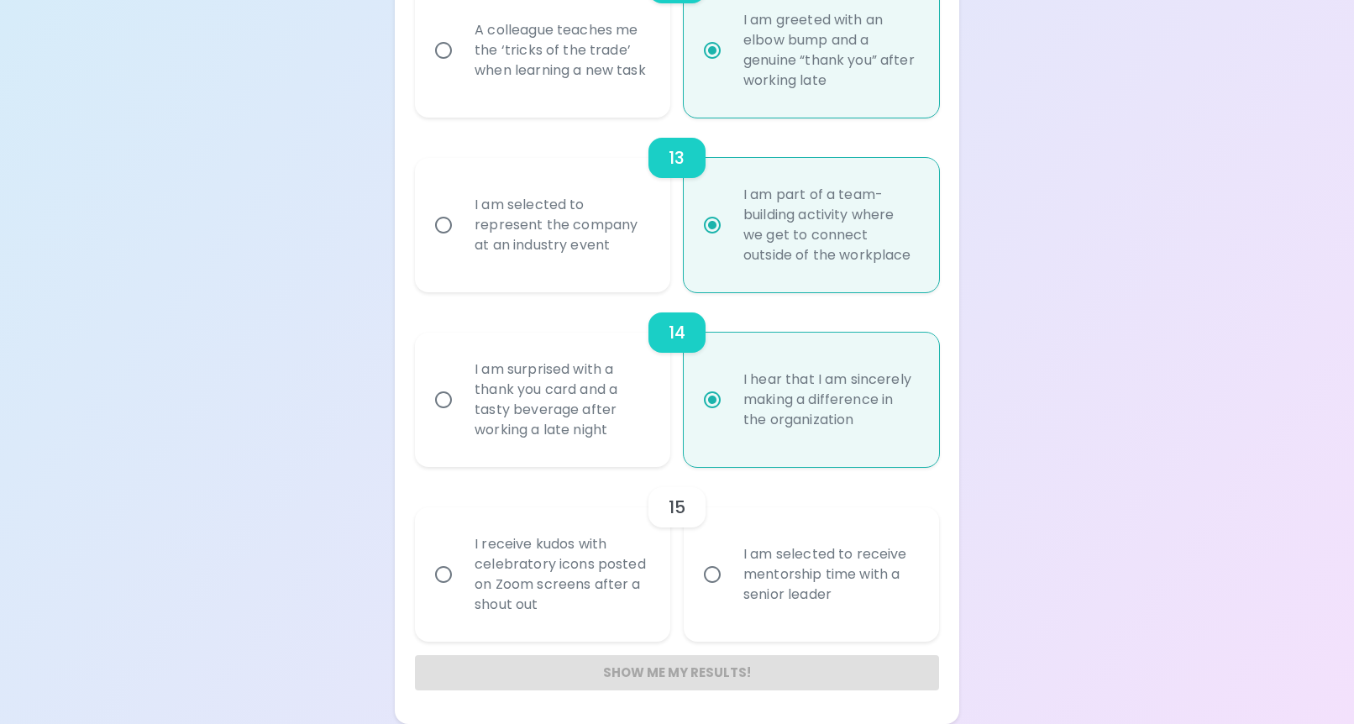
radio input "false"
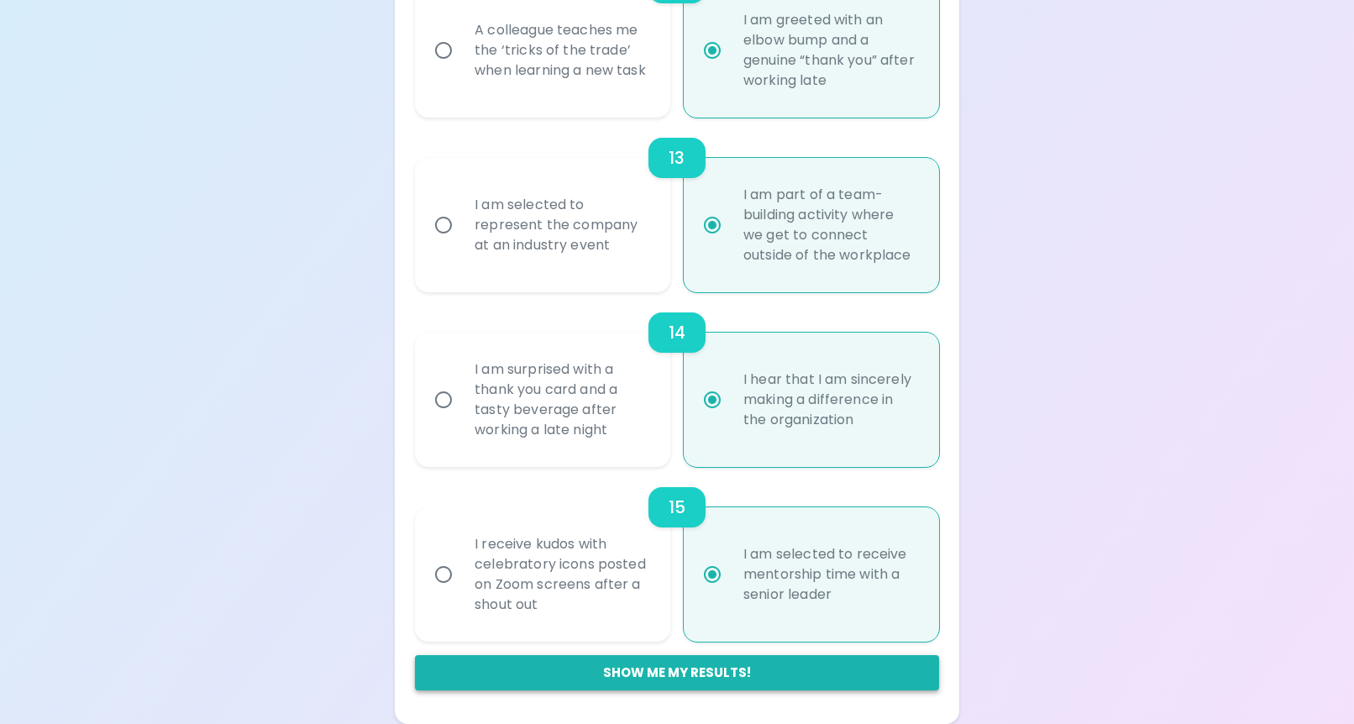
radio input "true"
click at [726, 663] on button "Show me my results!" at bounding box center [677, 672] width 524 height 35
radio input "false"
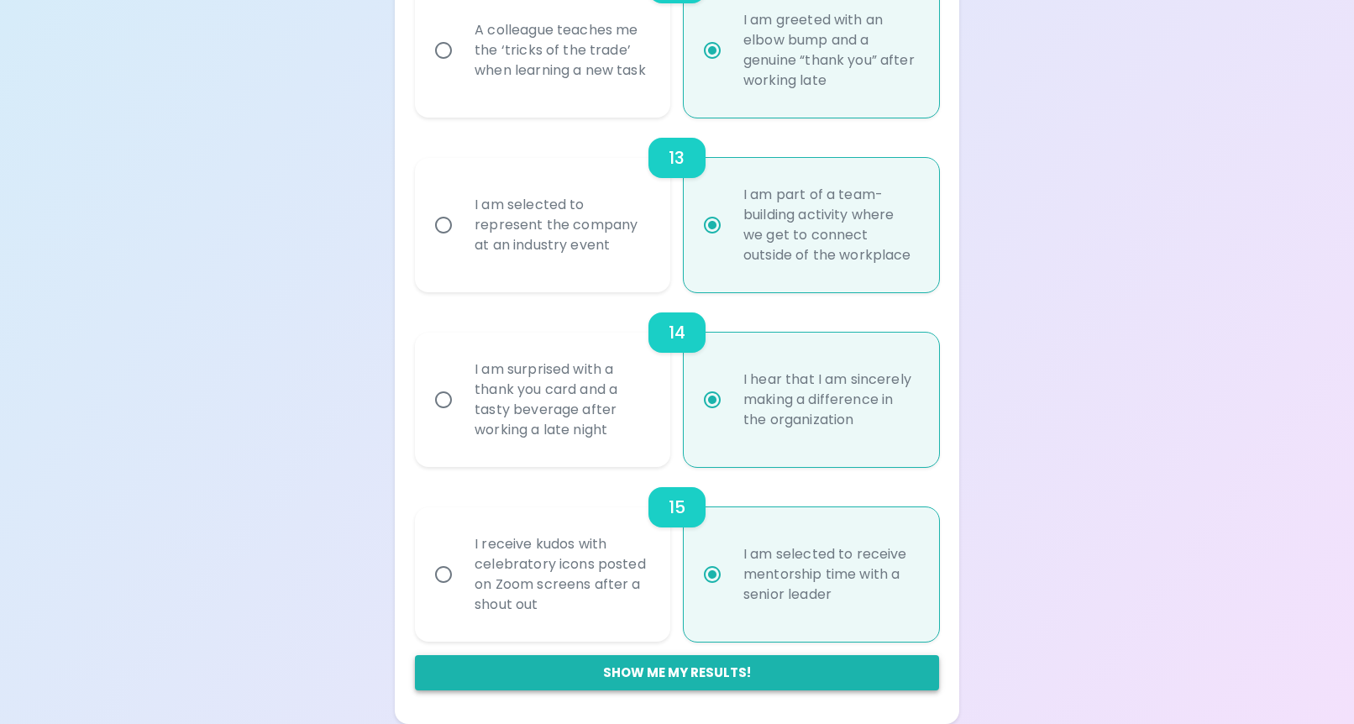
radio input "false"
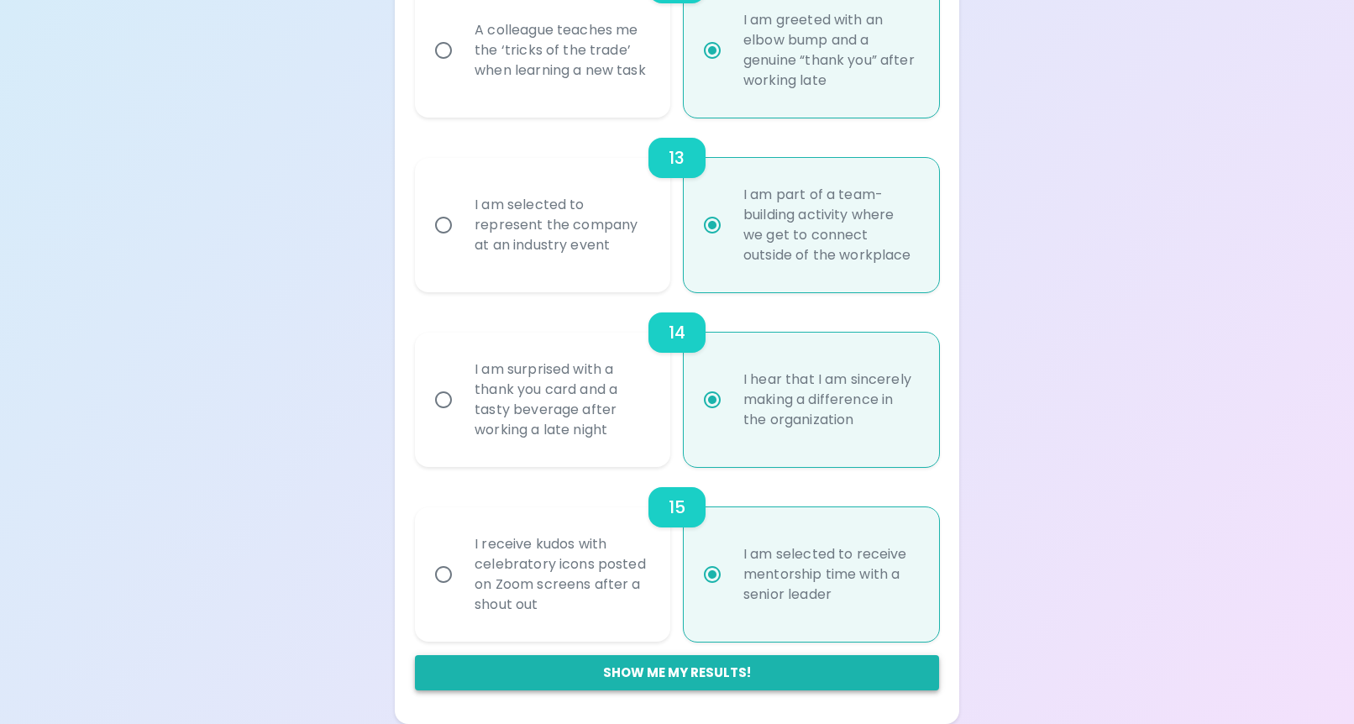
radio input "false"
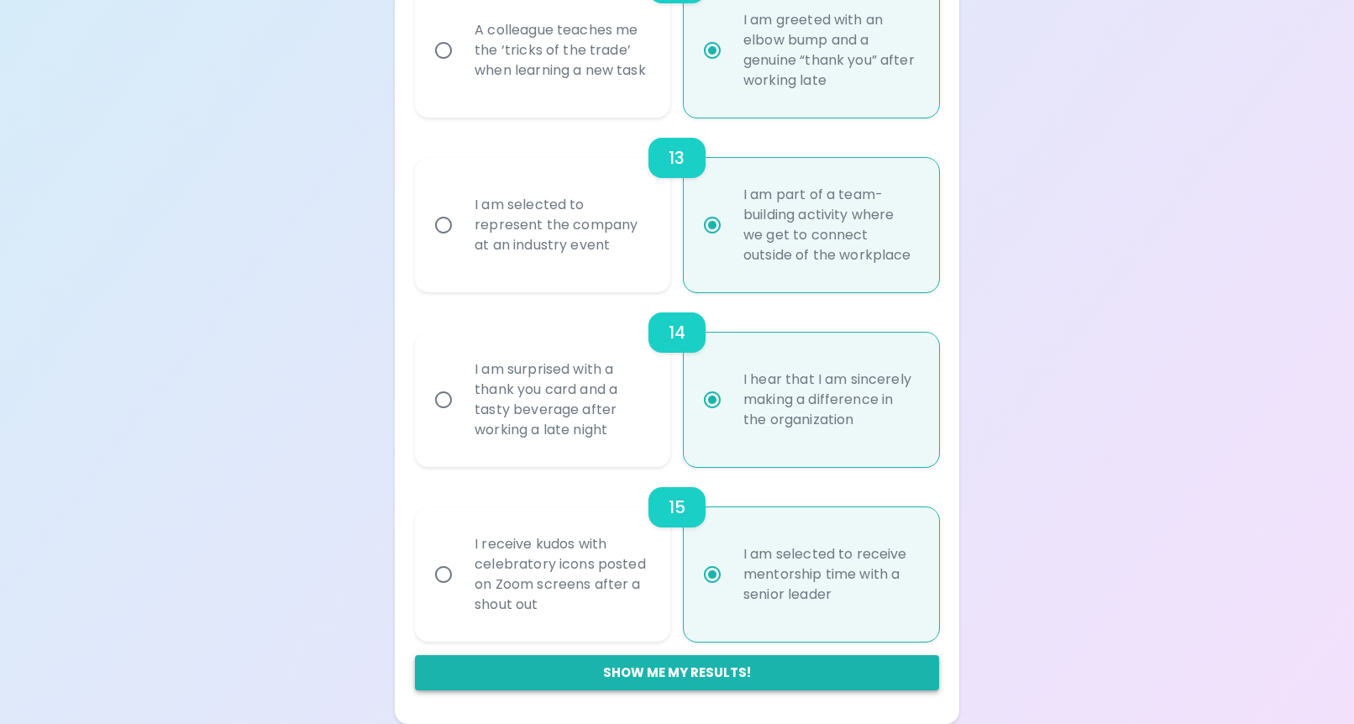
radio input "false"
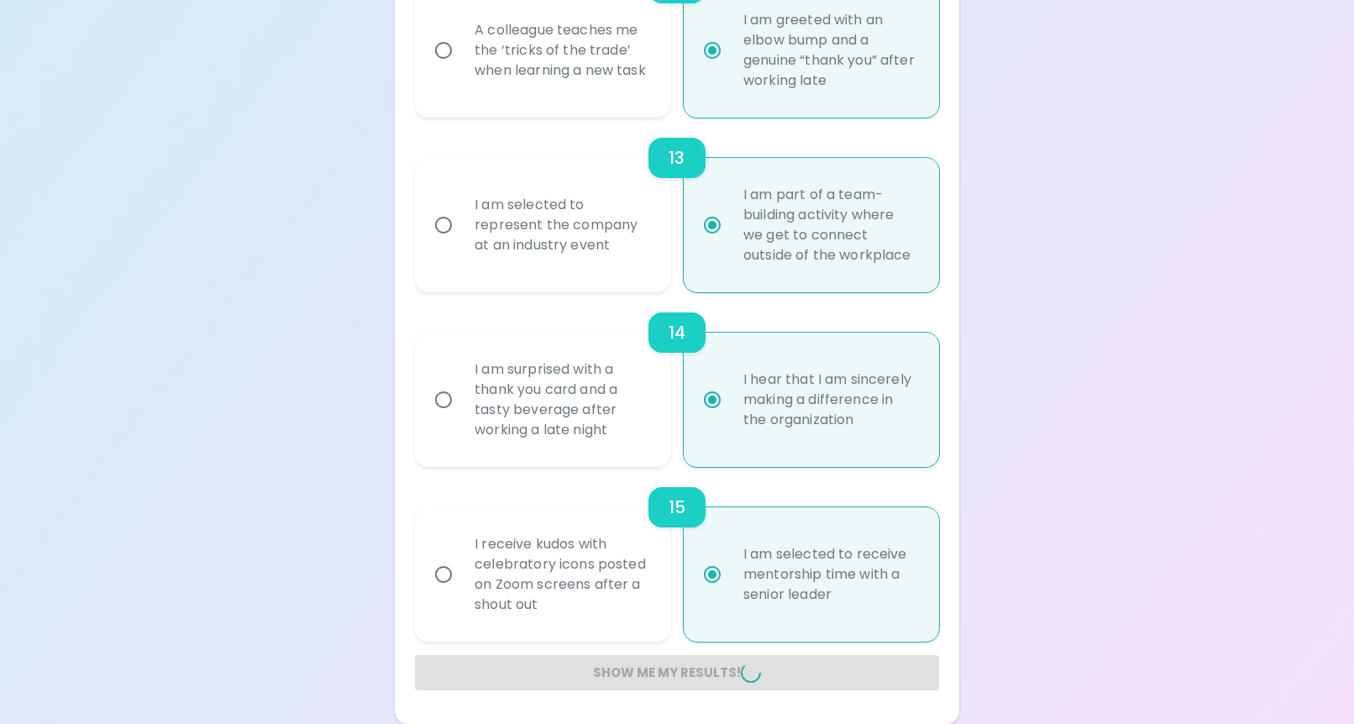
radio input "false"
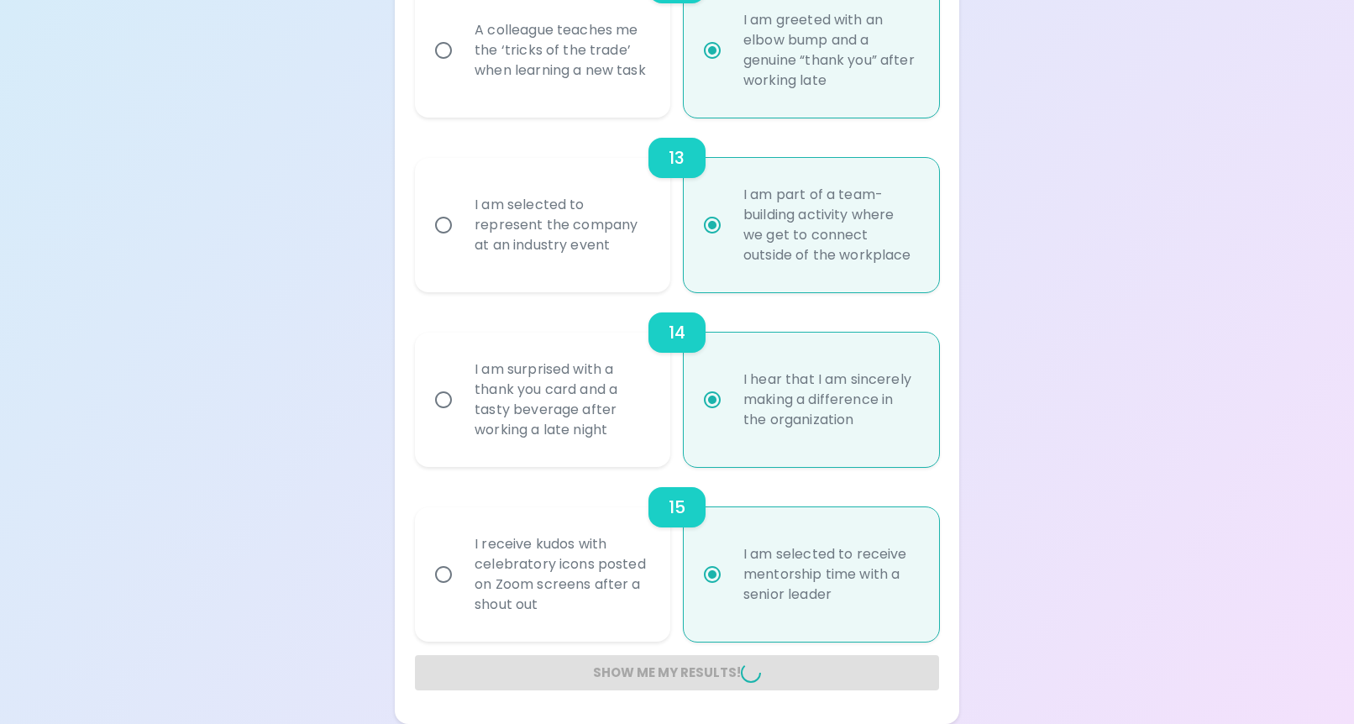
radio input "false"
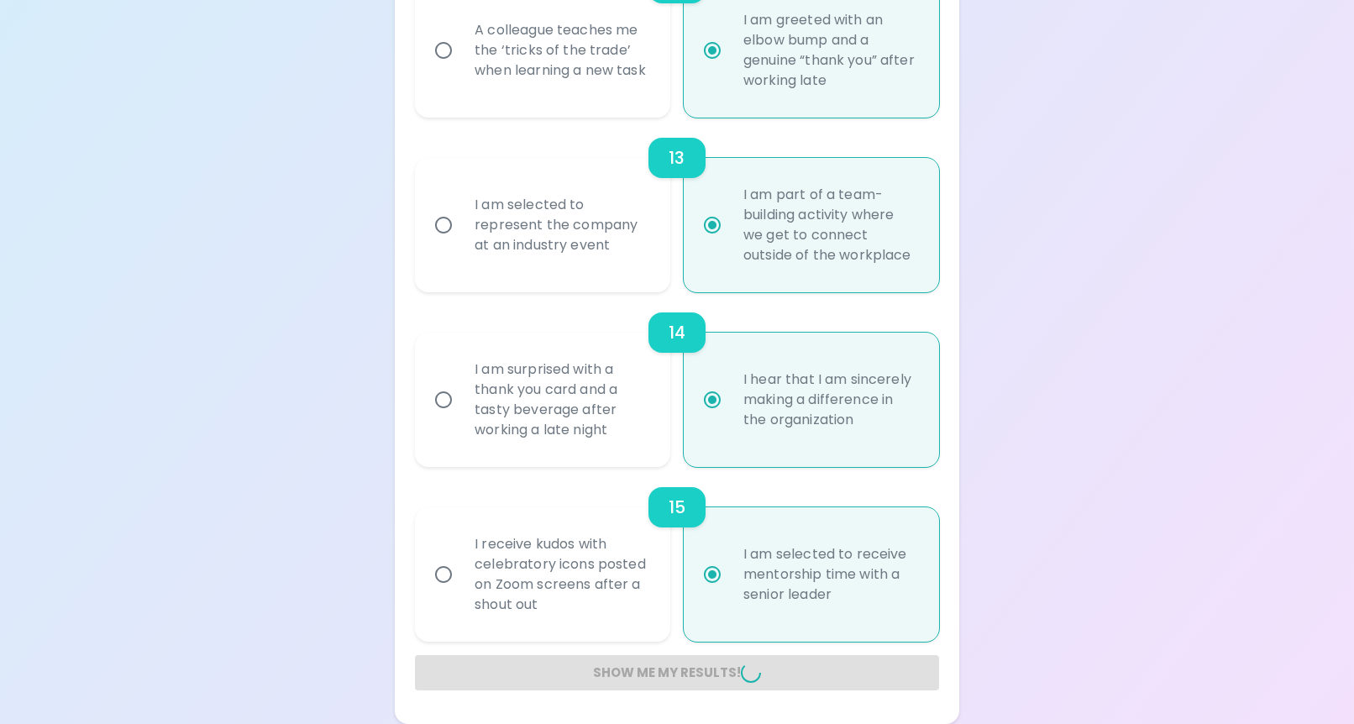
radio input "false"
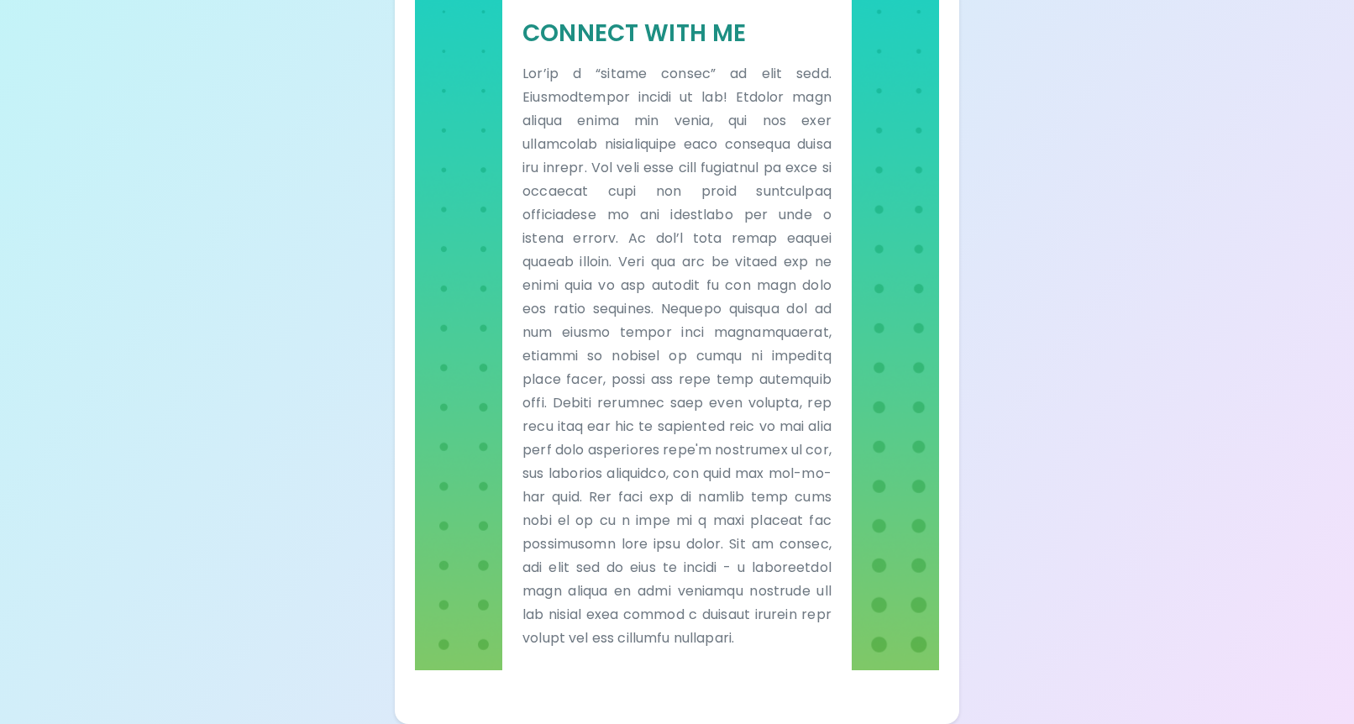
scroll to position [485, 0]
